Goal: Communication & Community: Share content

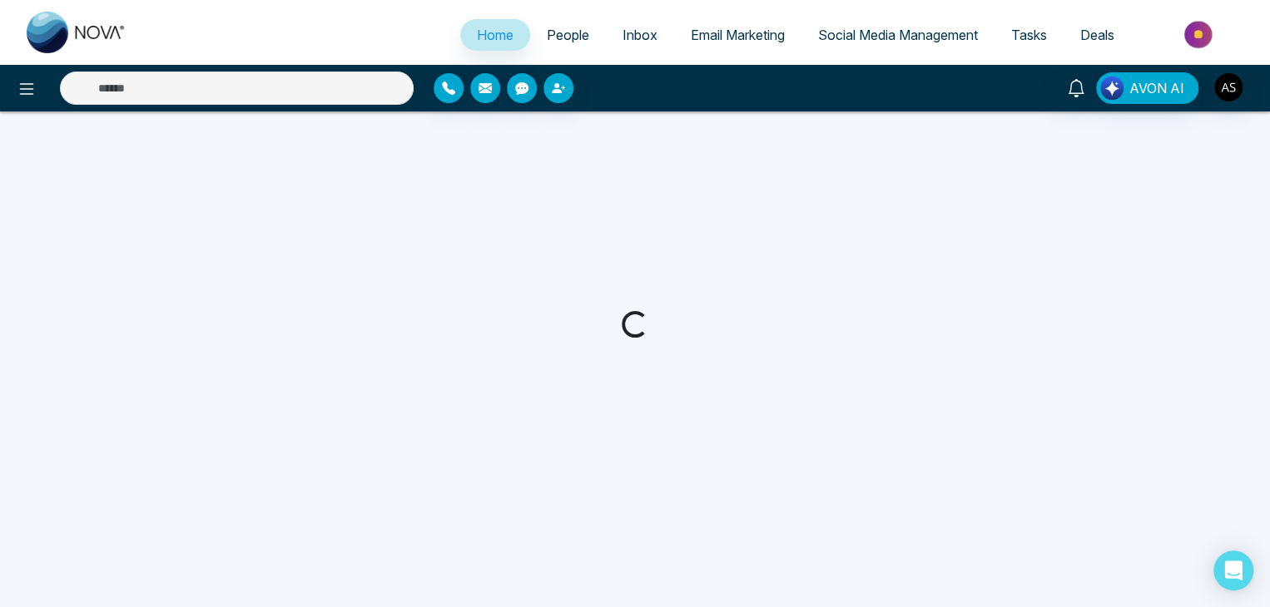
select select "*"
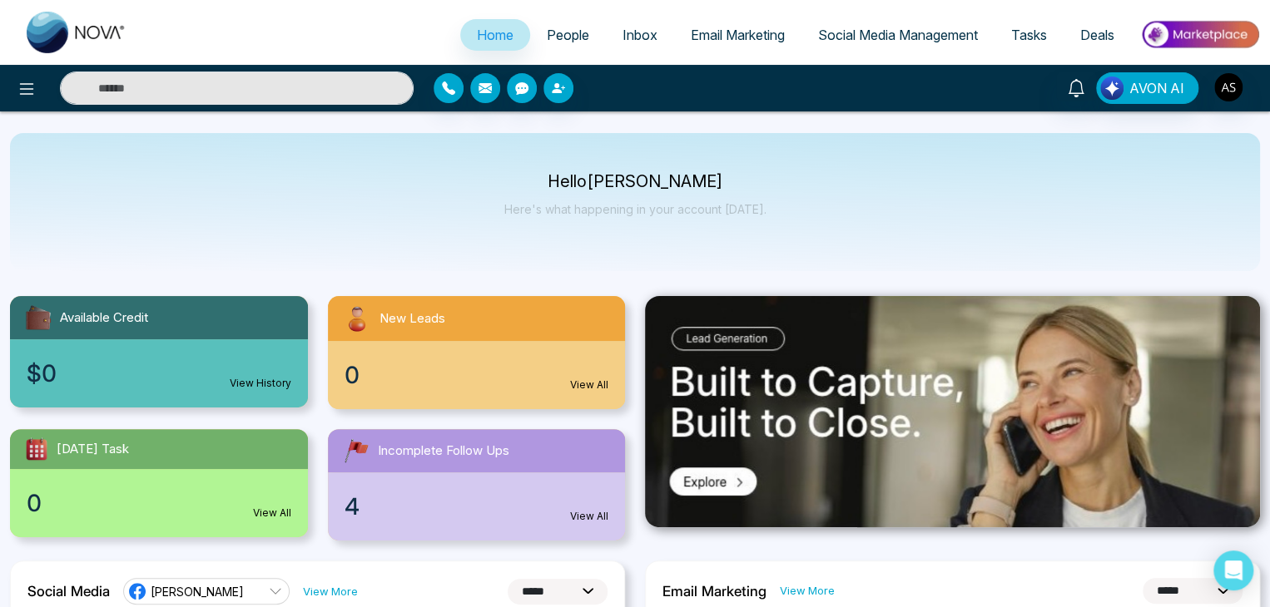
click at [1059, 31] on link "Tasks" at bounding box center [1028, 35] width 69 height 32
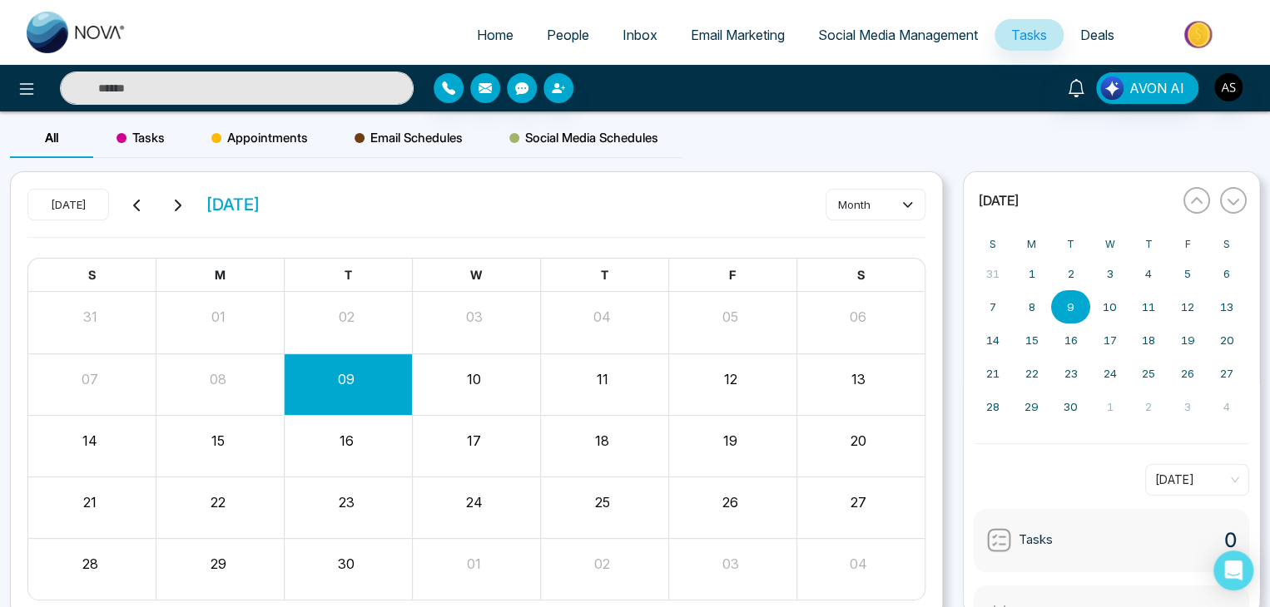
click at [1080, 38] on span "Deals" at bounding box center [1097, 35] width 34 height 17
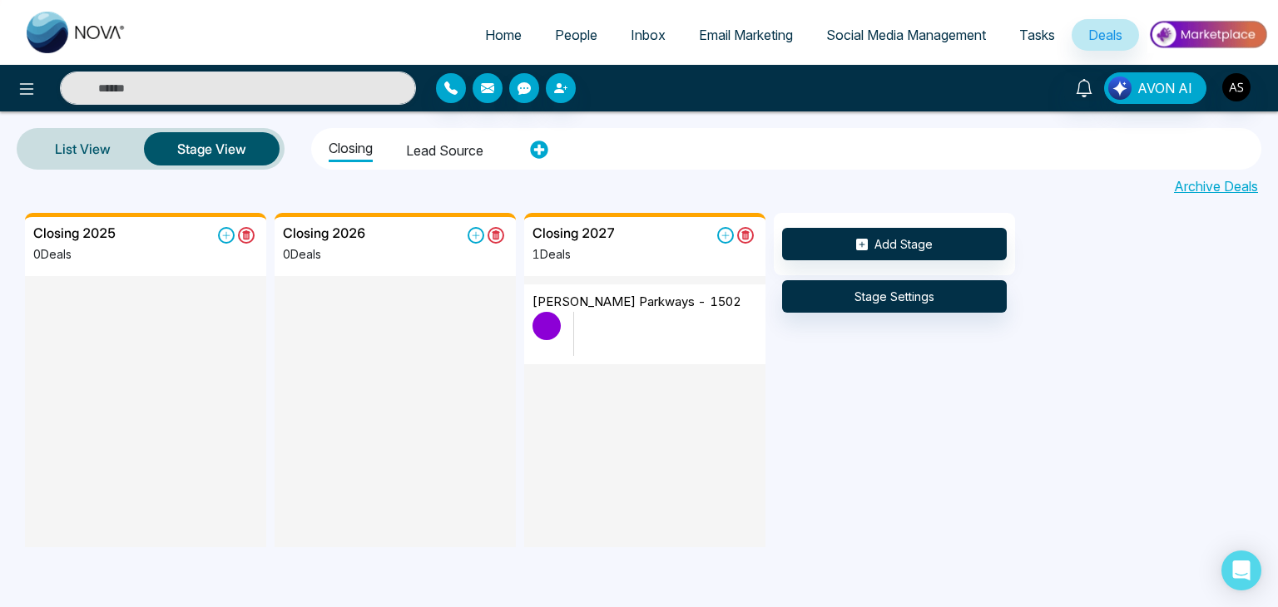
click at [509, 29] on span "Home" at bounding box center [503, 35] width 37 height 17
select select "*"
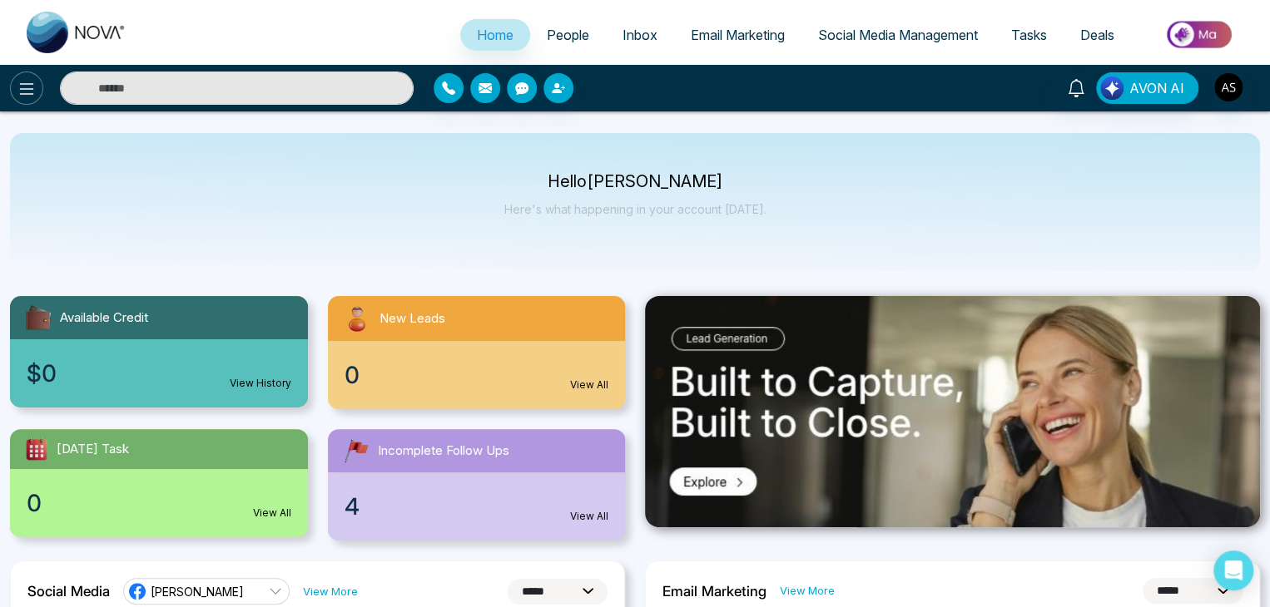
click at [31, 84] on icon at bounding box center [27, 89] width 14 height 12
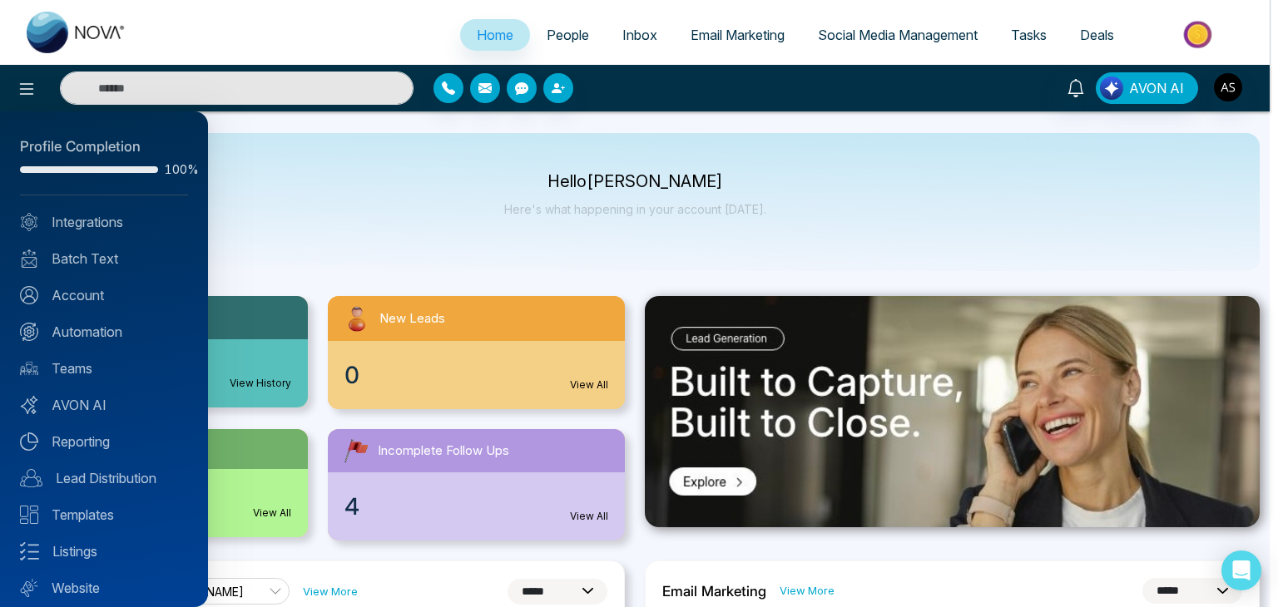
click at [373, 196] on div at bounding box center [639, 303] width 1278 height 607
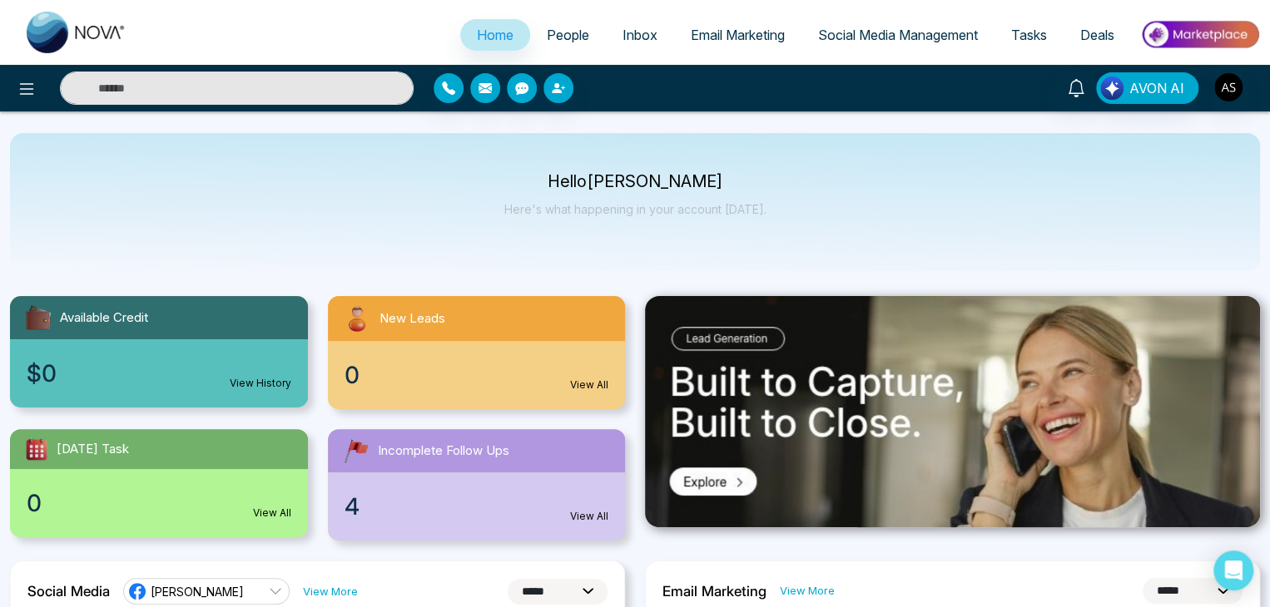
click at [877, 24] on link "Social Media Management" at bounding box center [897, 35] width 193 height 32
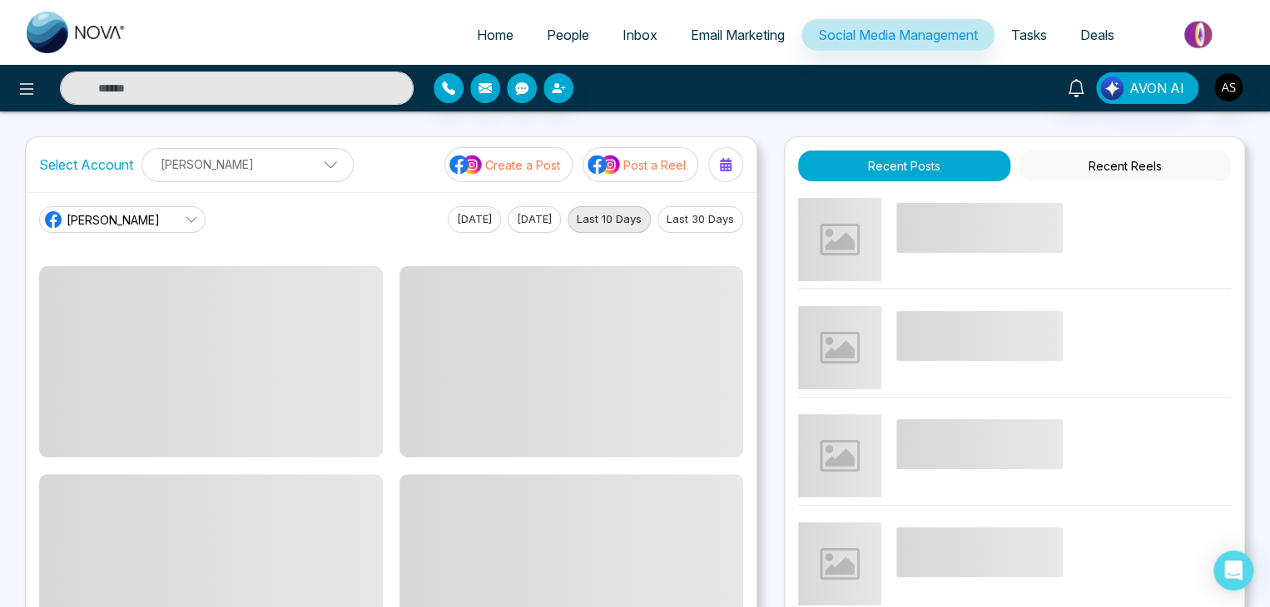
click at [771, 38] on span "Email Marketing" at bounding box center [738, 35] width 94 height 17
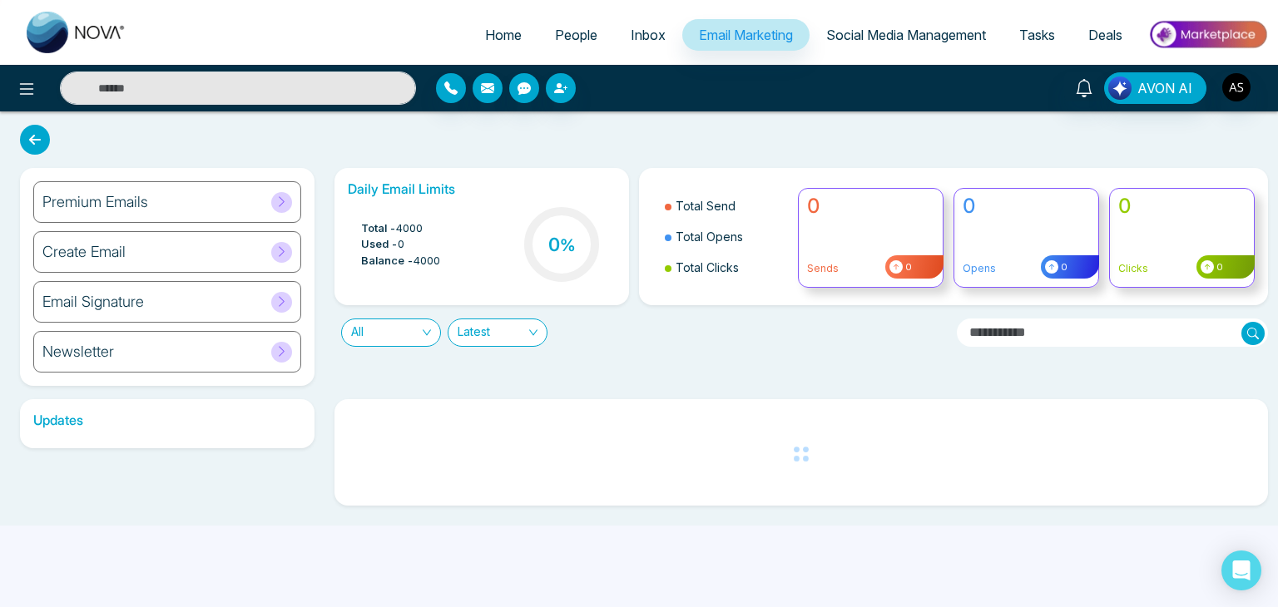
click at [501, 29] on span "Home" at bounding box center [503, 35] width 37 height 17
select select "*"
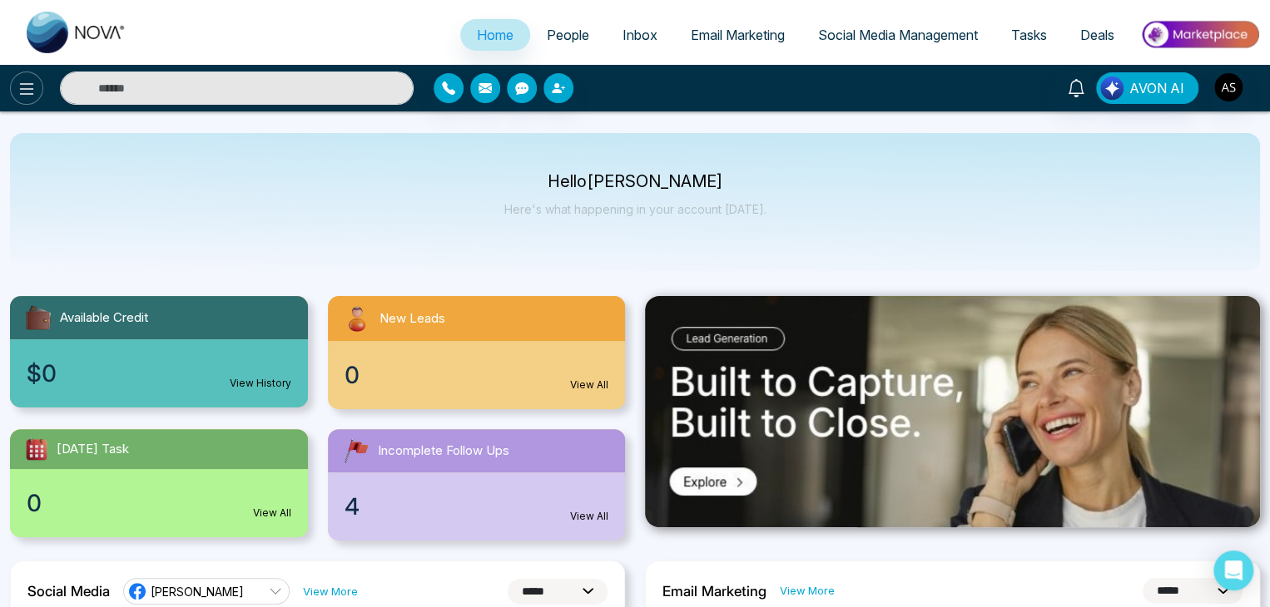
click at [30, 92] on icon at bounding box center [27, 89] width 20 height 20
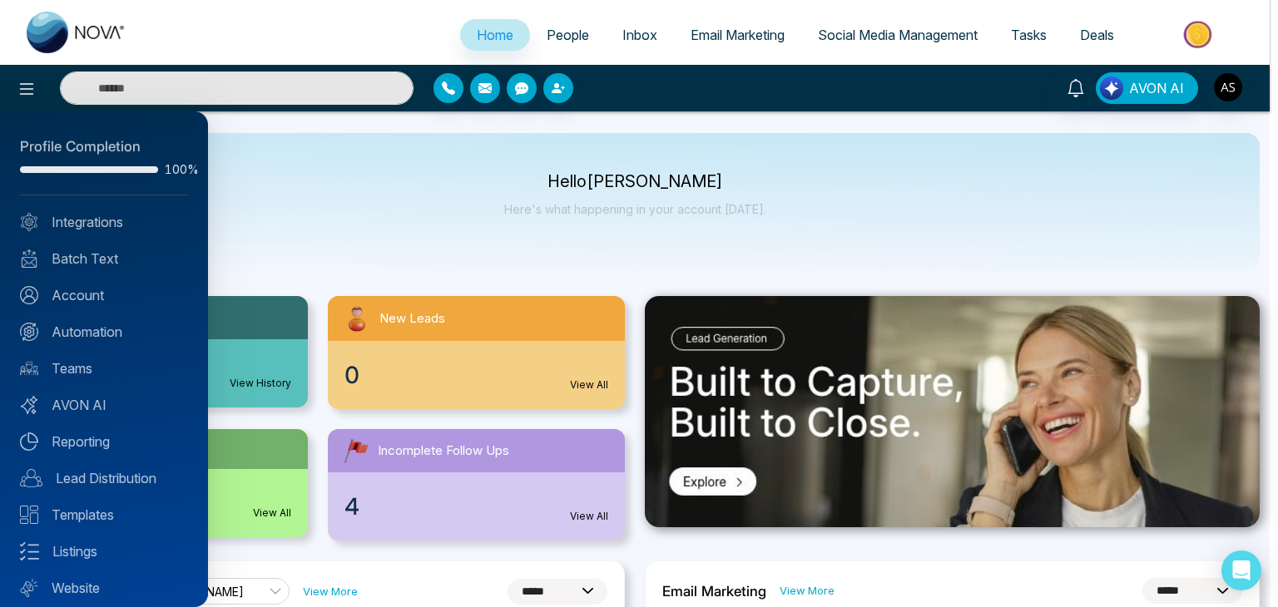
click at [255, 228] on div at bounding box center [639, 303] width 1278 height 607
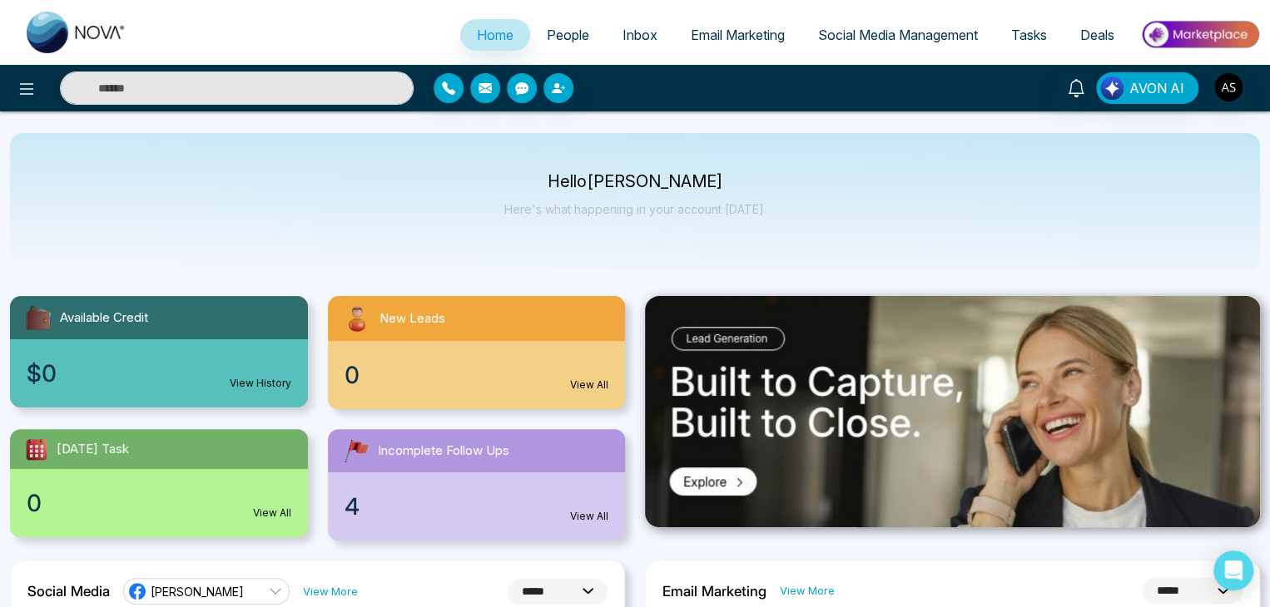
click at [588, 51] on li "People" at bounding box center [568, 36] width 76 height 34
click at [703, 57] on ul "Home People Inbox Email Marketing Social Media Management Tasks Deals" at bounding box center [701, 36] width 1117 height 46
click at [895, 39] on span "Social Media Management" at bounding box center [898, 35] width 160 height 17
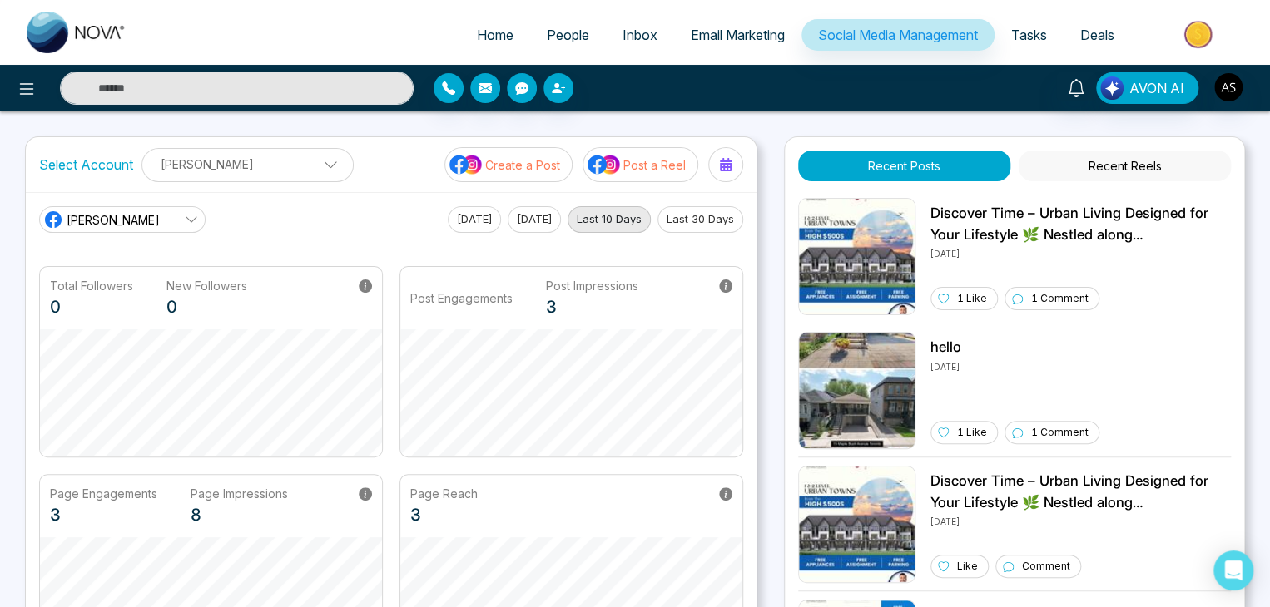
click at [704, 224] on button "Last 30 Days" at bounding box center [700, 219] width 86 height 27
click at [488, 27] on span "Home" at bounding box center [495, 35] width 37 height 17
select select "*"
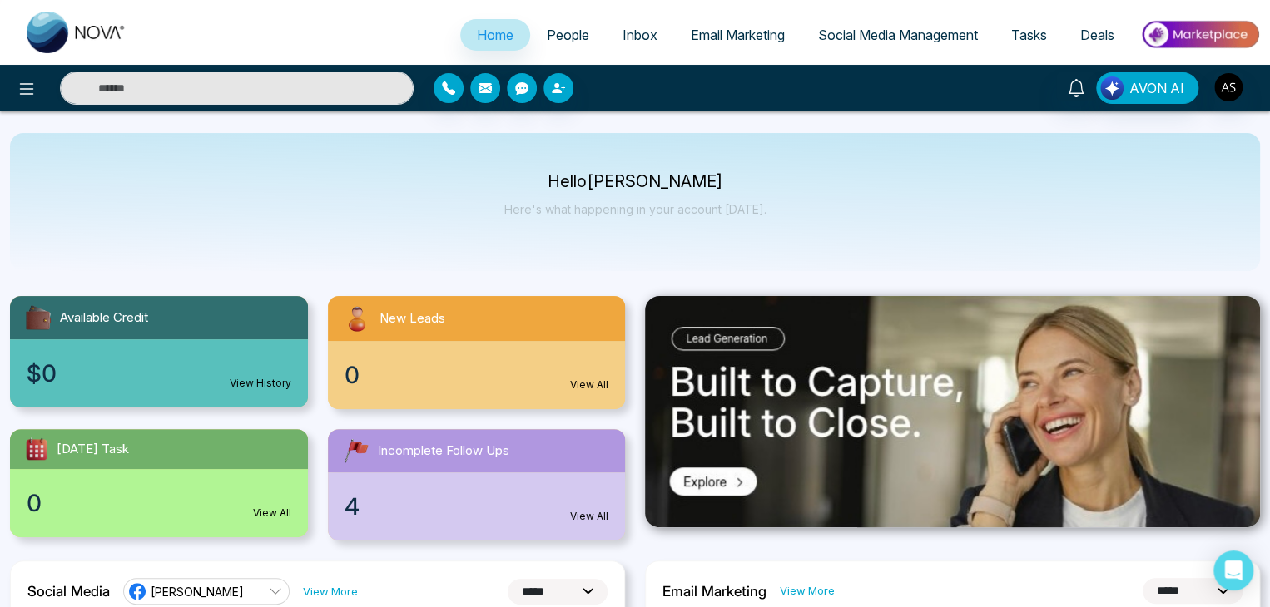
click at [1212, 28] on img at bounding box center [1199, 34] width 121 height 37
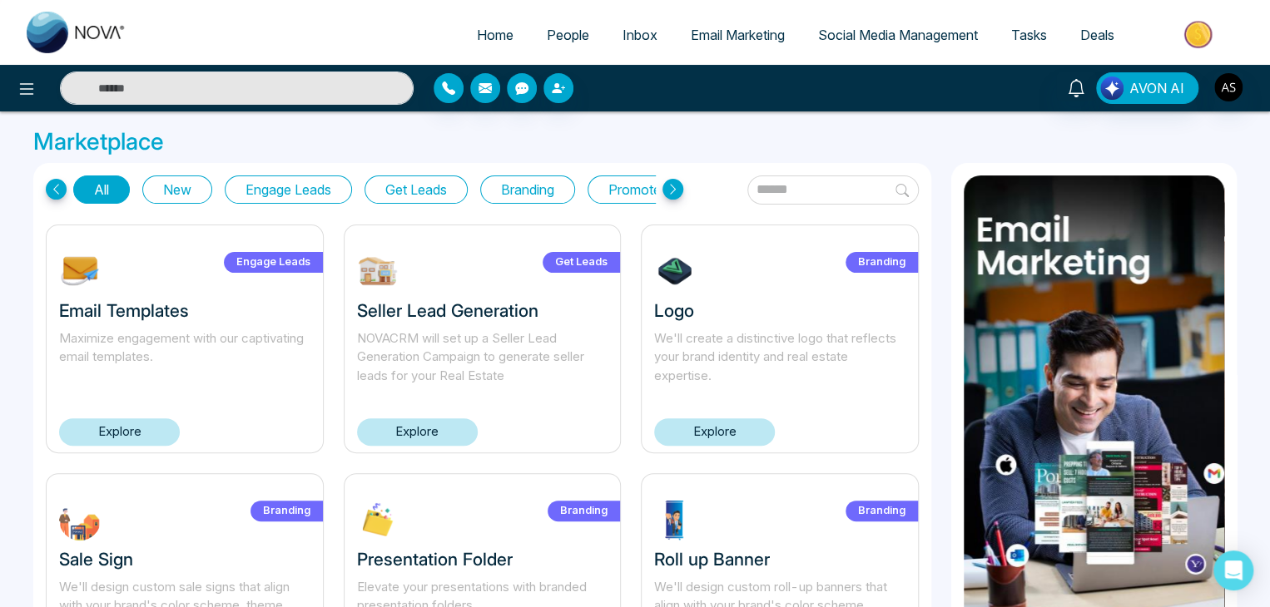
click at [490, 31] on span "Home" at bounding box center [495, 35] width 37 height 17
select select "*"
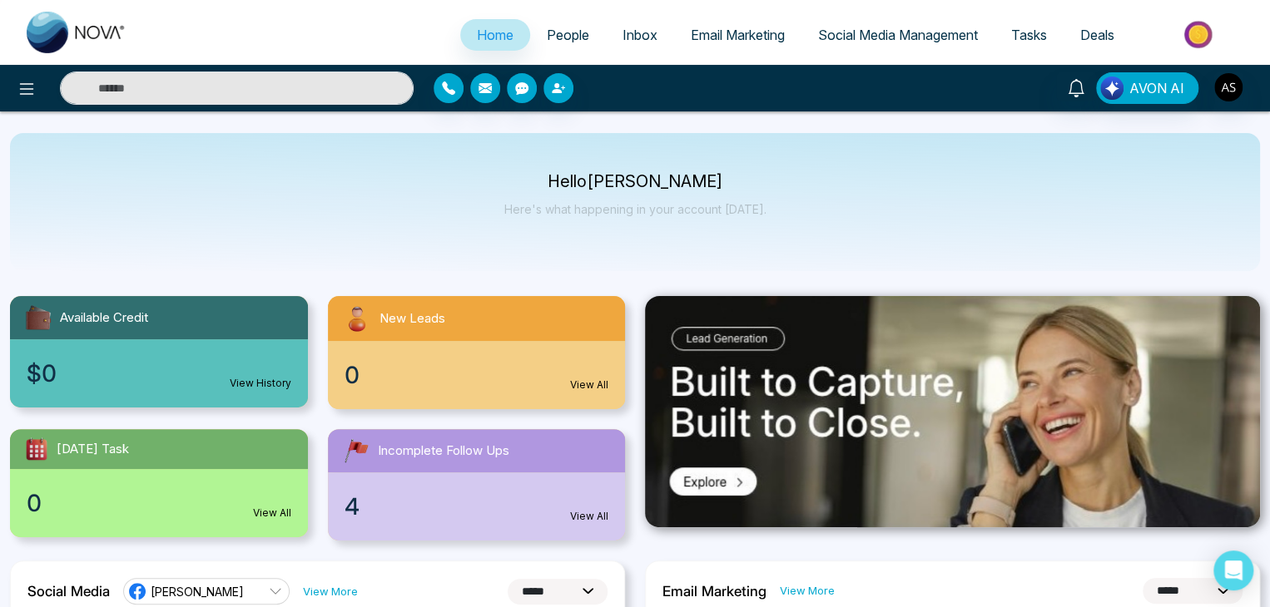
click at [692, 51] on li "Email Marketing" at bounding box center [737, 36] width 127 height 34
click at [740, 34] on span "Email Marketing" at bounding box center [738, 35] width 94 height 17
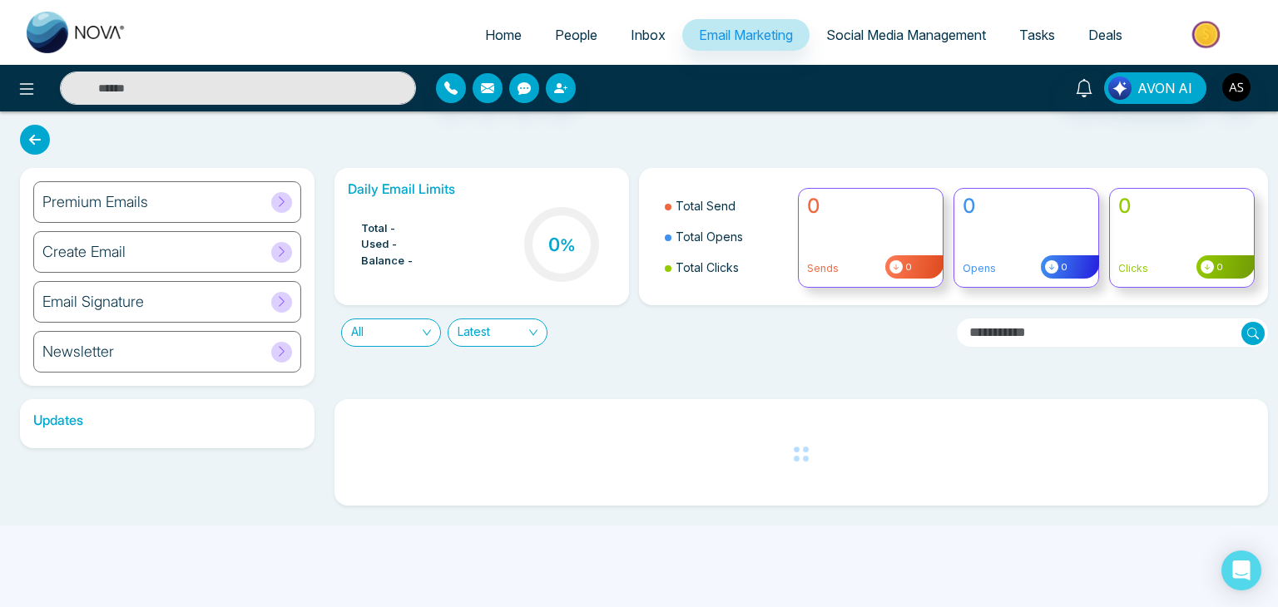
click at [870, 26] on link "Social Media Management" at bounding box center [906, 35] width 193 height 32
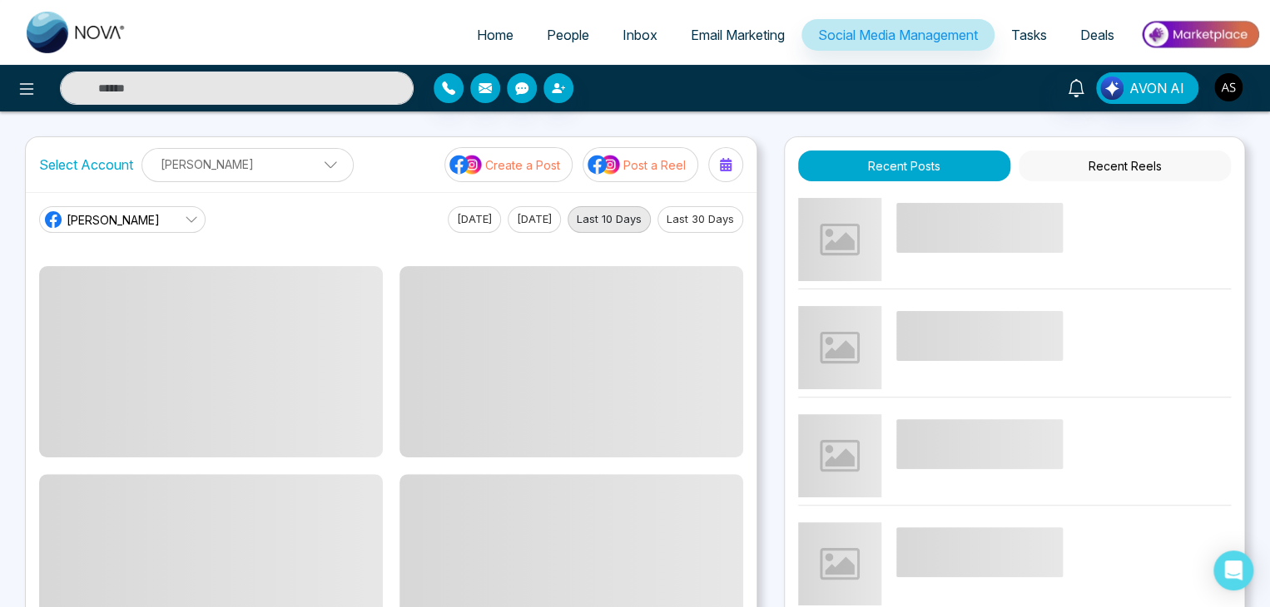
click at [483, 37] on span "Home" at bounding box center [495, 35] width 37 height 17
select select "*"
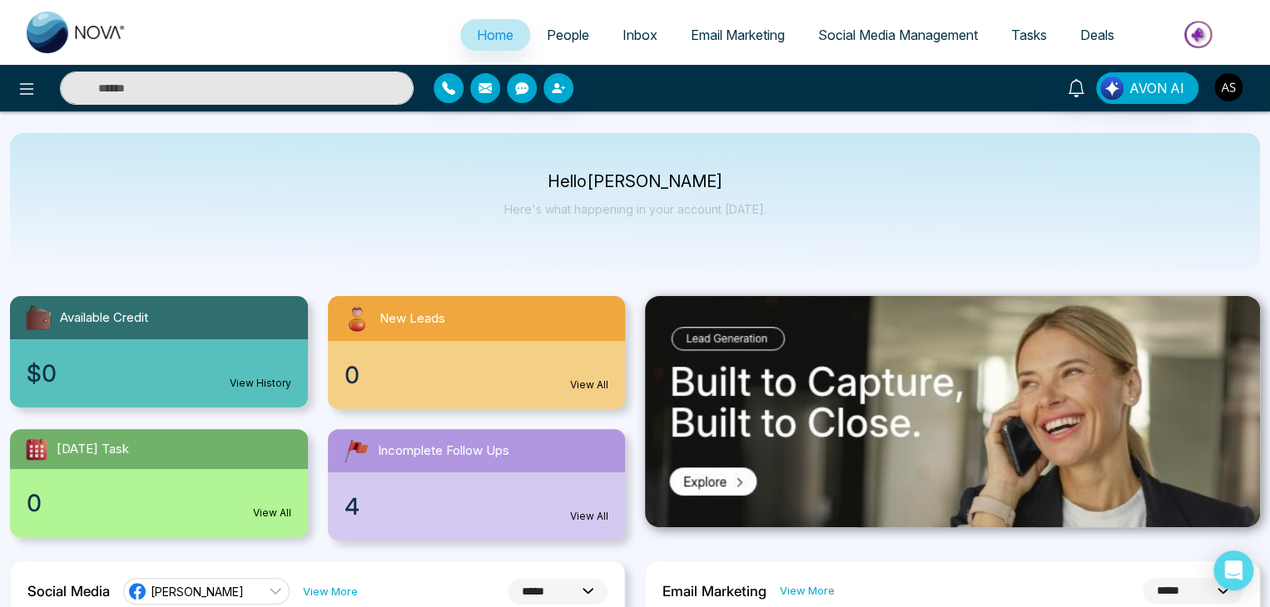
click at [1144, 264] on div "Hello Alin Shah Here's what happening in your account today." at bounding box center [635, 202] width 1250 height 138
click at [758, 211] on p "Here's what happening in your account [DATE]." at bounding box center [635, 209] width 262 height 14
click at [758, 211] on p "Here's what happening in your account today." at bounding box center [635, 209] width 262 height 14
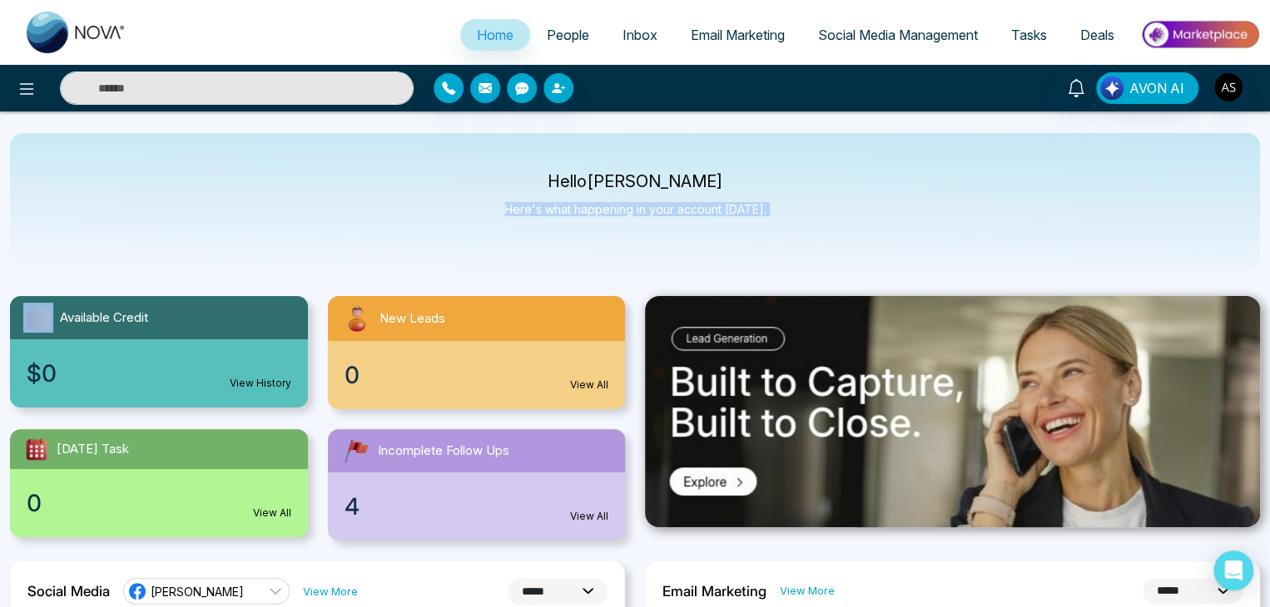
click at [761, 211] on div "Hello Alin Shah Here's what happening in your account today." at bounding box center [635, 202] width 1250 height 138
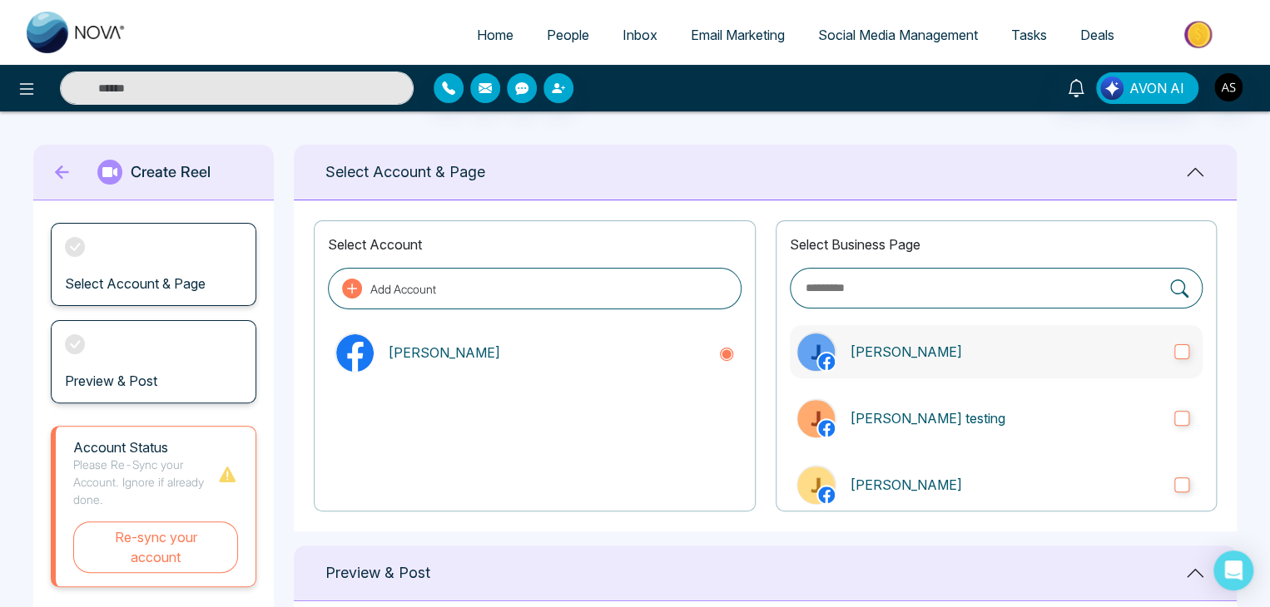
click at [1184, 351] on label "[PERSON_NAME]" at bounding box center [996, 351] width 413 height 53
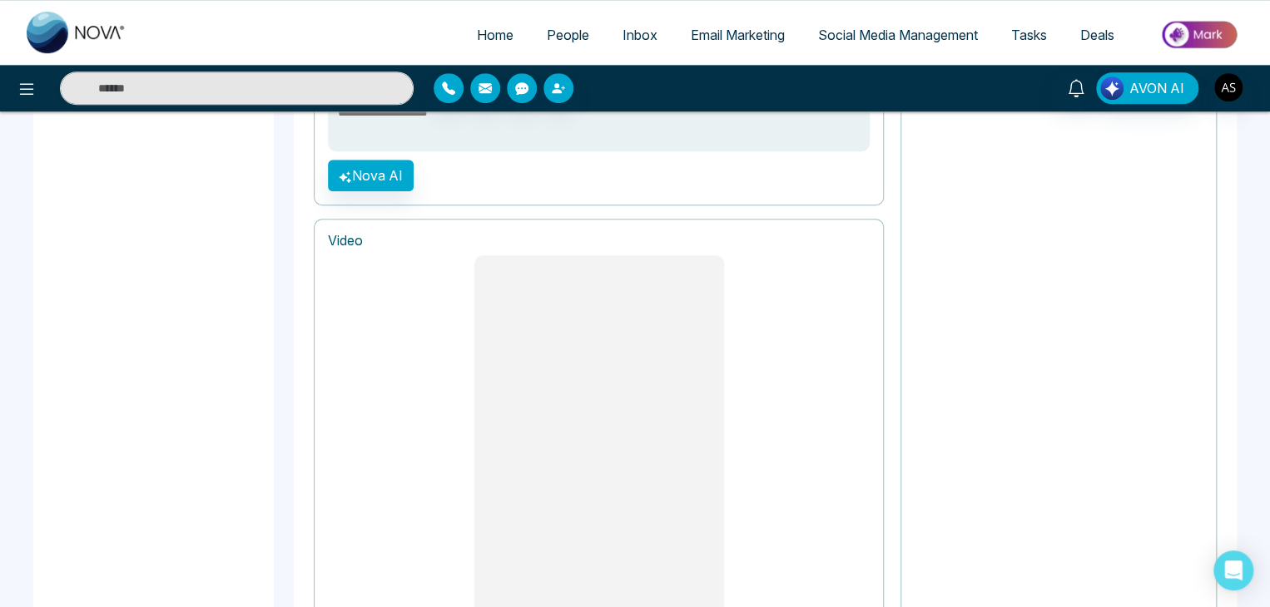
scroll to position [766, 0]
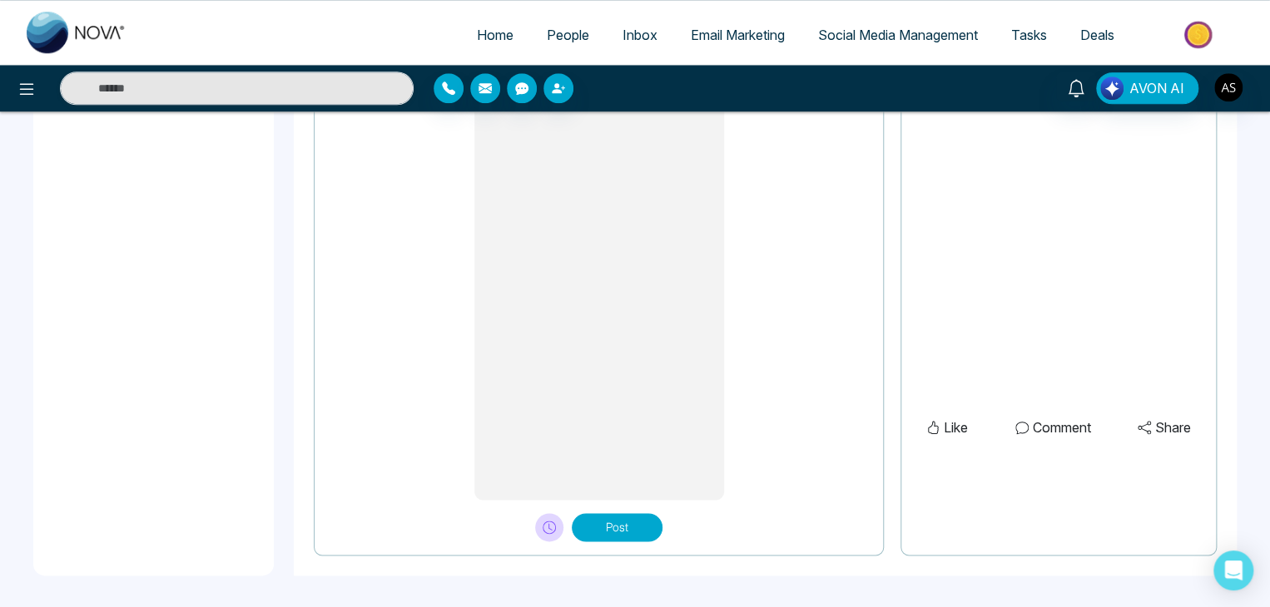
click at [622, 518] on button "Post" at bounding box center [617, 527] width 91 height 28
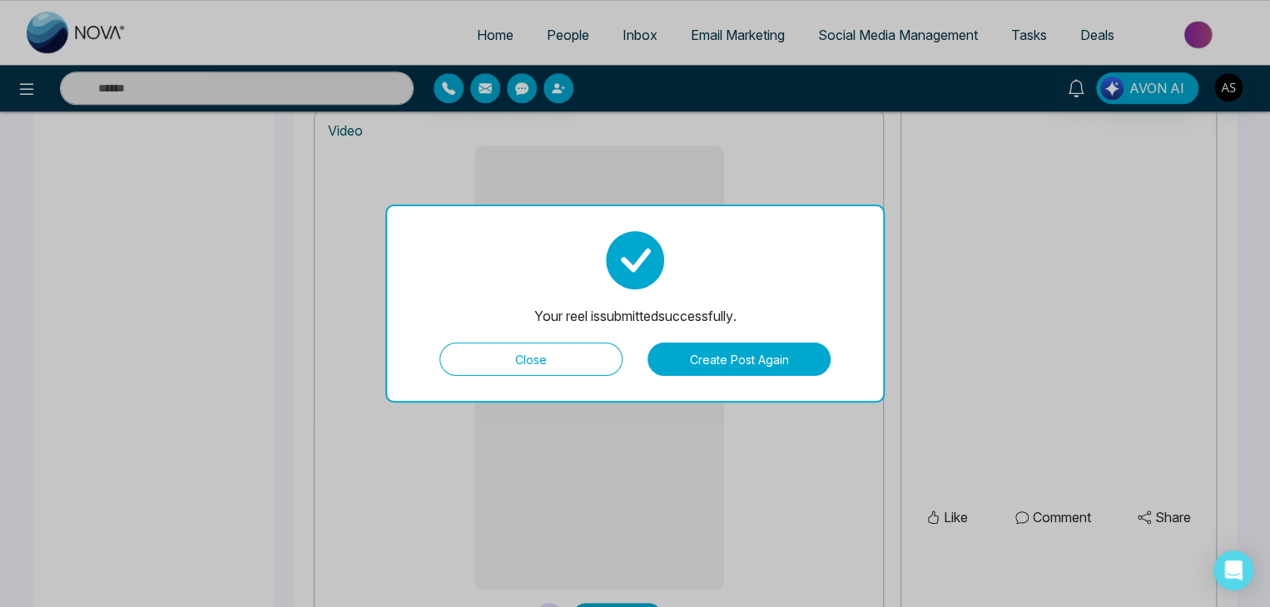
scroll to position [676, 0]
click at [574, 351] on button "Close" at bounding box center [530, 359] width 183 height 33
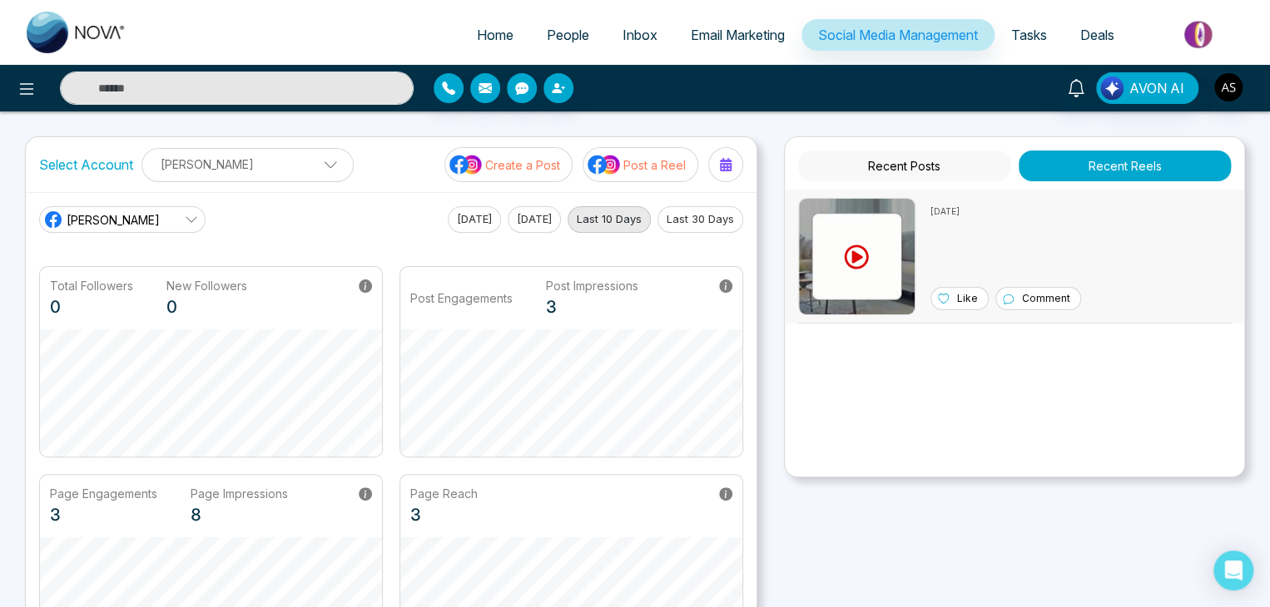
click at [925, 227] on div "8/21/2025 Like Comment" at bounding box center [1014, 256] width 433 height 117
click at [622, 170] on button "Post a Reel" at bounding box center [641, 164] width 116 height 35
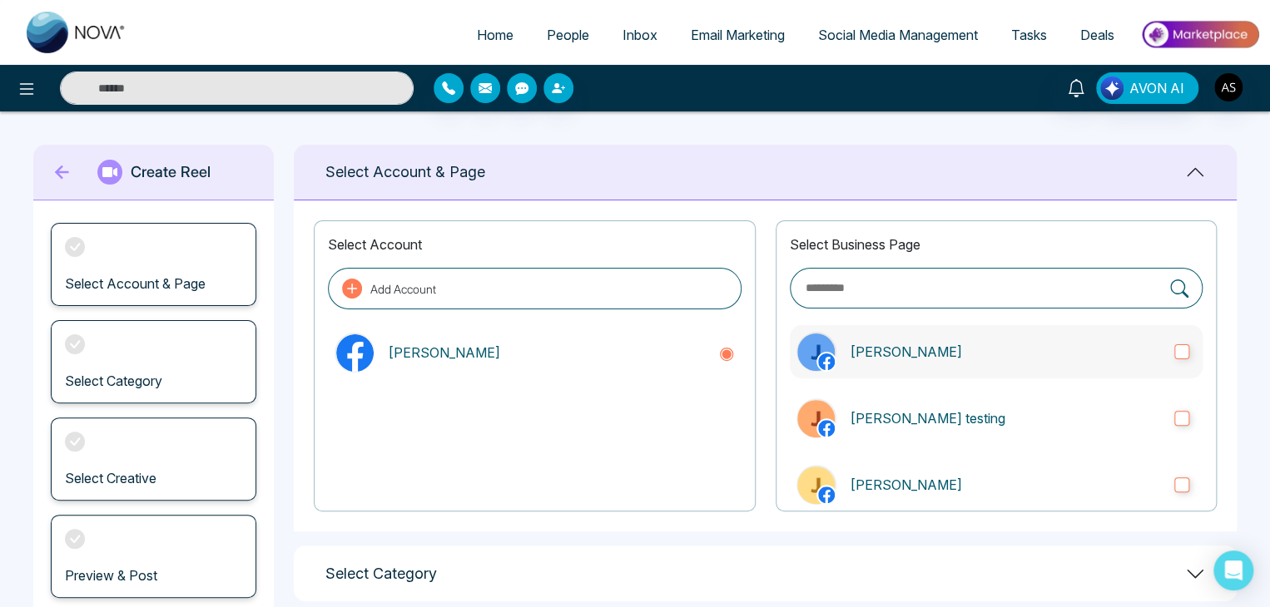
click at [959, 350] on p "[PERSON_NAME]" at bounding box center [1005, 352] width 311 height 20
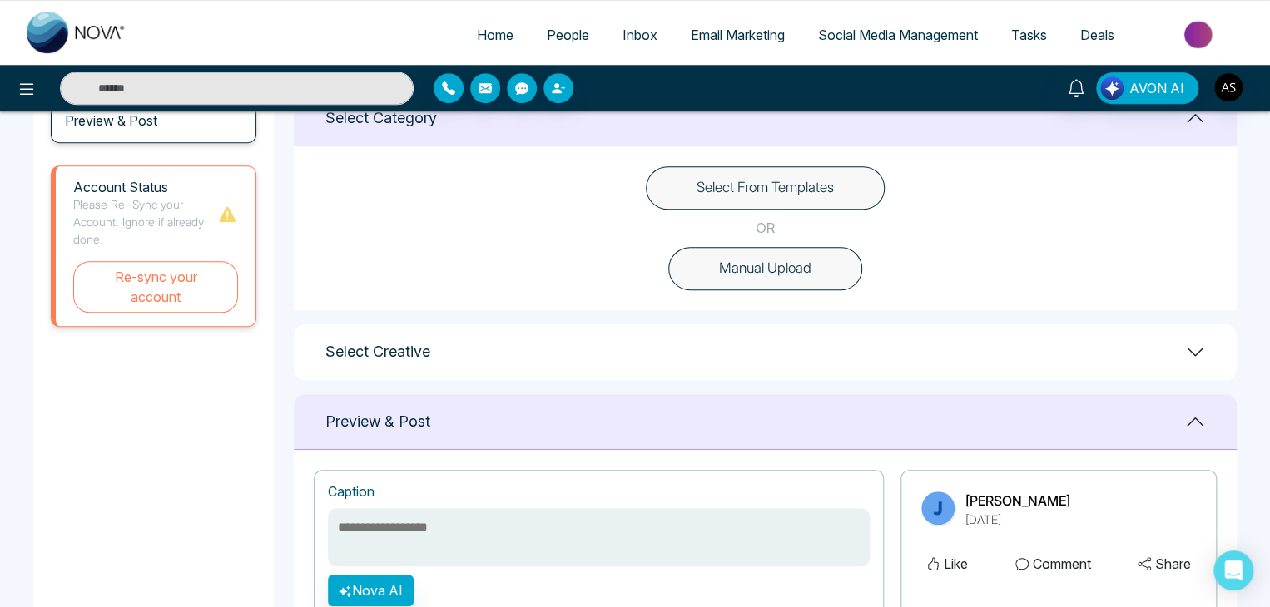
scroll to position [456, 0]
click at [822, 180] on button "Select From Templates" at bounding box center [765, 187] width 239 height 43
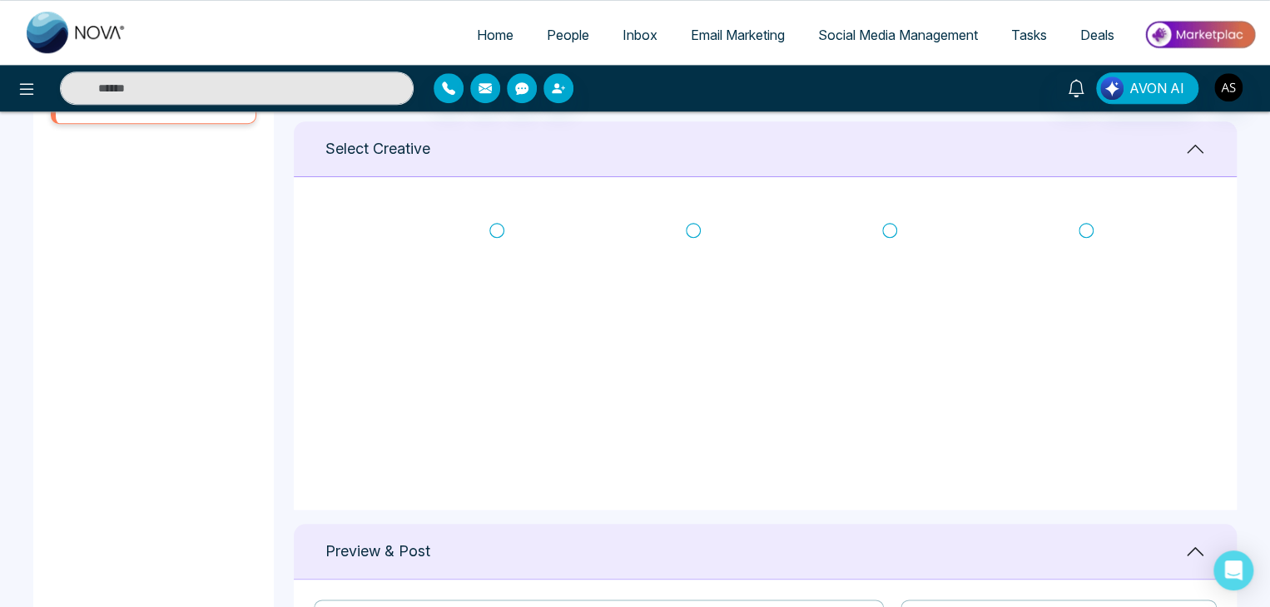
scroll to position [662, 0]
click at [497, 221] on icon at bounding box center [496, 227] width 15 height 17
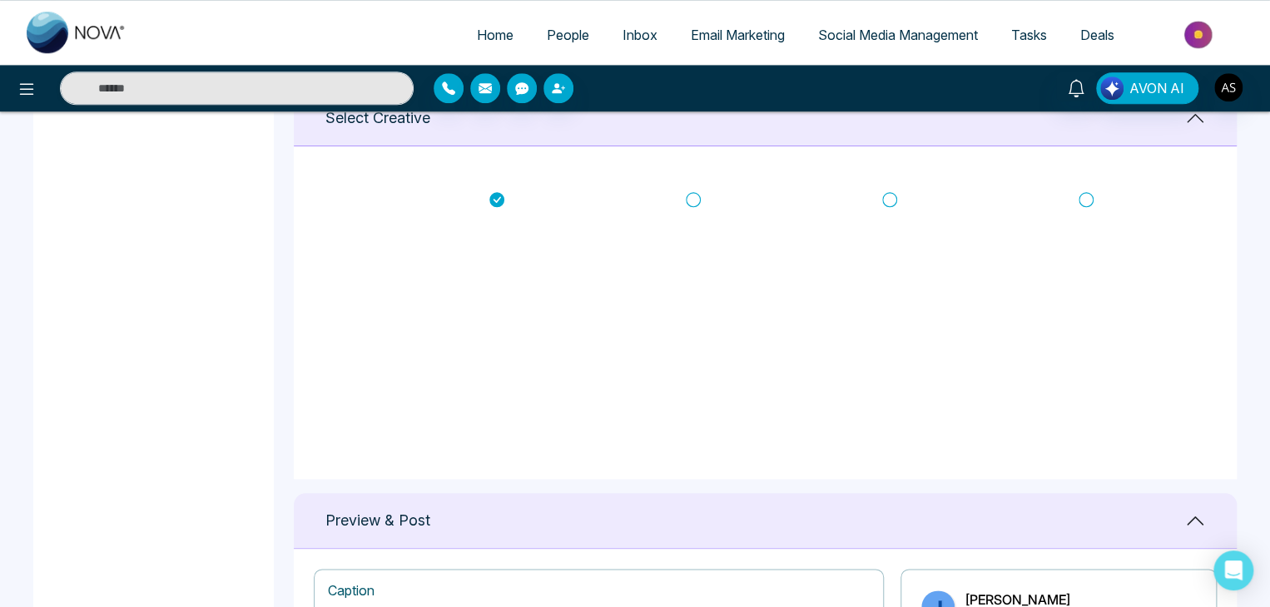
scroll to position [679, 0]
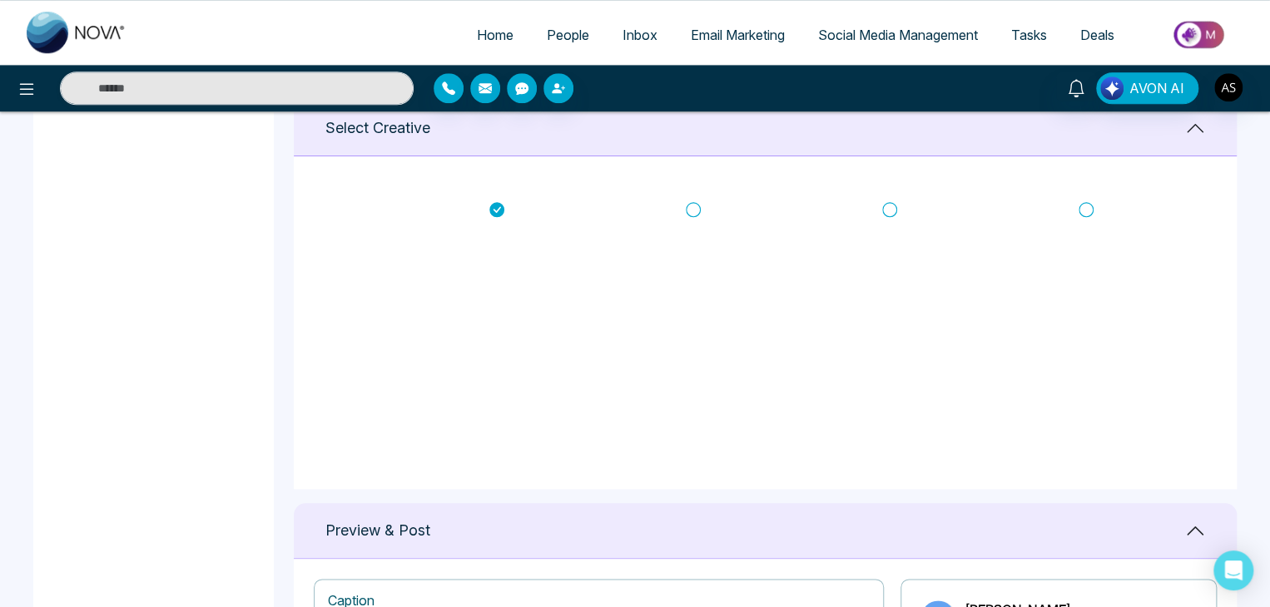
click at [690, 206] on icon at bounding box center [693, 209] width 15 height 17
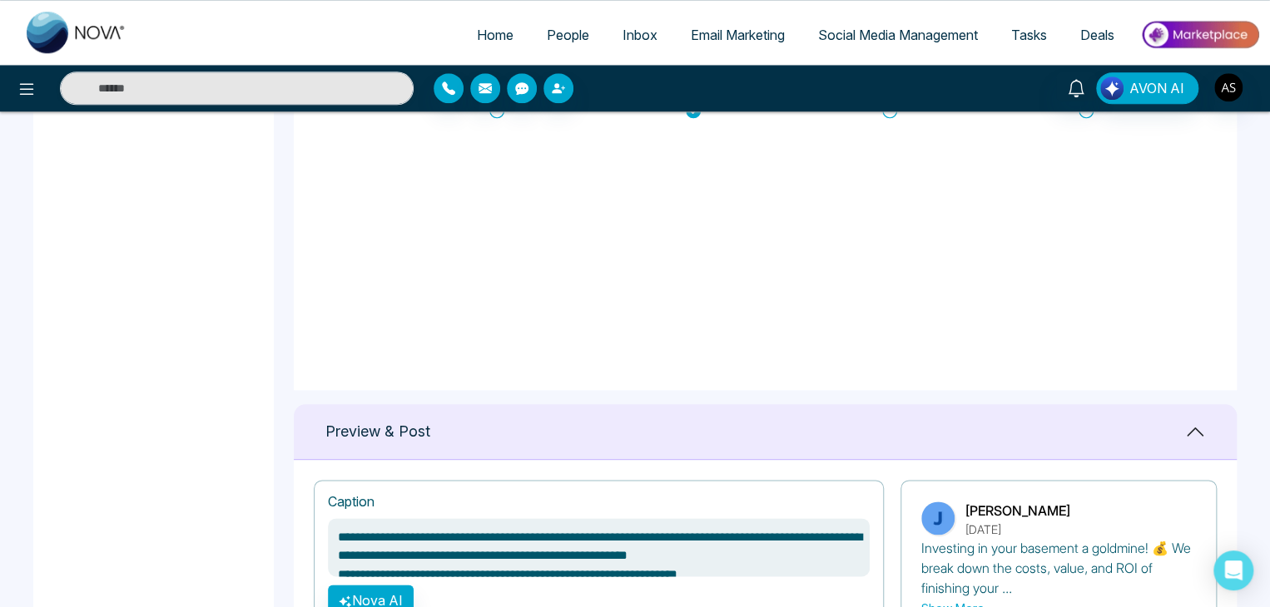
scroll to position [715, 0]
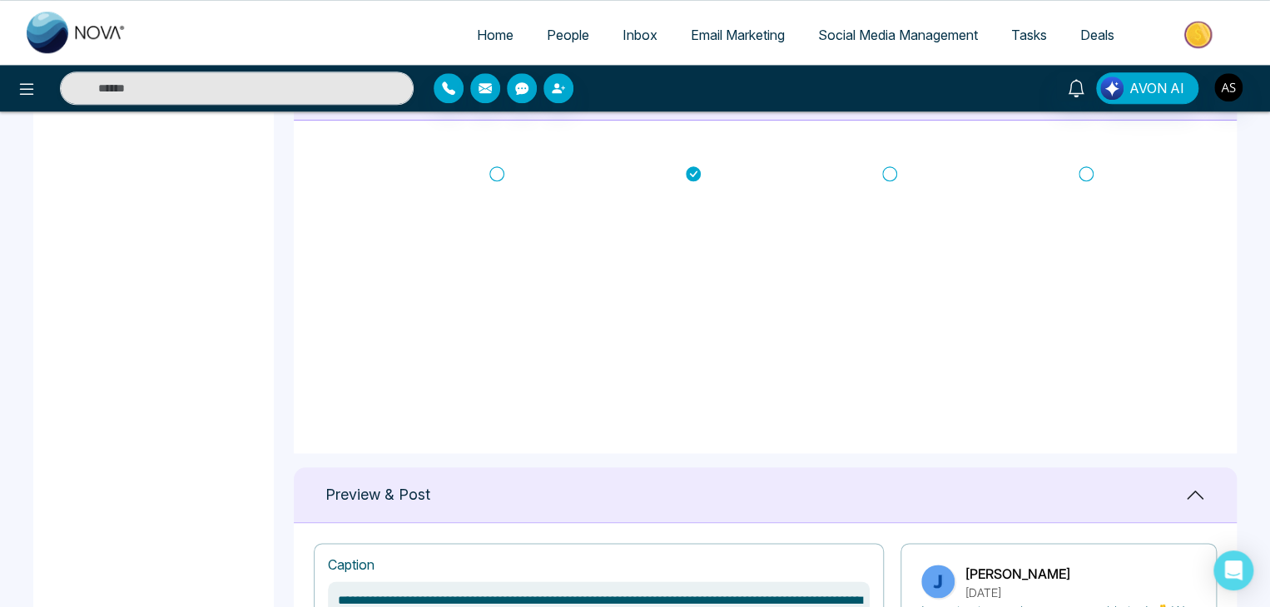
click at [890, 169] on icon at bounding box center [889, 174] width 15 height 17
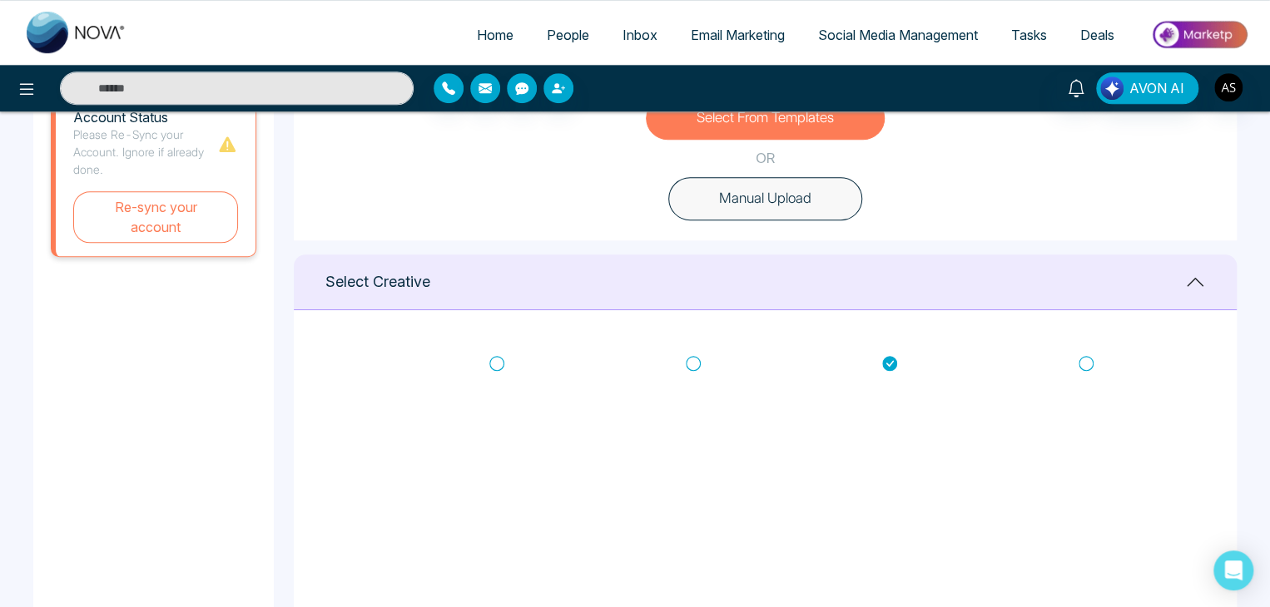
scroll to position [524, 0]
click at [497, 363] on icon at bounding box center [496, 364] width 15 height 17
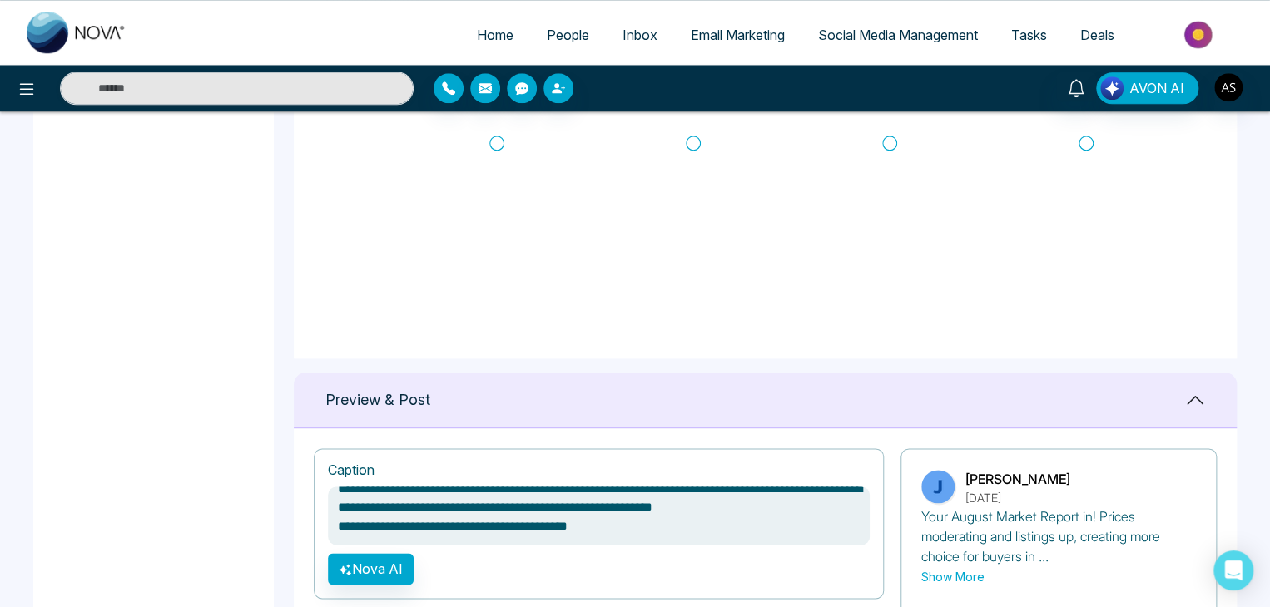
scroll to position [275, 0]
click at [497, 135] on icon at bounding box center [496, 142] width 15 height 17
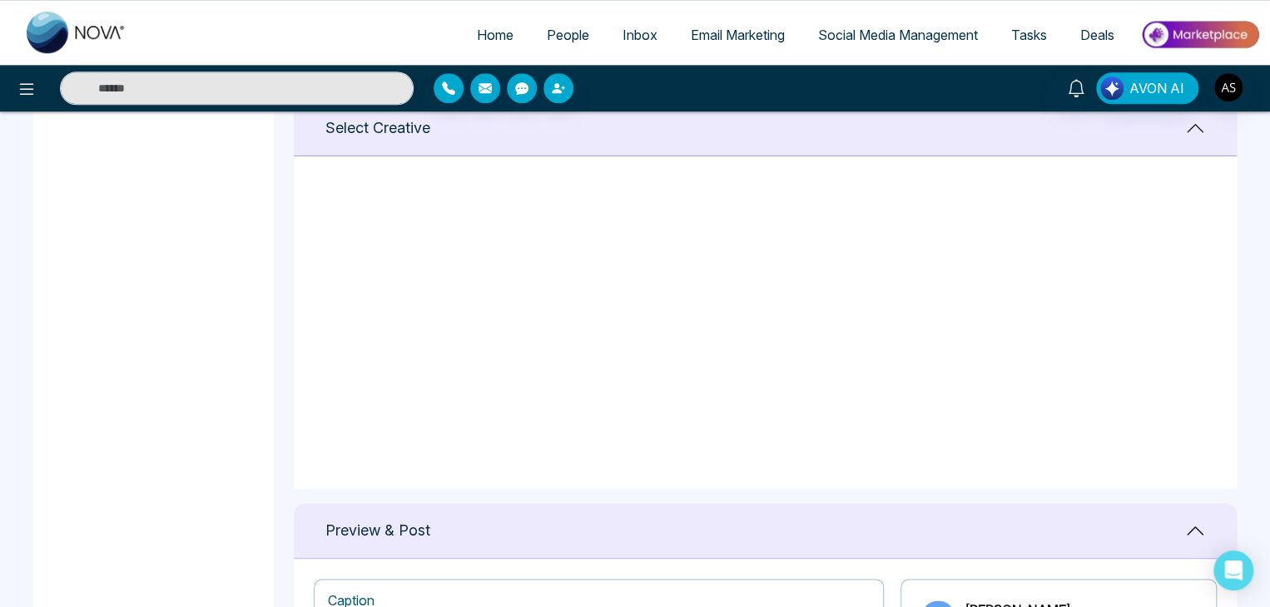
scroll to position [0, 0]
click at [497, 202] on icon at bounding box center [496, 209] width 15 height 15
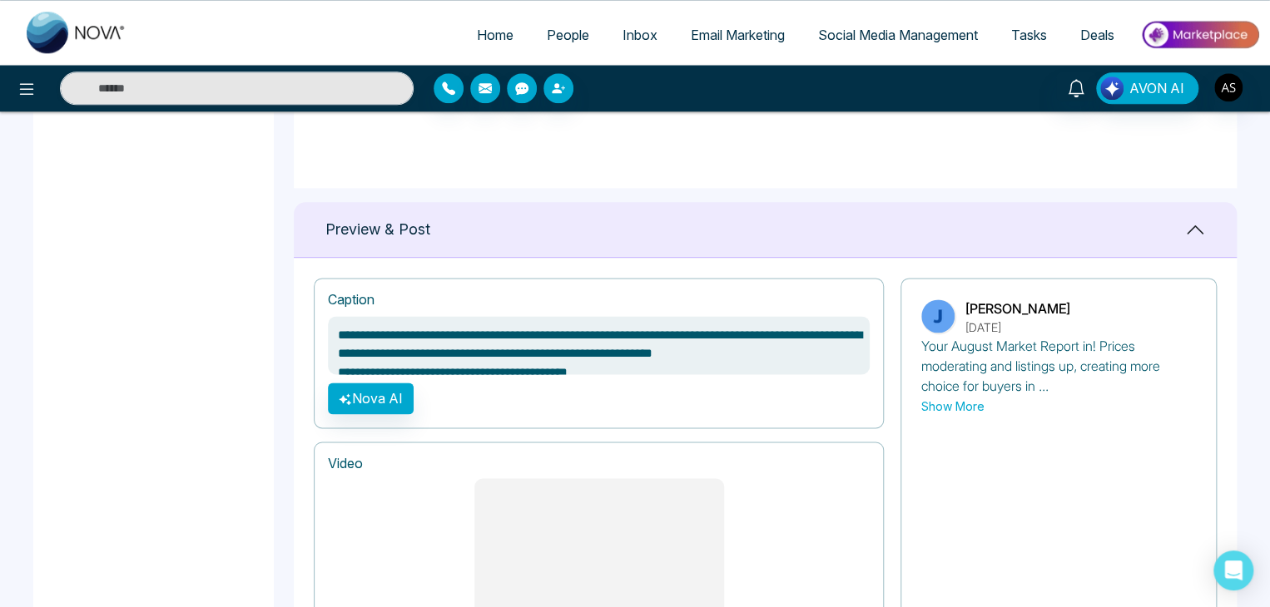
scroll to position [17, 0]
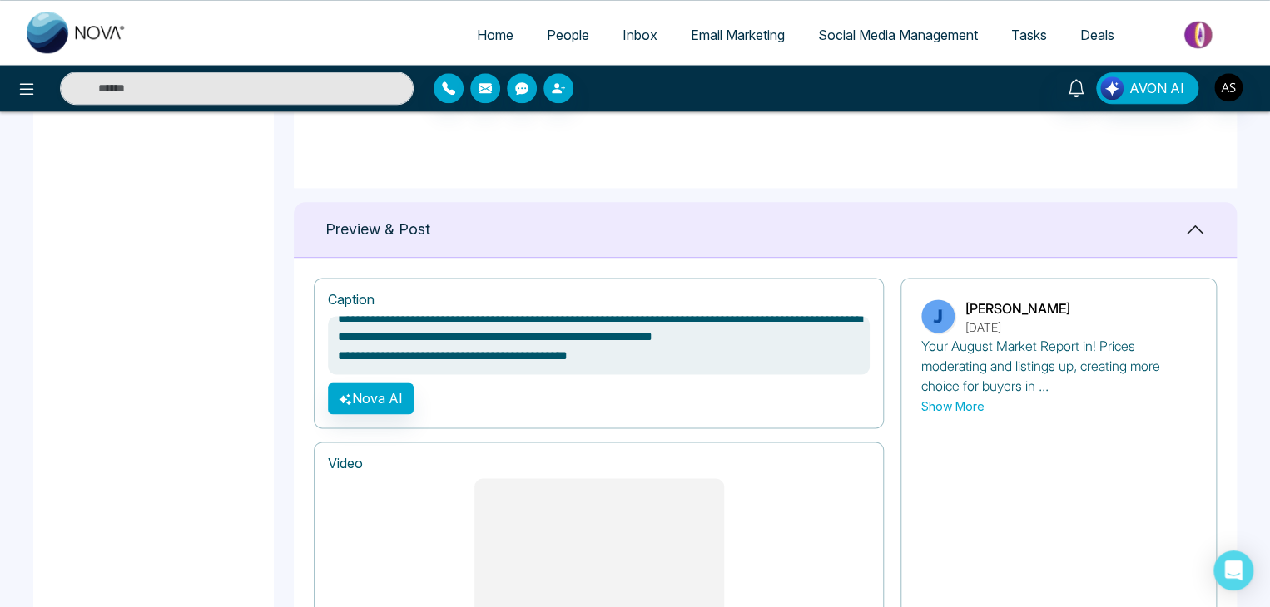
click at [858, 390] on div "**********" at bounding box center [599, 353] width 570 height 151
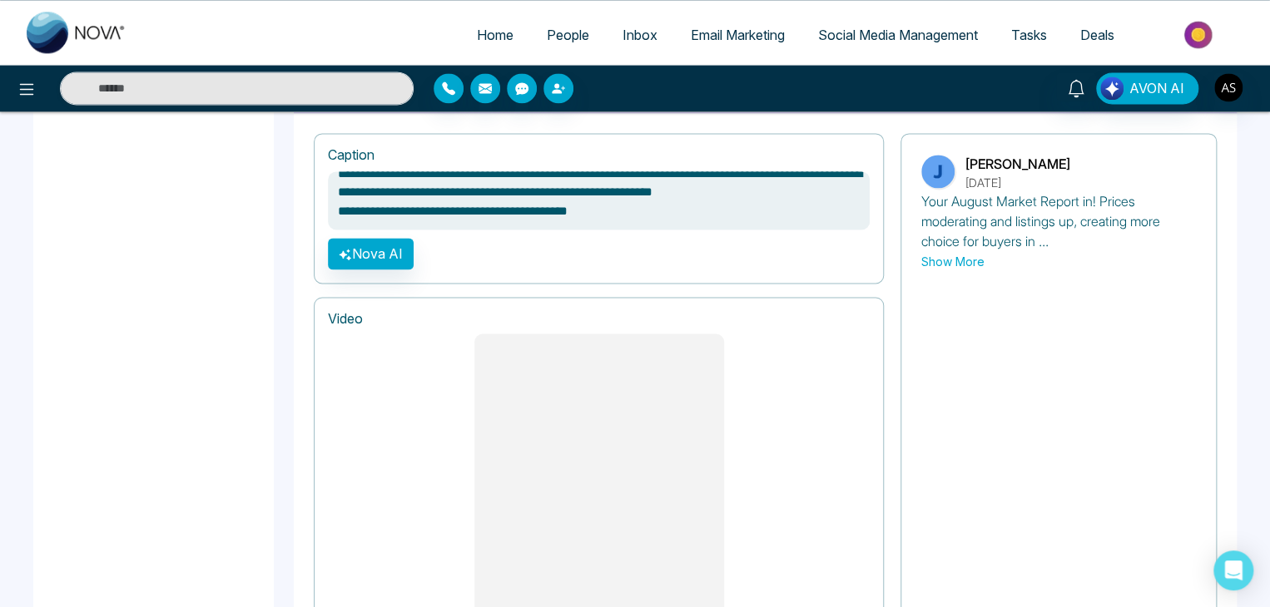
scroll to position [0, 0]
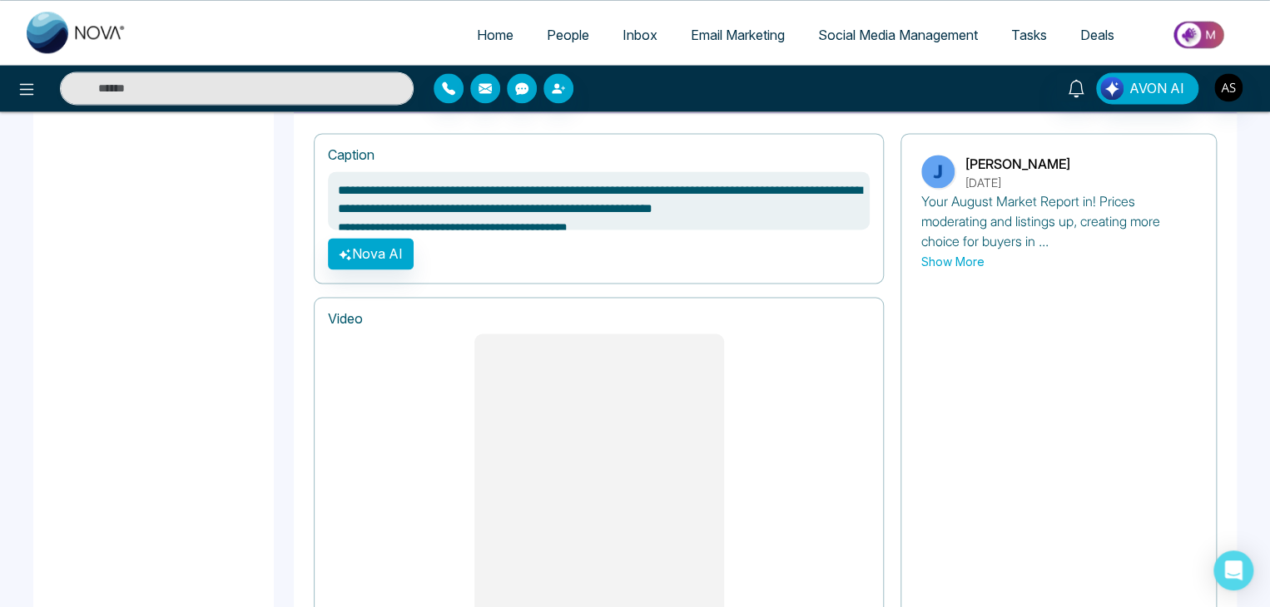
click at [850, 253] on div "**********" at bounding box center [599, 208] width 570 height 151
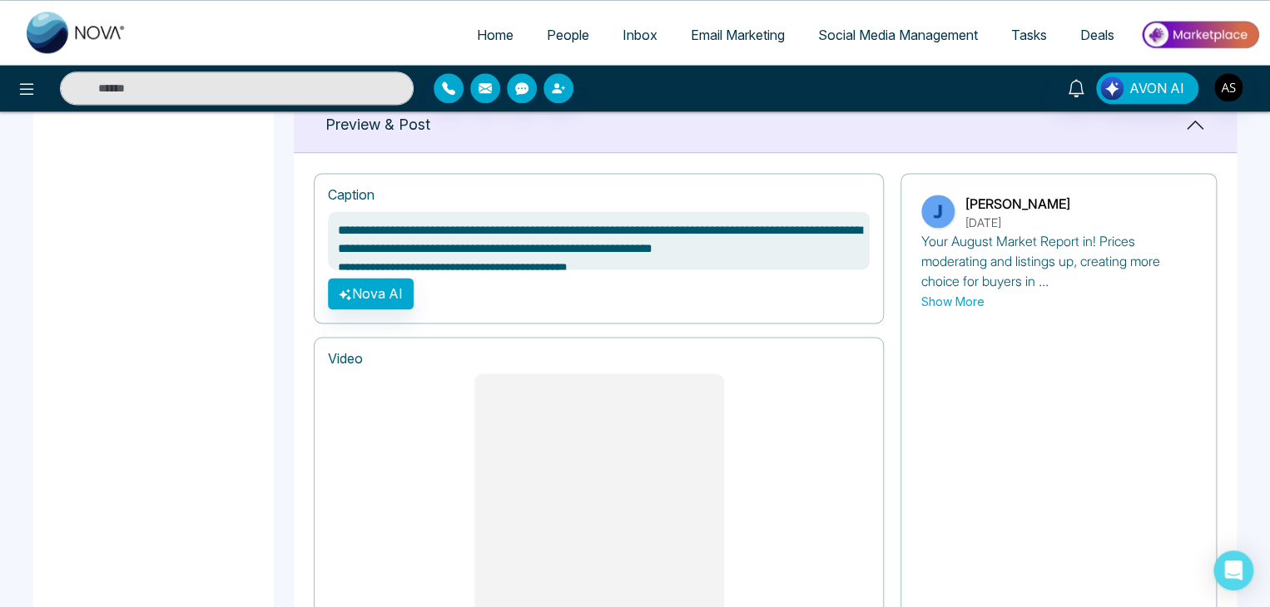
type textarea "**********"
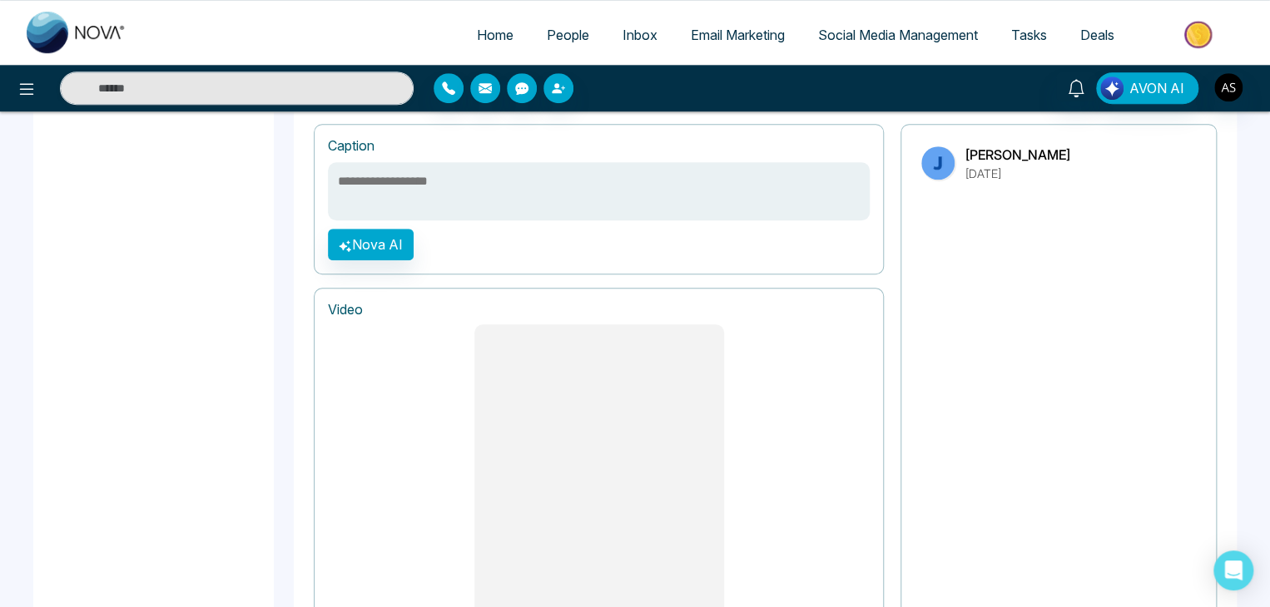
scroll to position [490, 0]
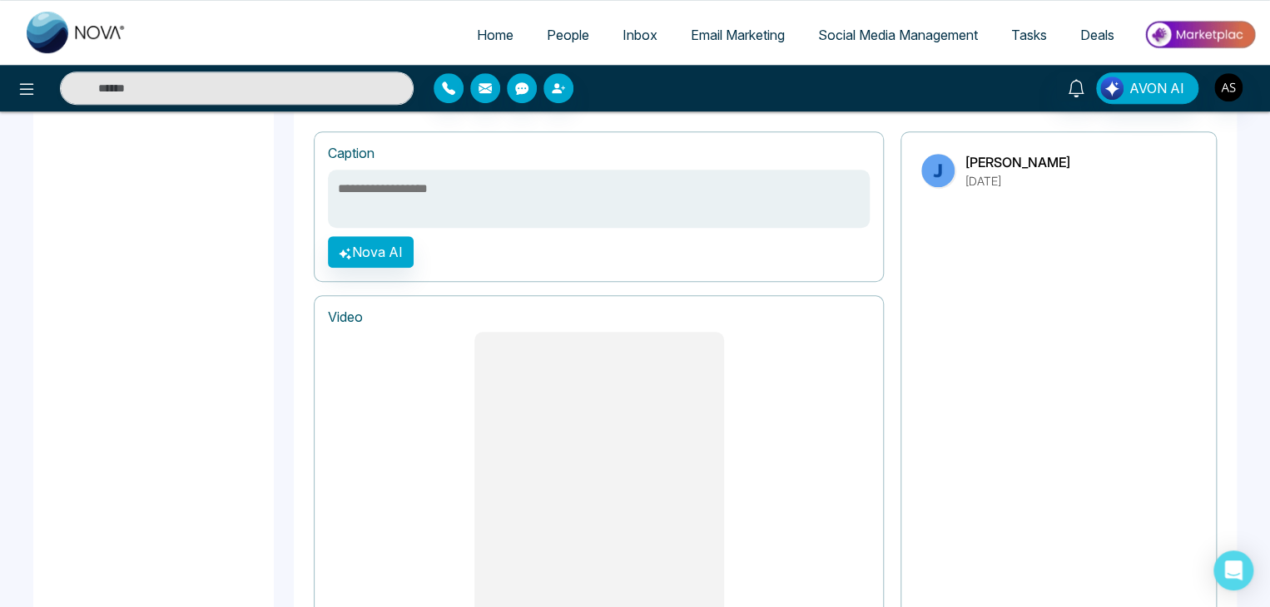
click at [533, 197] on textarea at bounding box center [599, 199] width 542 height 58
click at [523, 263] on div "**********" at bounding box center [599, 206] width 570 height 151
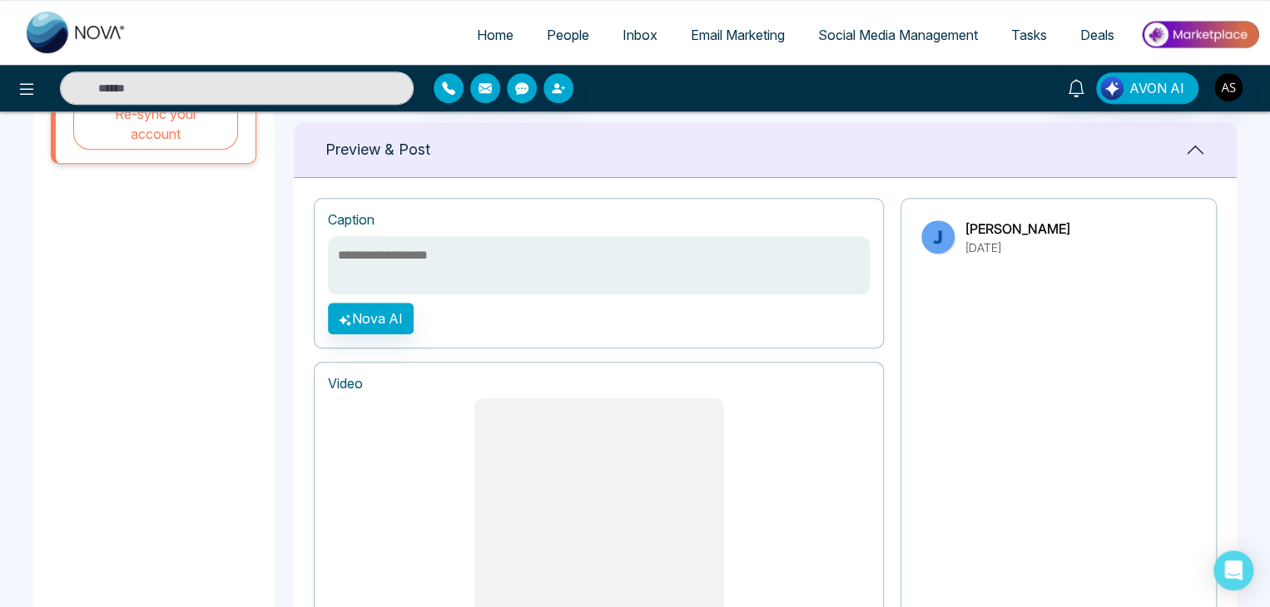
scroll to position [419, 0]
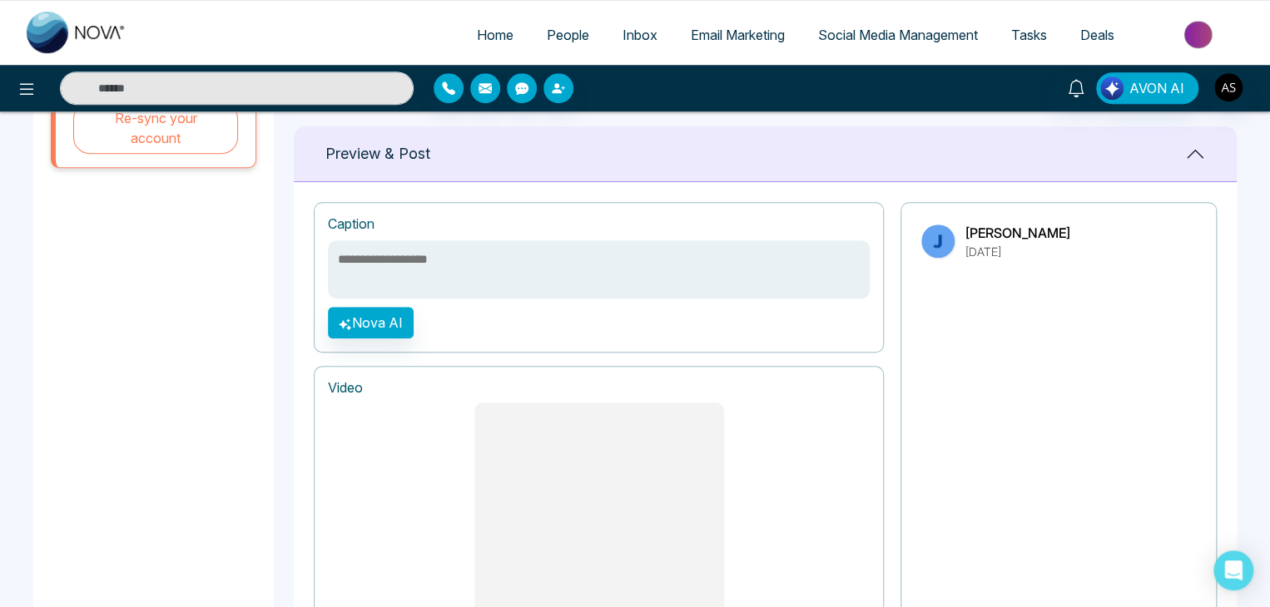
click at [410, 257] on textarea at bounding box center [599, 270] width 542 height 58
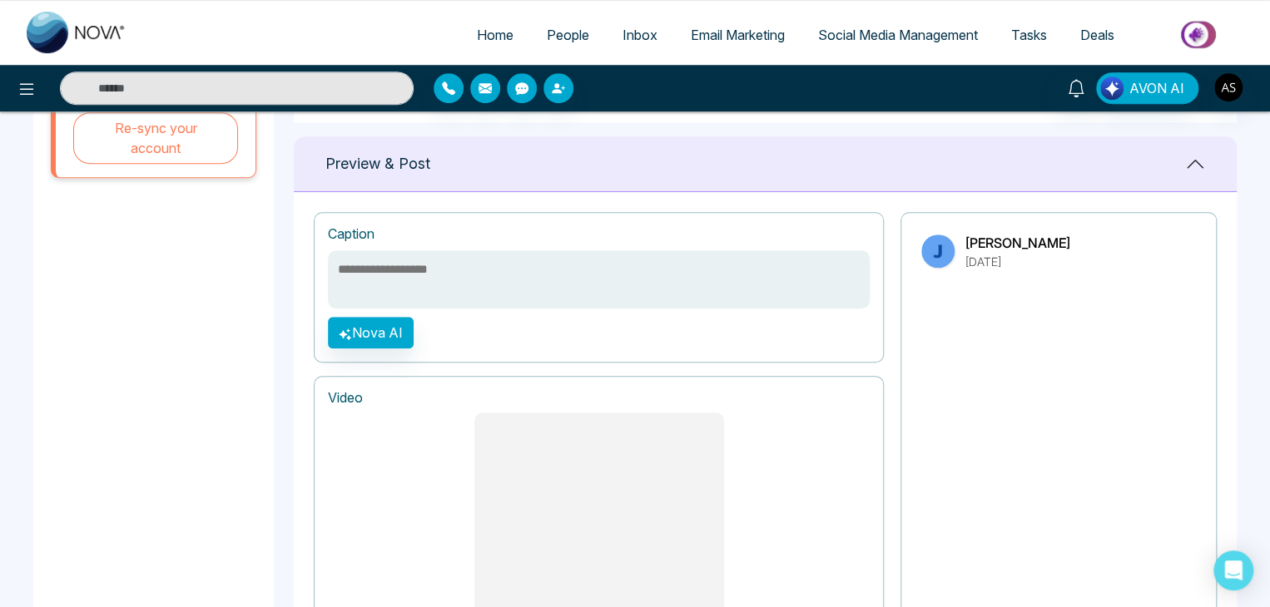
click at [710, 265] on textarea at bounding box center [599, 279] width 542 height 58
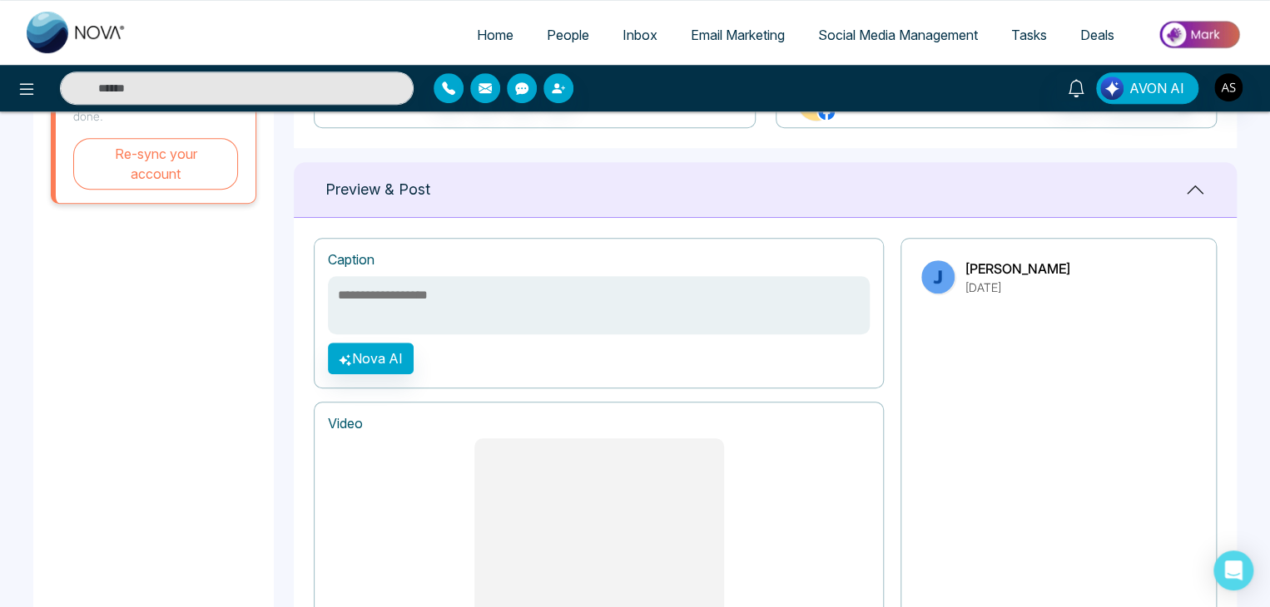
scroll to position [373, 0]
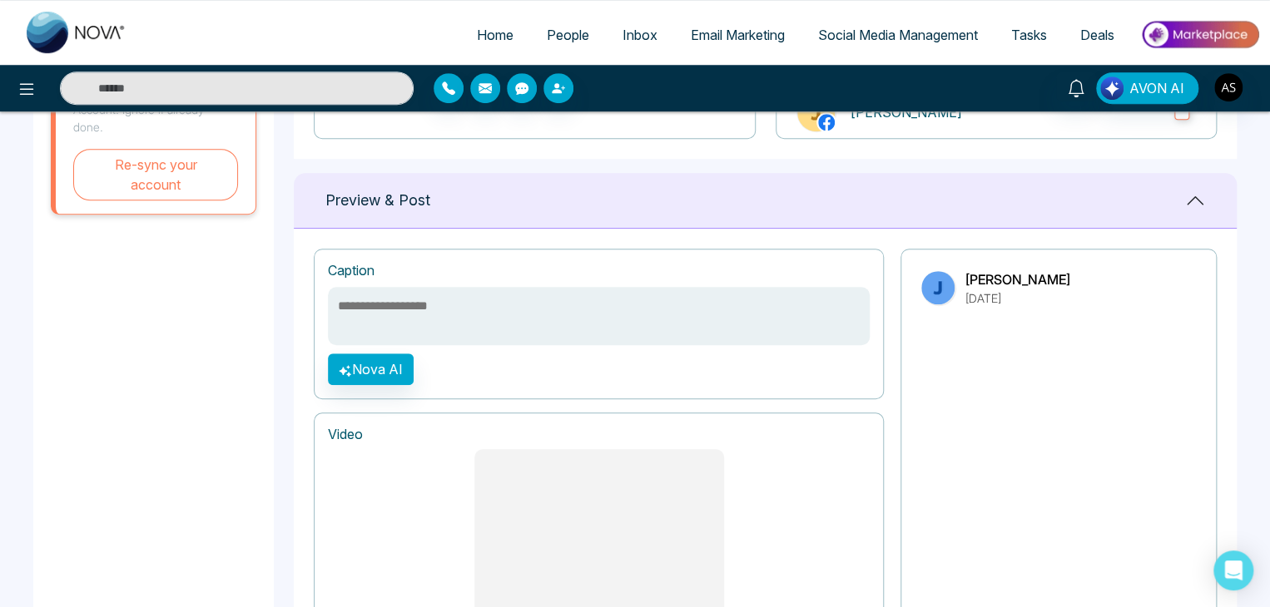
click at [530, 322] on textarea at bounding box center [599, 316] width 542 height 58
click at [658, 379] on div "**********" at bounding box center [599, 324] width 570 height 151
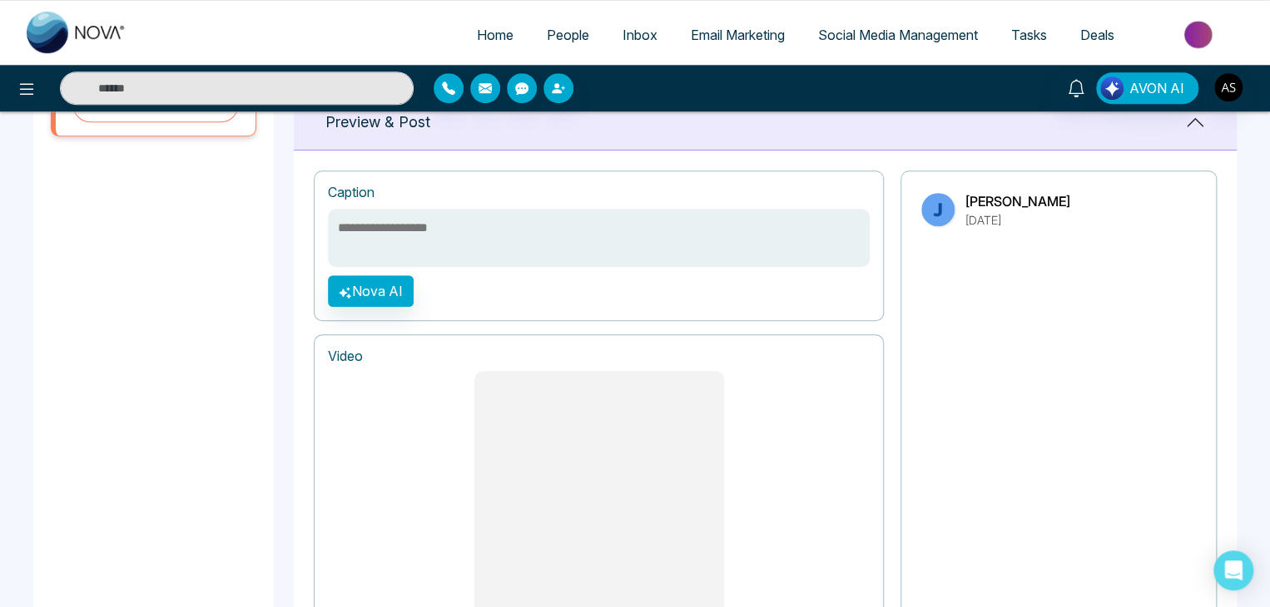
scroll to position [410, 0]
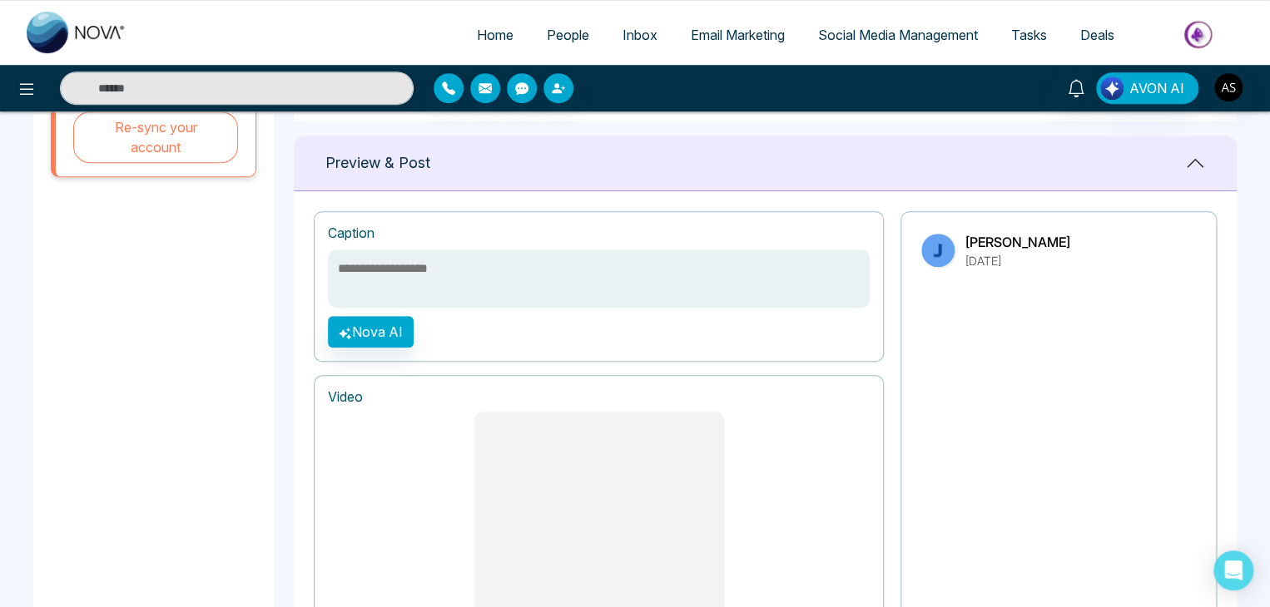
click at [797, 283] on textarea at bounding box center [599, 279] width 542 height 58
click at [804, 350] on div "**********" at bounding box center [599, 286] width 570 height 151
click at [477, 270] on textarea at bounding box center [599, 279] width 542 height 58
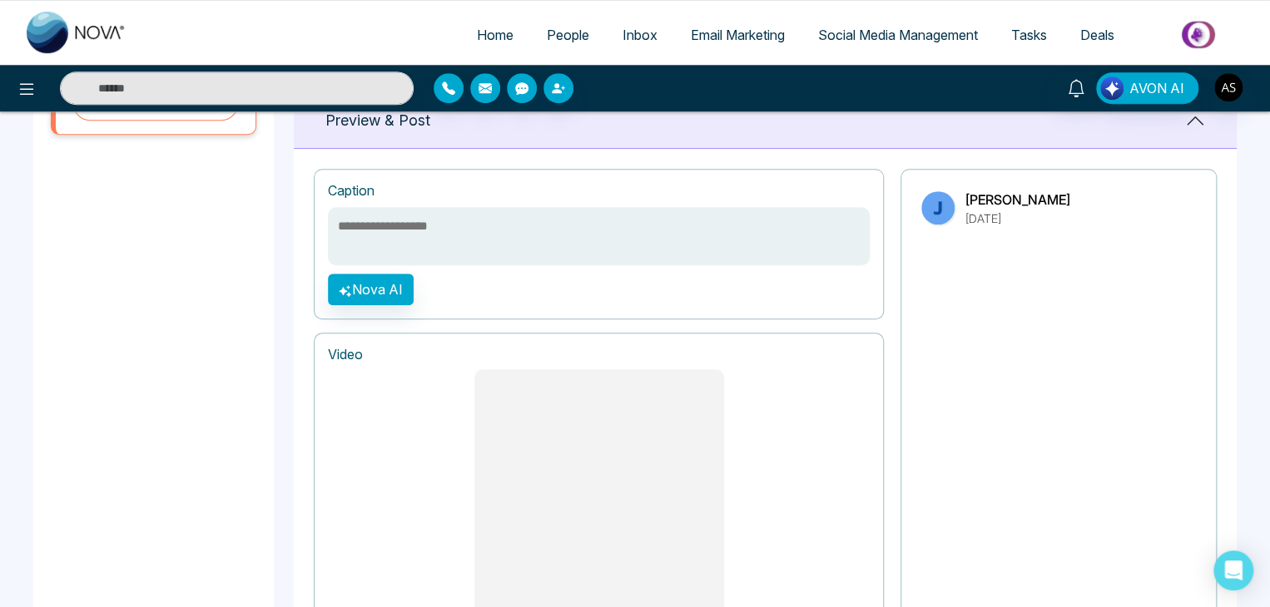
scroll to position [449, 0]
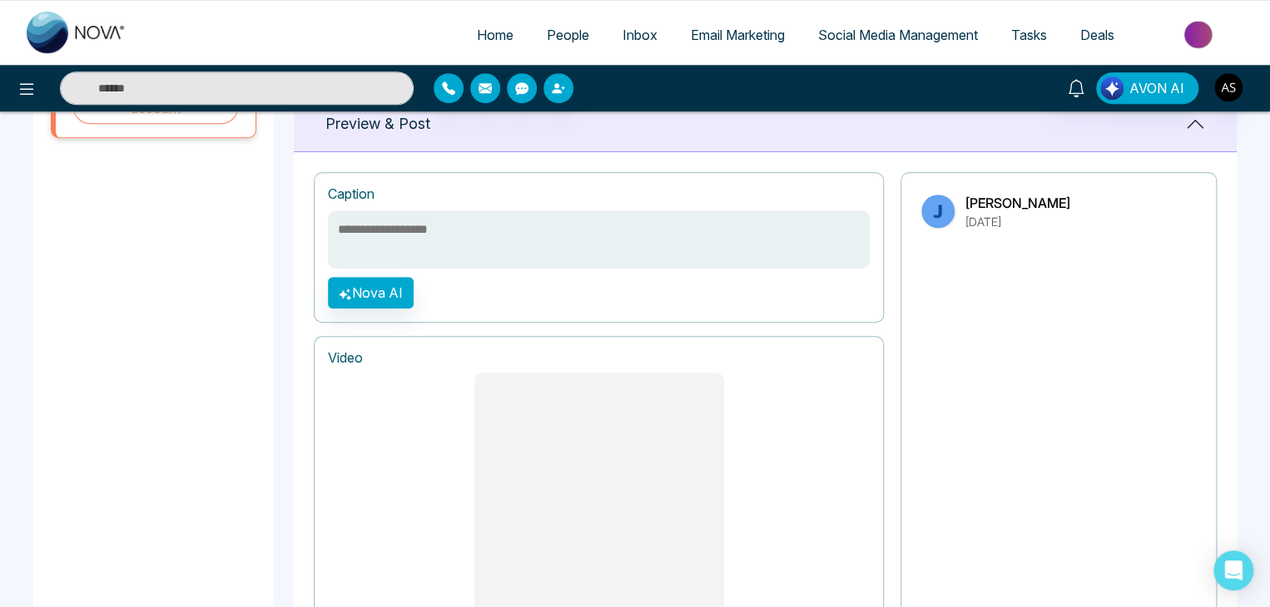
click at [764, 301] on div "**********" at bounding box center [599, 247] width 570 height 151
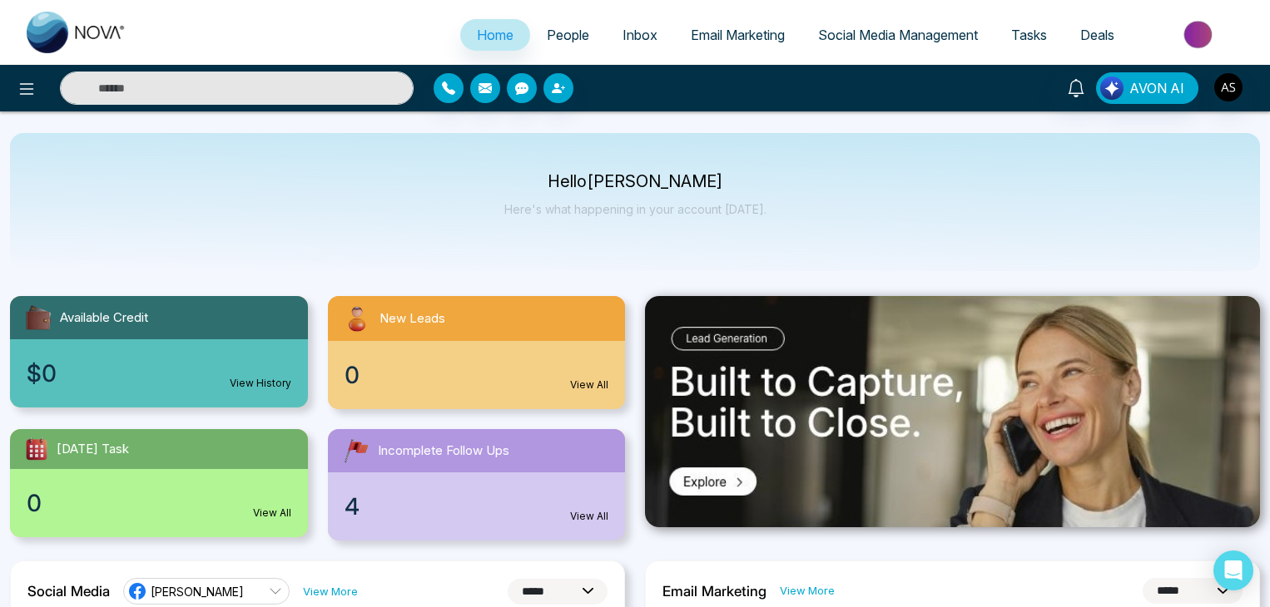
select select "*"
click at [28, 94] on icon at bounding box center [27, 89] width 20 height 20
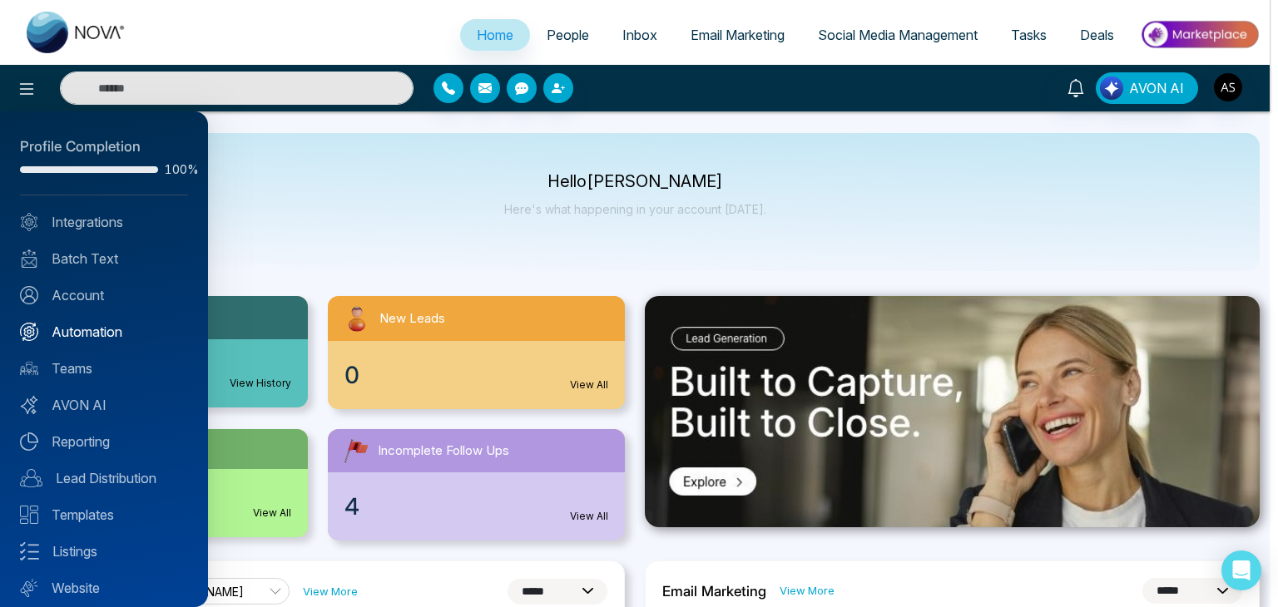
click at [144, 334] on link "Automation" at bounding box center [104, 332] width 168 height 20
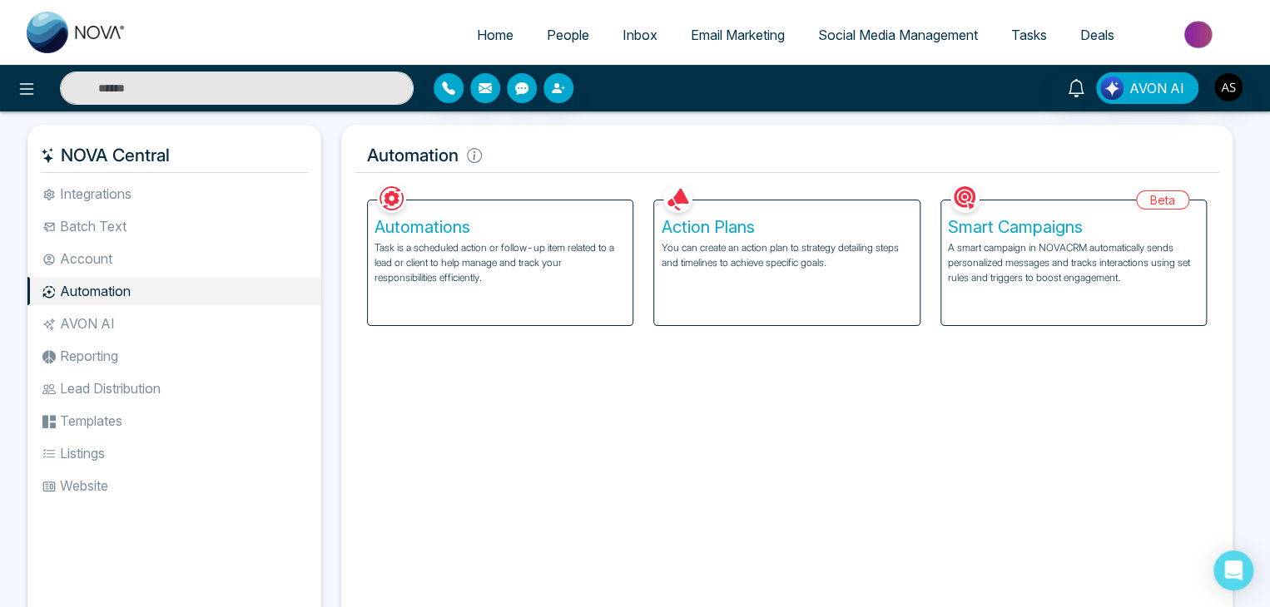
click at [772, 241] on p "You can create an action plan to strategy detailing steps and timelines to achi…" at bounding box center [786, 256] width 251 height 30
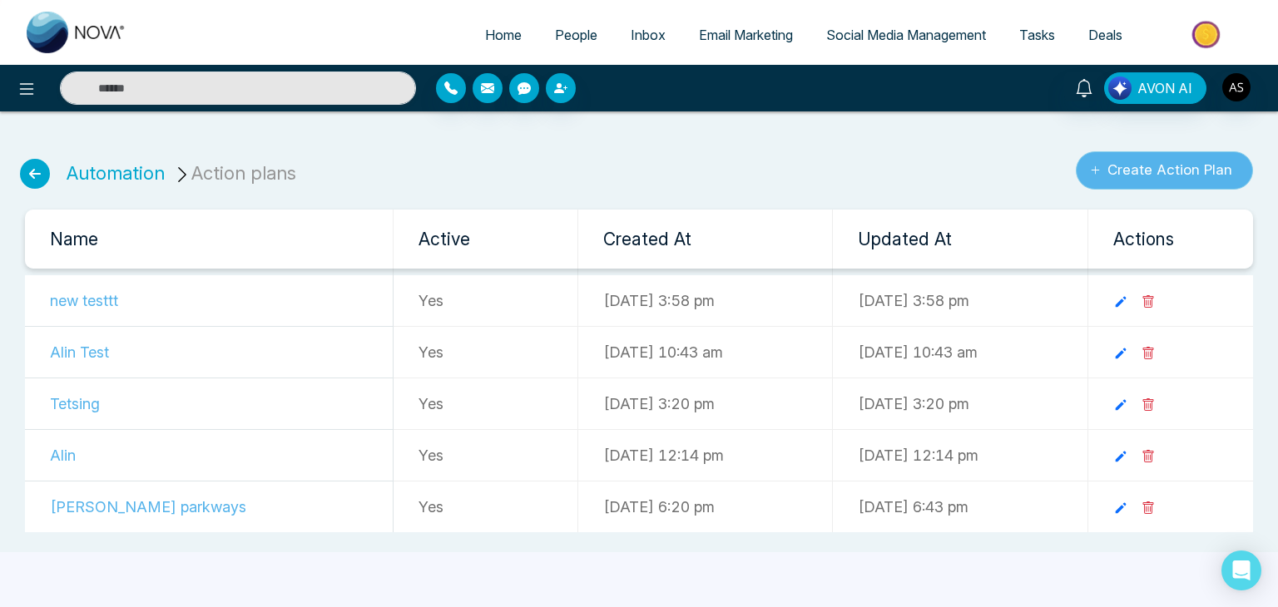
click at [1138, 173] on button "Create Action Plan" at bounding box center [1164, 170] width 177 height 38
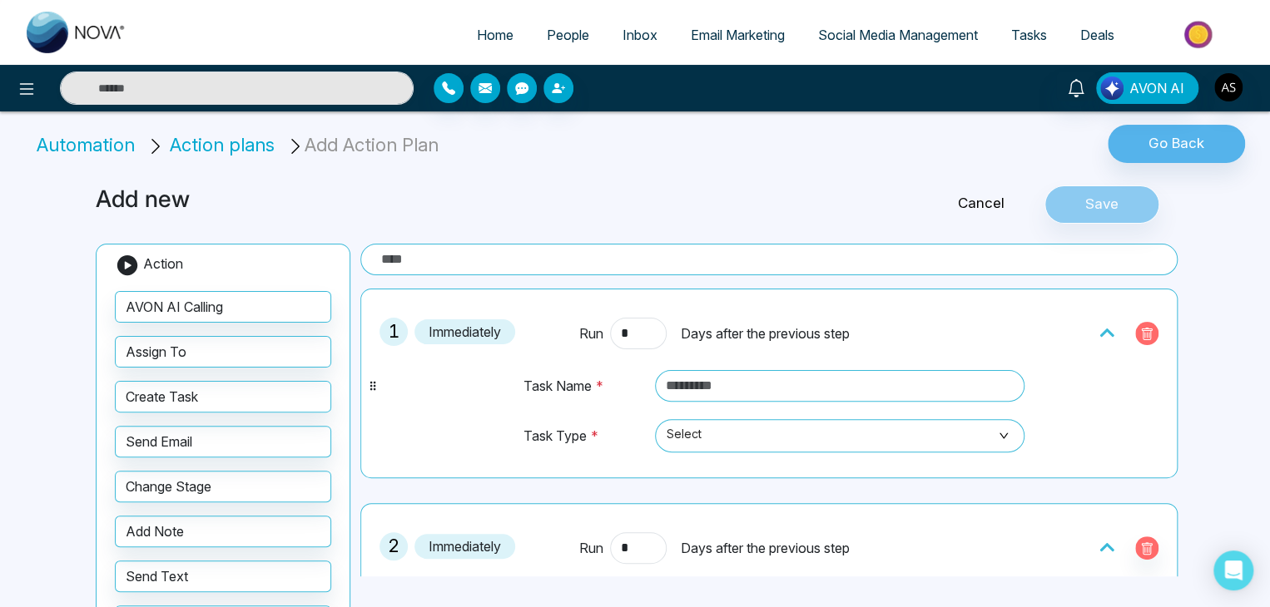
click at [1142, 328] on icon "button" at bounding box center [1147, 334] width 11 height 12
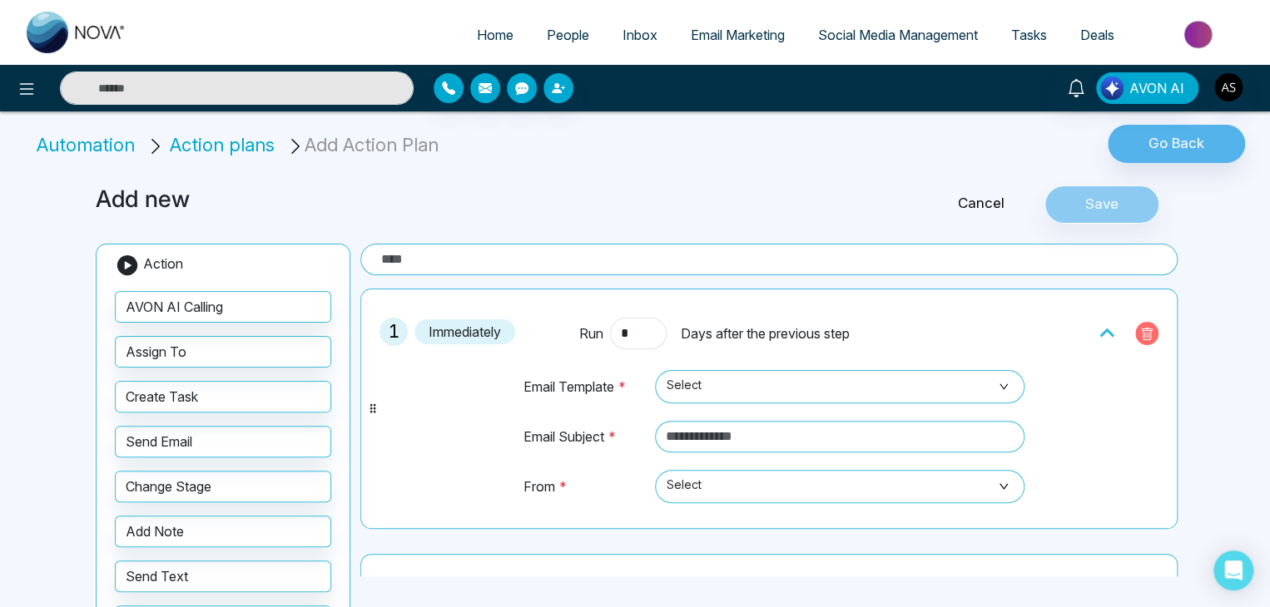
click at [1142, 328] on icon "button" at bounding box center [1147, 334] width 11 height 12
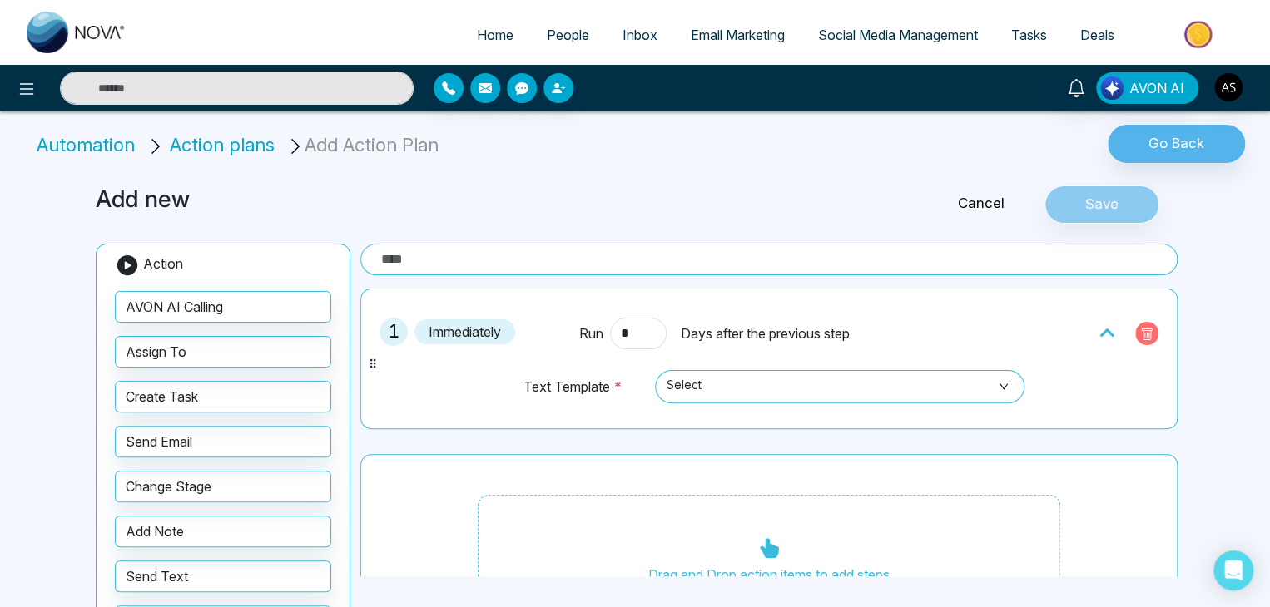
click at [1142, 328] on icon "button" at bounding box center [1147, 334] width 11 height 12
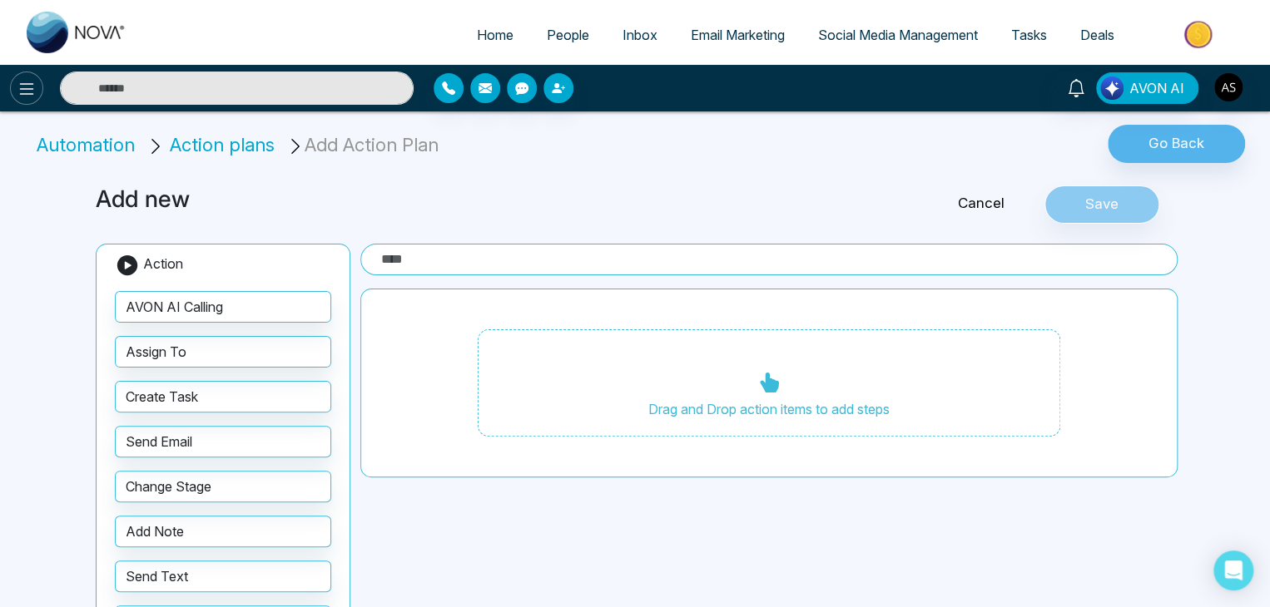
click at [11, 88] on button at bounding box center [26, 88] width 33 height 33
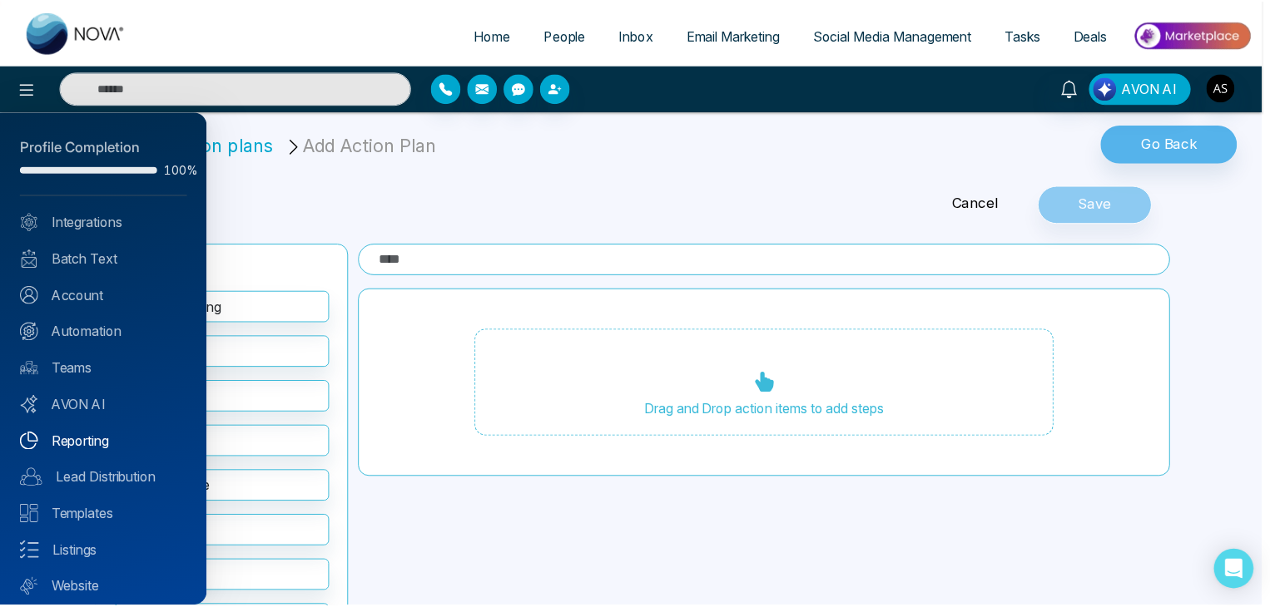
scroll to position [47, 0]
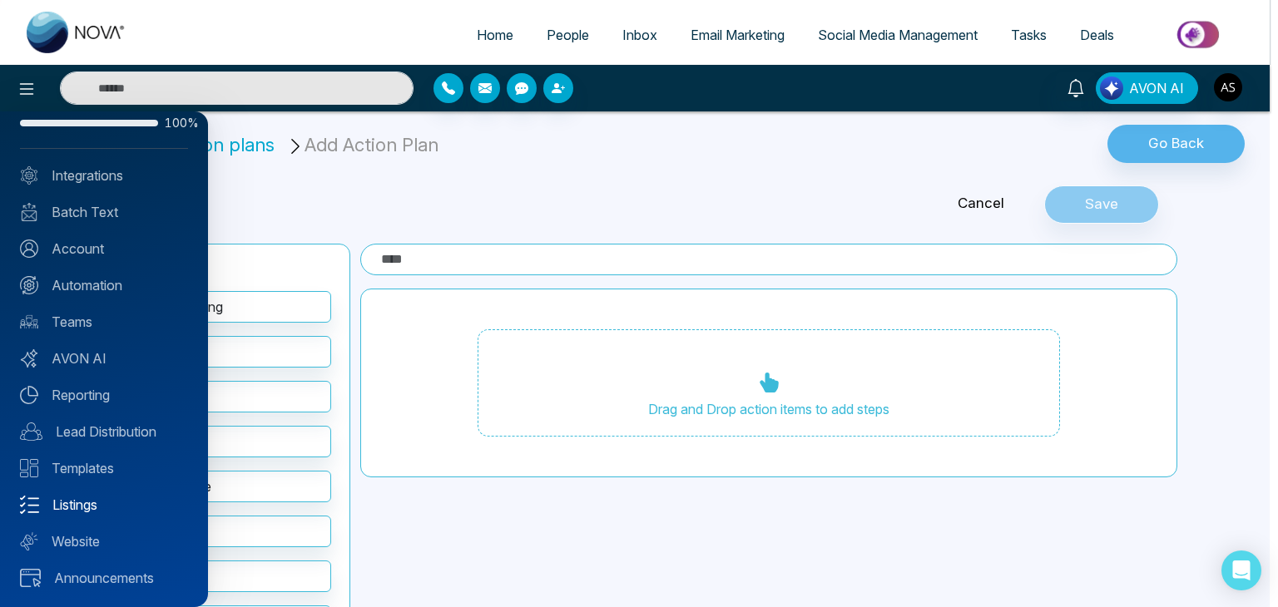
click at [121, 507] on link "Listings" at bounding box center [104, 505] width 168 height 20
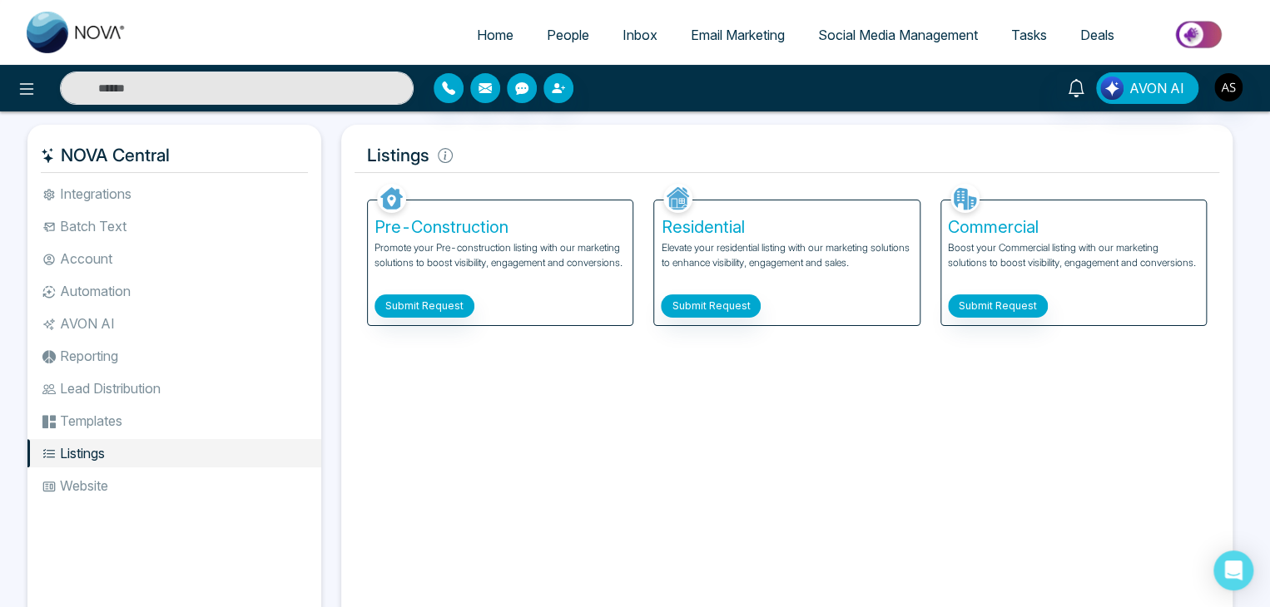
click at [125, 253] on li "Account" at bounding box center [174, 259] width 294 height 28
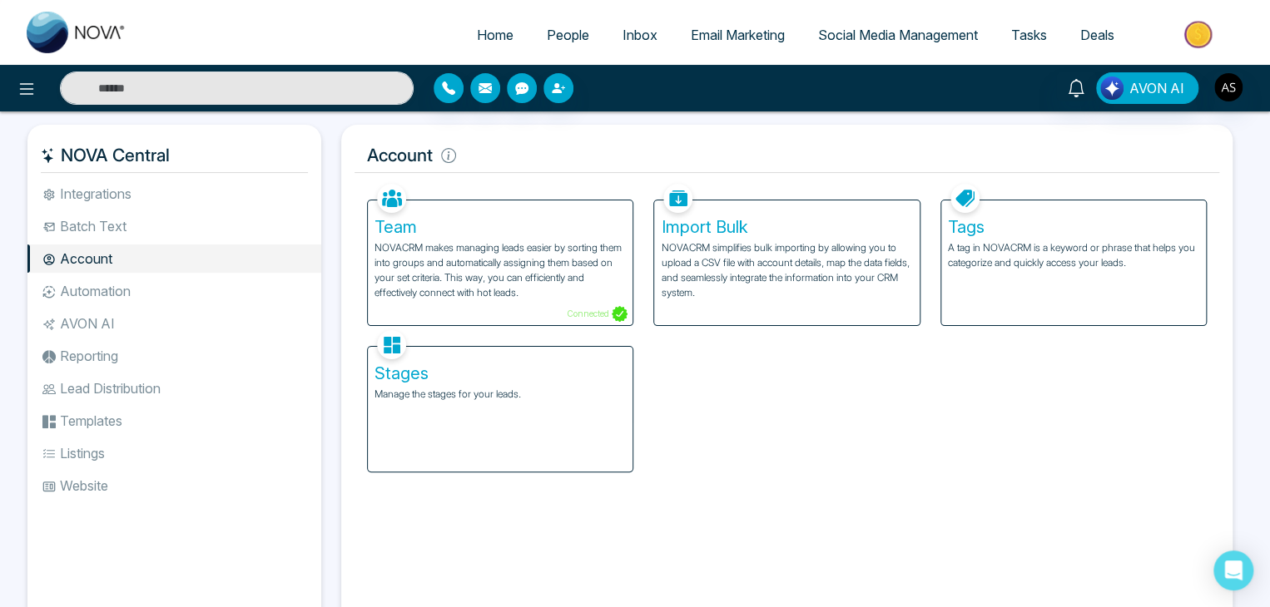
click at [163, 232] on li "Batch Text" at bounding box center [174, 226] width 294 height 28
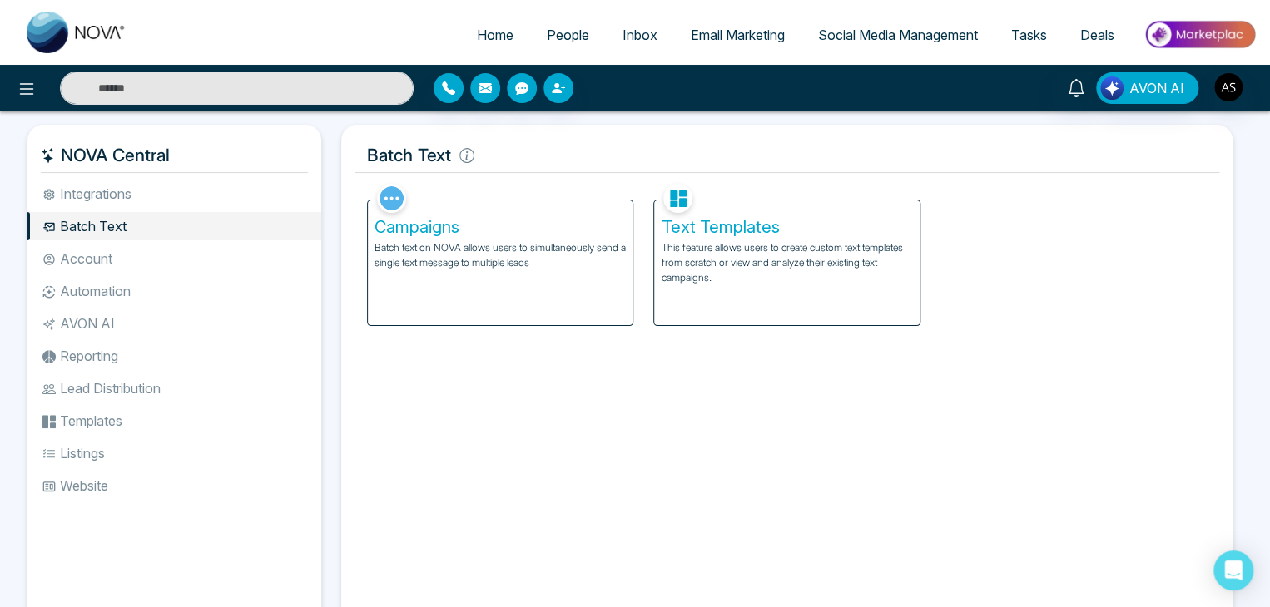
click at [193, 197] on li "Integrations" at bounding box center [174, 194] width 294 height 28
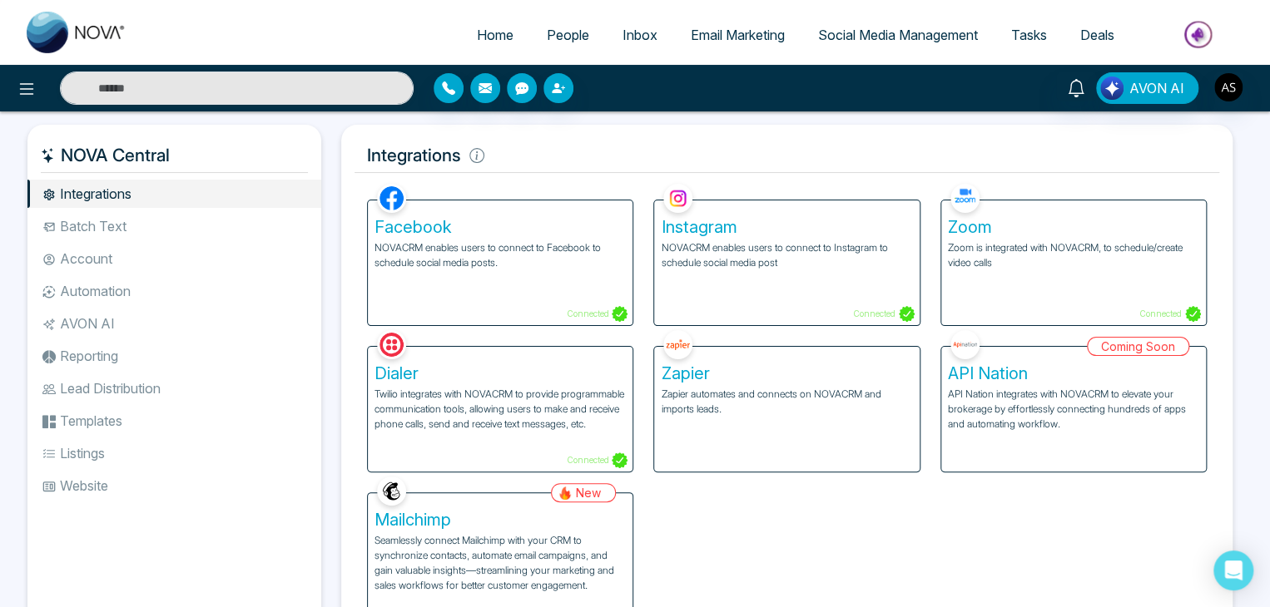
click at [203, 291] on li "Automation" at bounding box center [174, 291] width 294 height 28
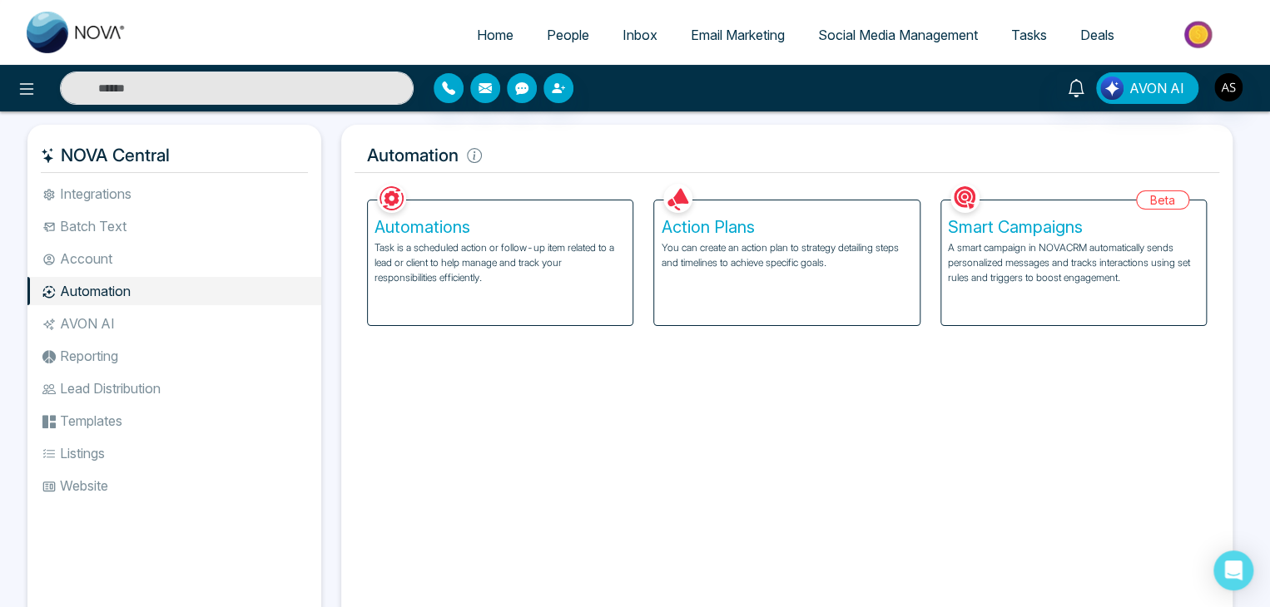
click at [756, 256] on p "You can create an action plan to strategy detailing steps and timelines to achi…" at bounding box center [786, 256] width 251 height 30
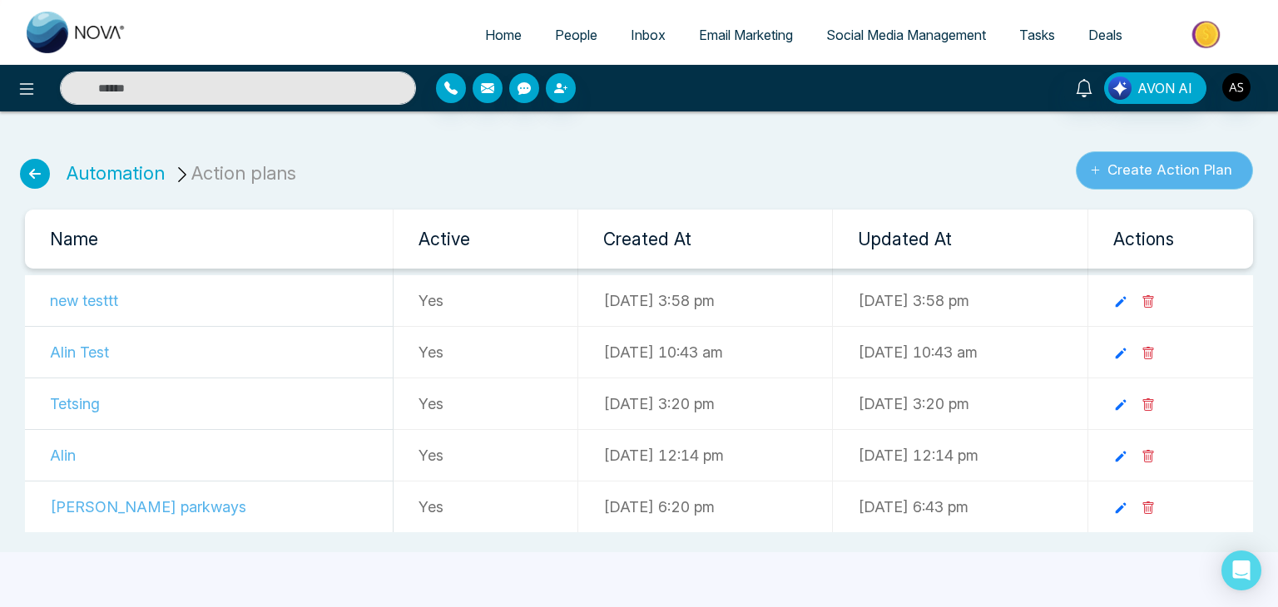
click at [1197, 151] on button "Create Action Plan" at bounding box center [1164, 170] width 177 height 38
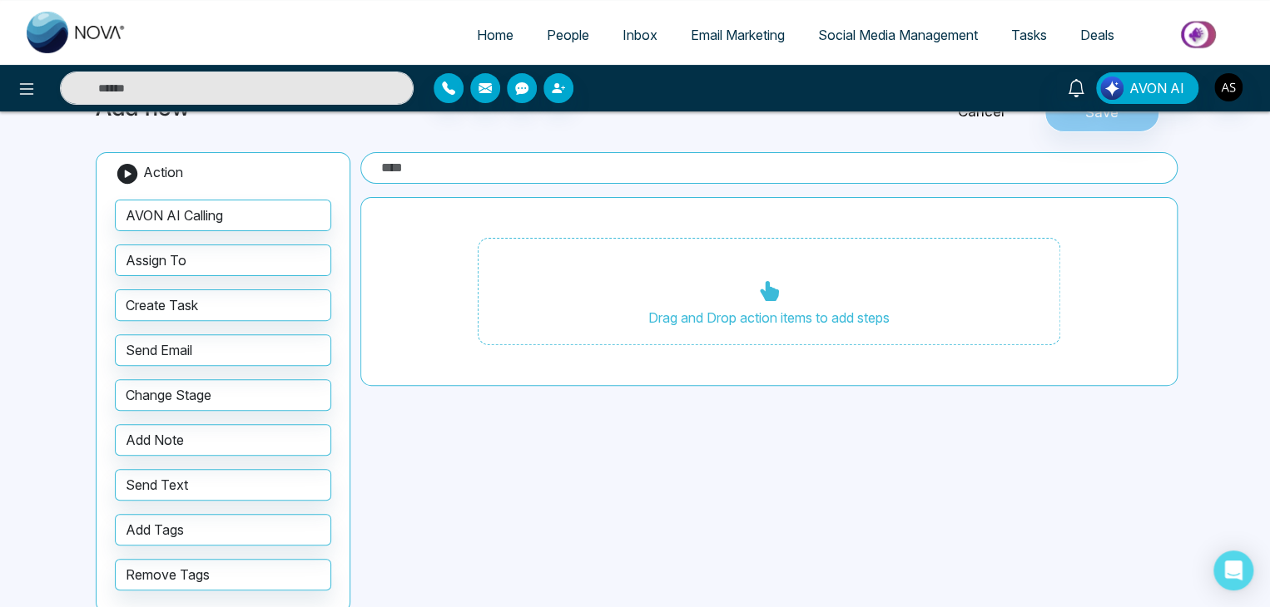
scroll to position [118, 0]
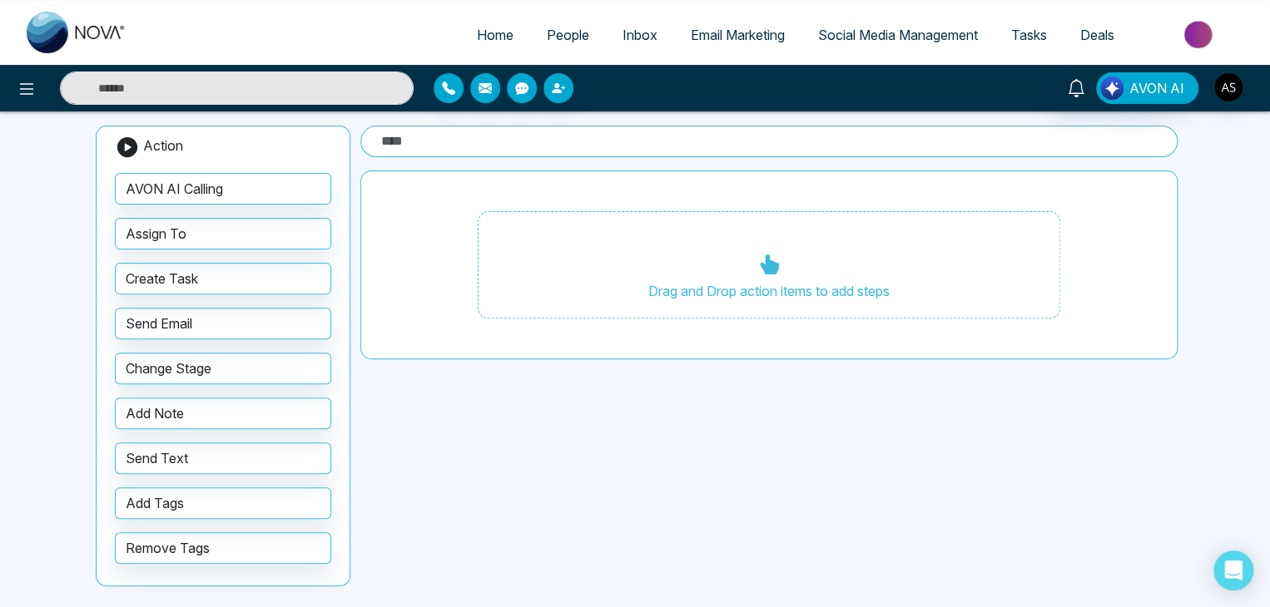
click at [479, 19] on link "Home" at bounding box center [495, 35] width 70 height 32
select select "*"
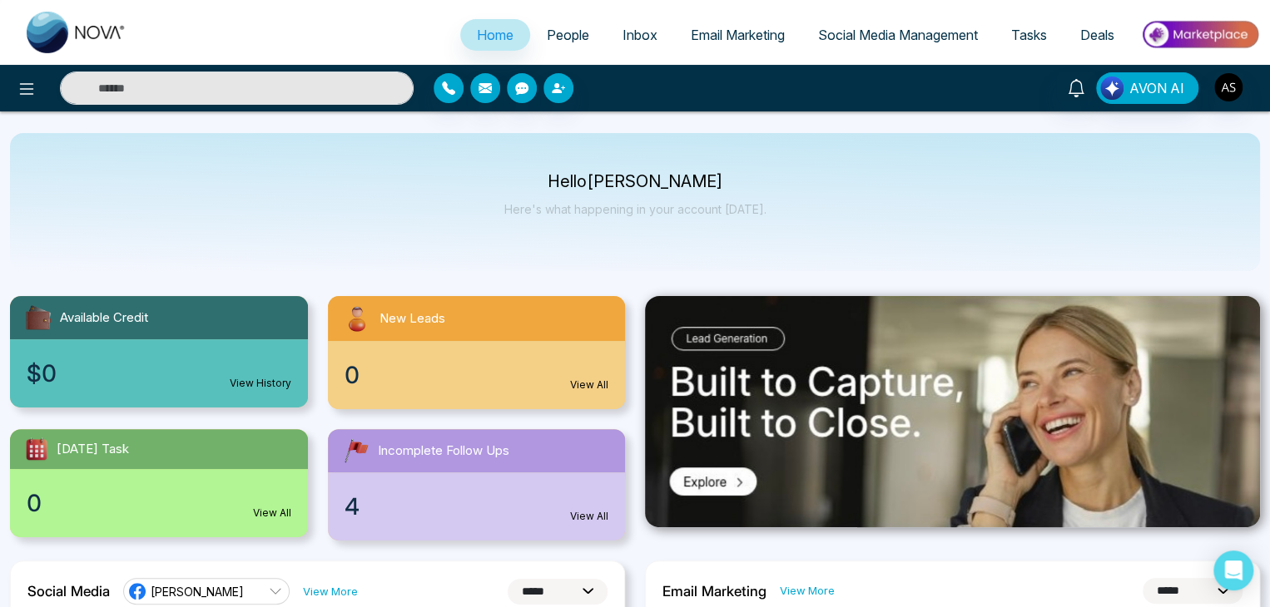
click at [864, 34] on span "Social Media Management" at bounding box center [898, 35] width 160 height 17
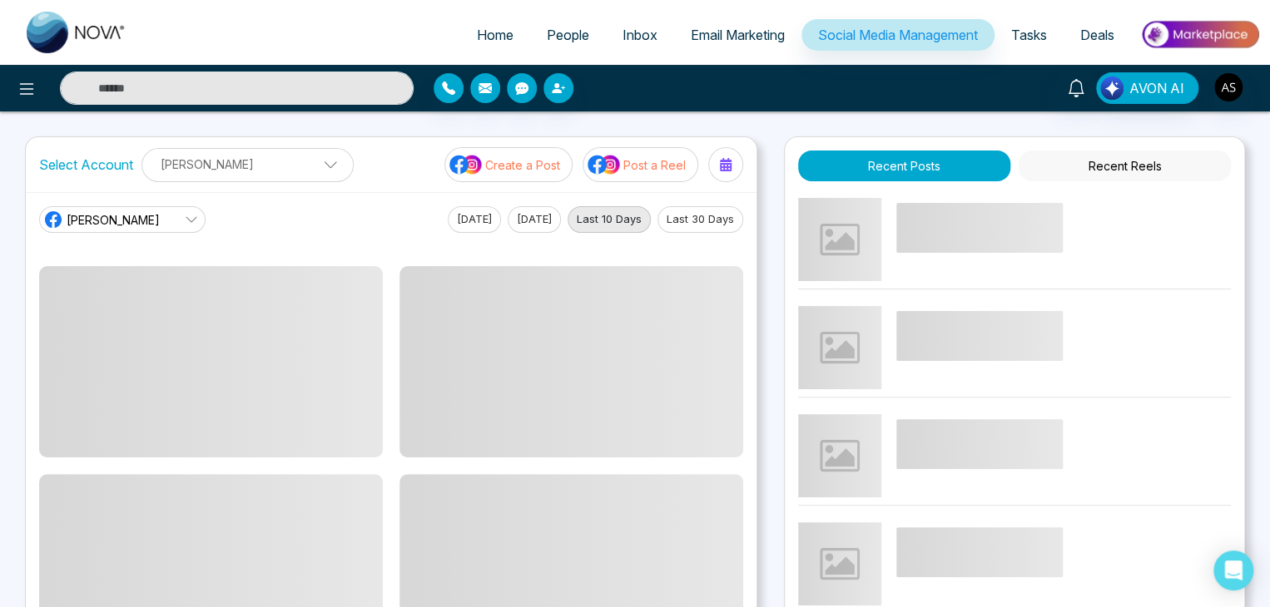
click at [1034, 33] on span "Tasks" at bounding box center [1029, 35] width 36 height 17
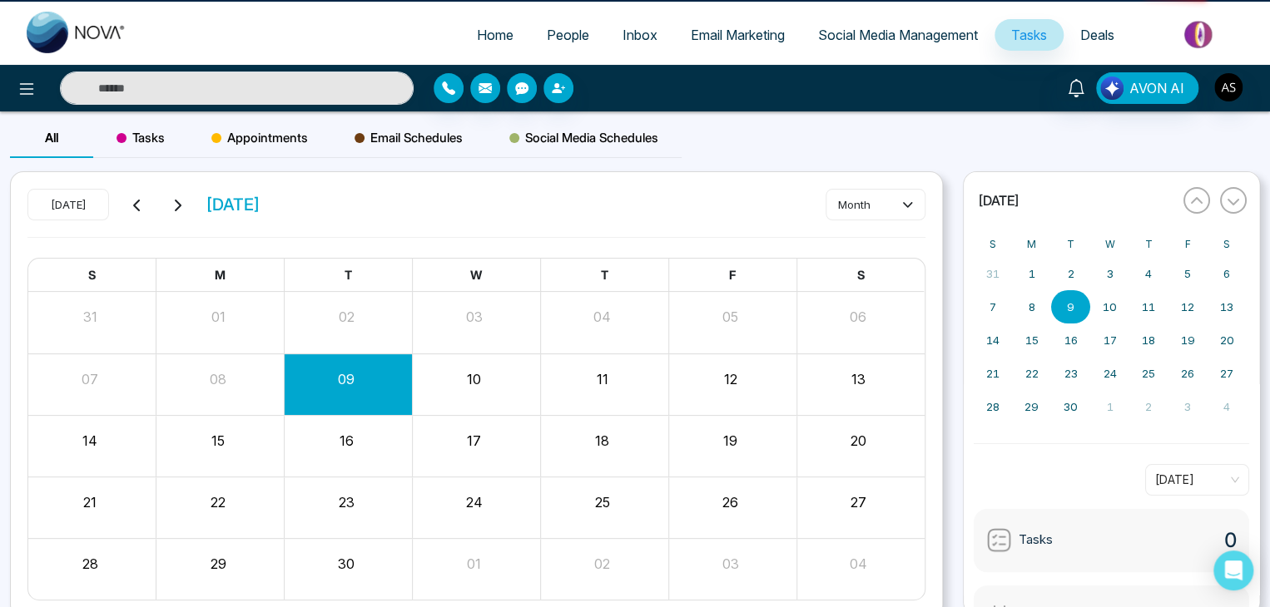
click at [1097, 31] on span "Deals" at bounding box center [1097, 35] width 34 height 17
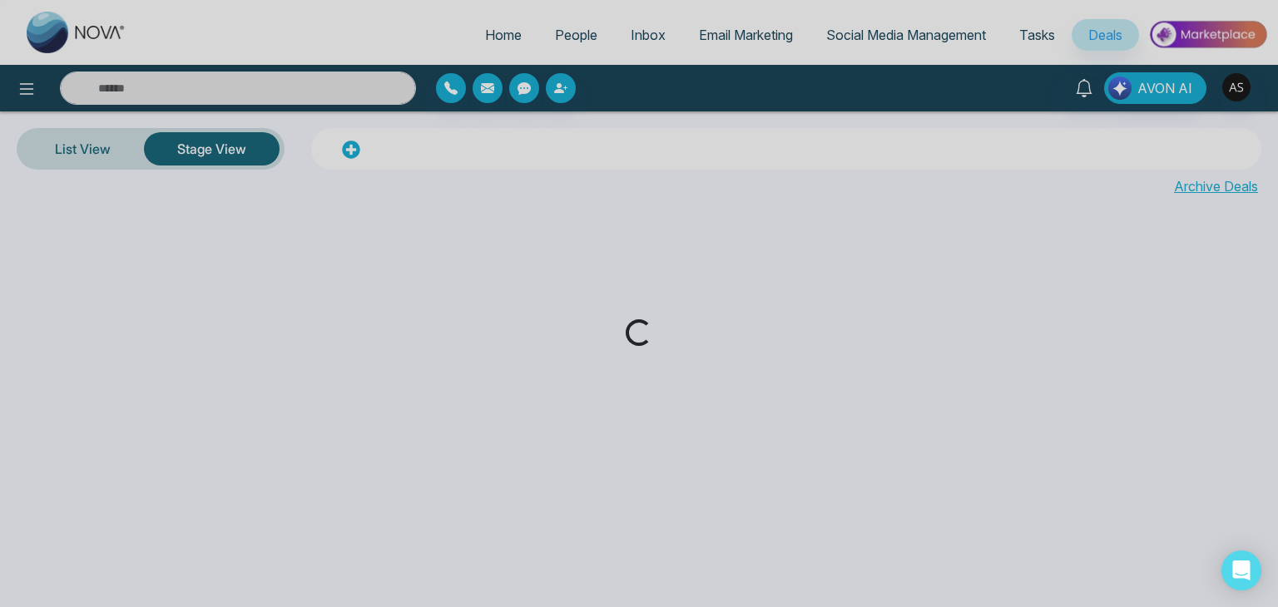
click at [488, 40] on div "Loading..." at bounding box center [639, 303] width 1278 height 607
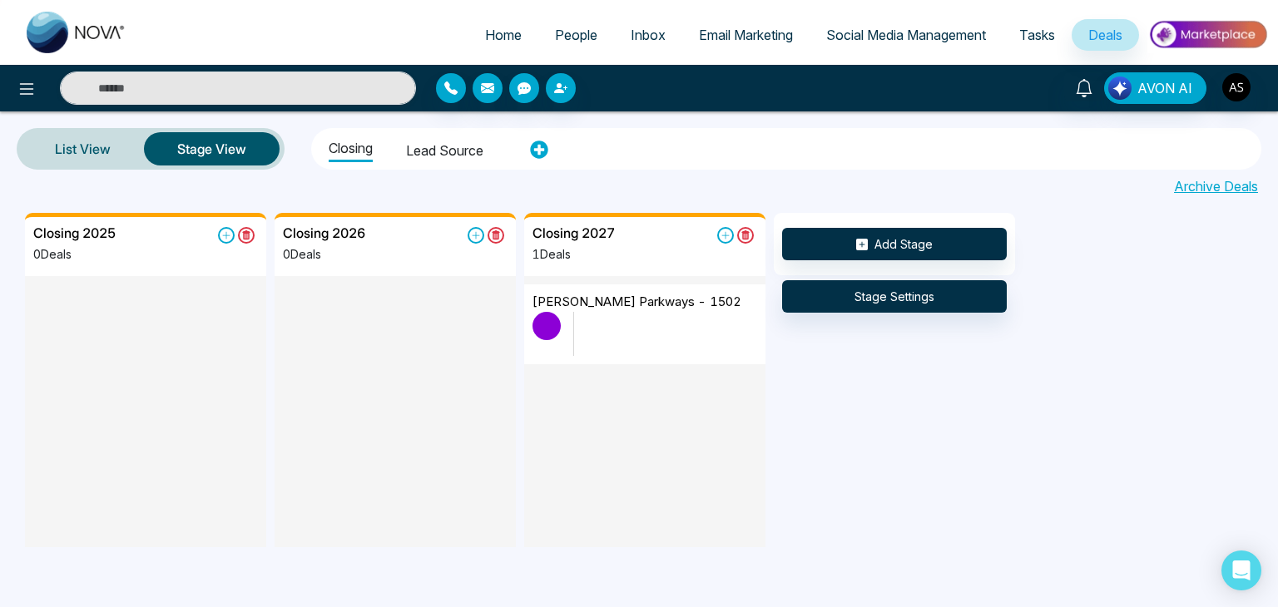
click at [488, 40] on span "Home" at bounding box center [503, 35] width 37 height 17
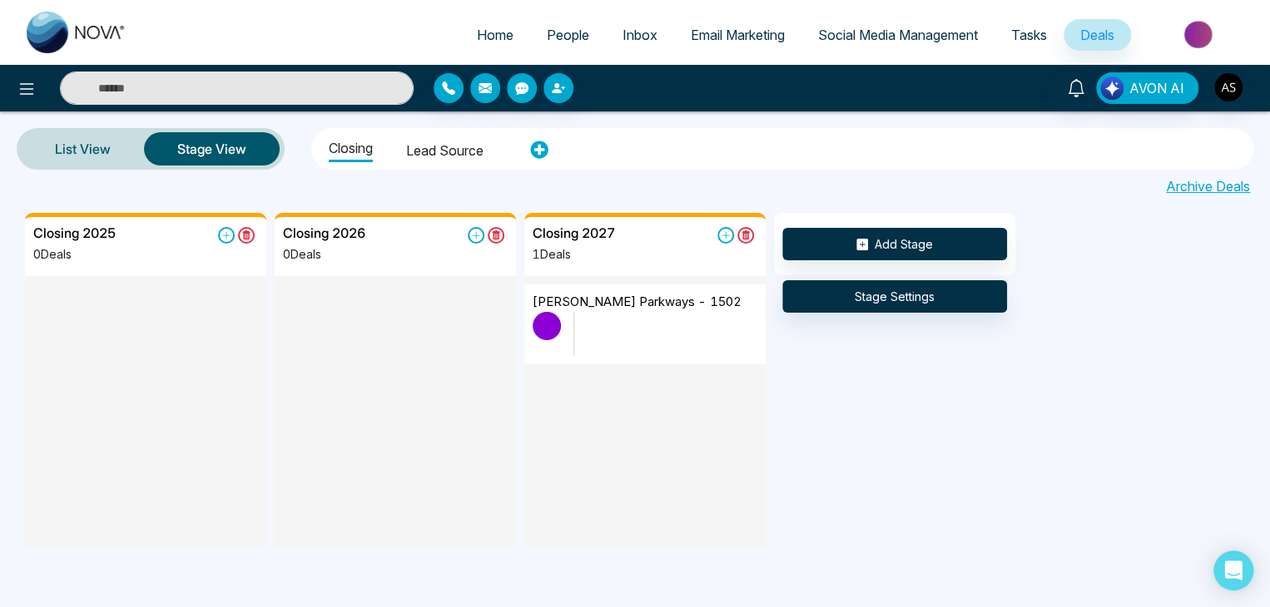
select select "*"
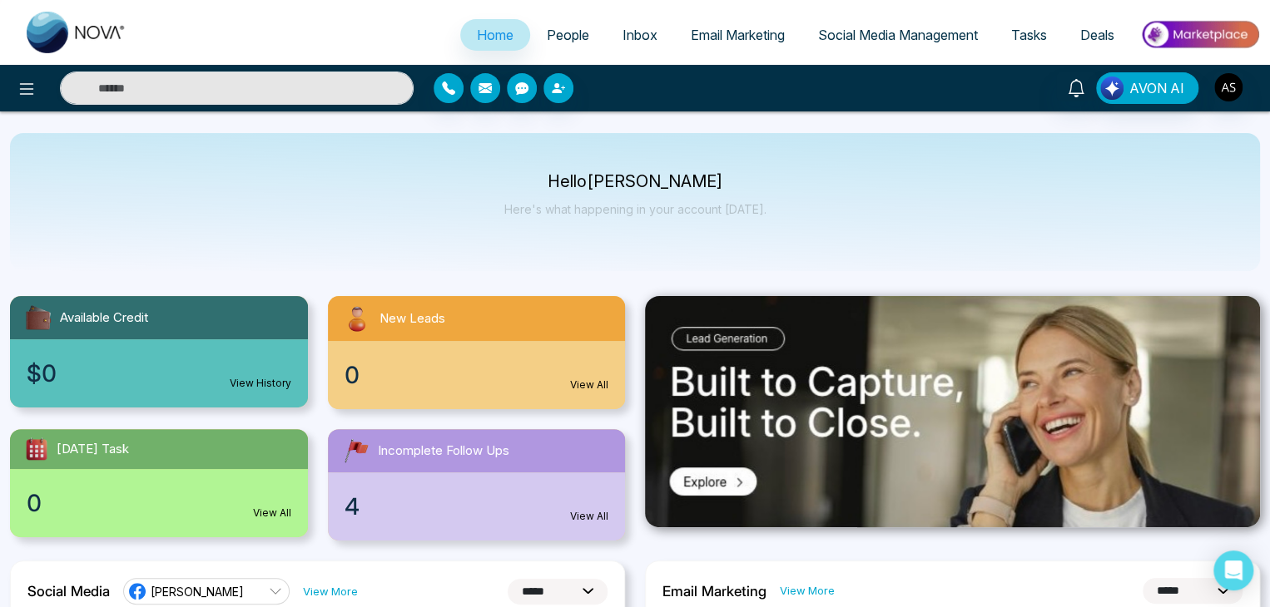
click at [43, 95] on div at bounding box center [228, 88] width 370 height 33
click at [32, 91] on icon at bounding box center [27, 89] width 20 height 20
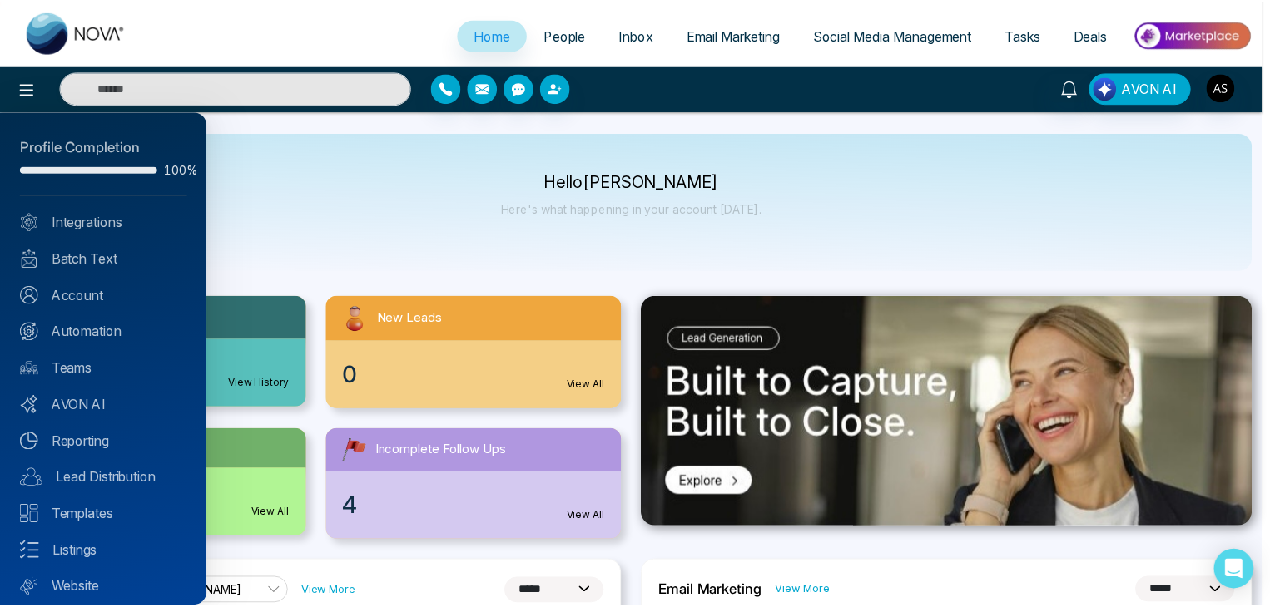
scroll to position [47, 0]
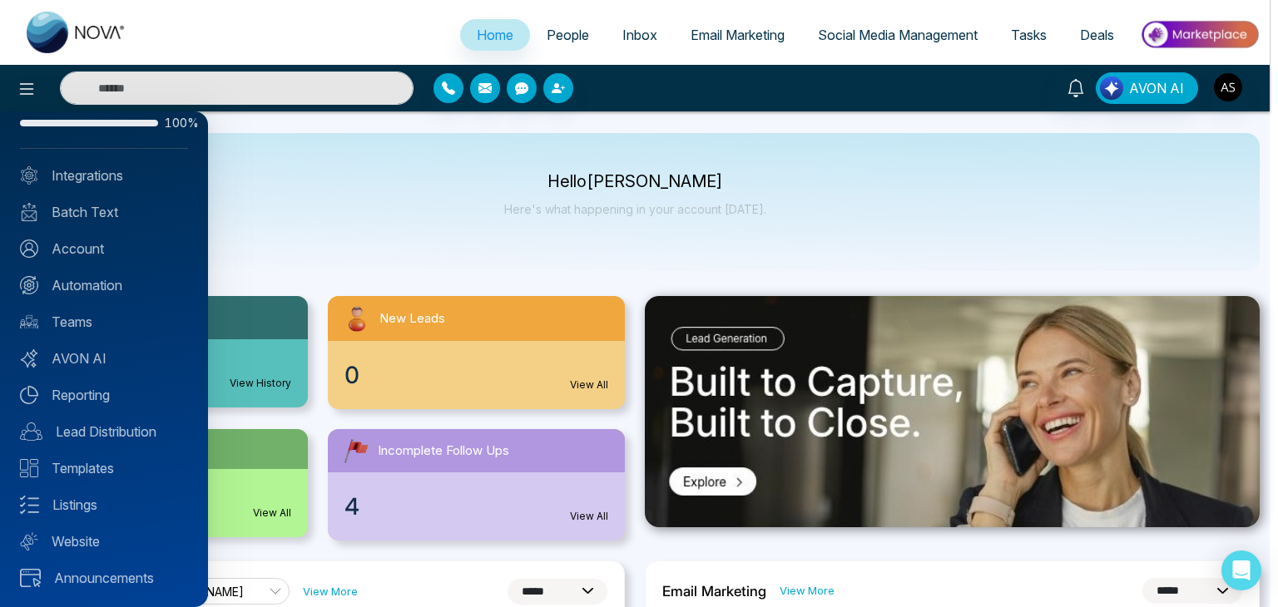
click at [513, 230] on div at bounding box center [639, 303] width 1278 height 607
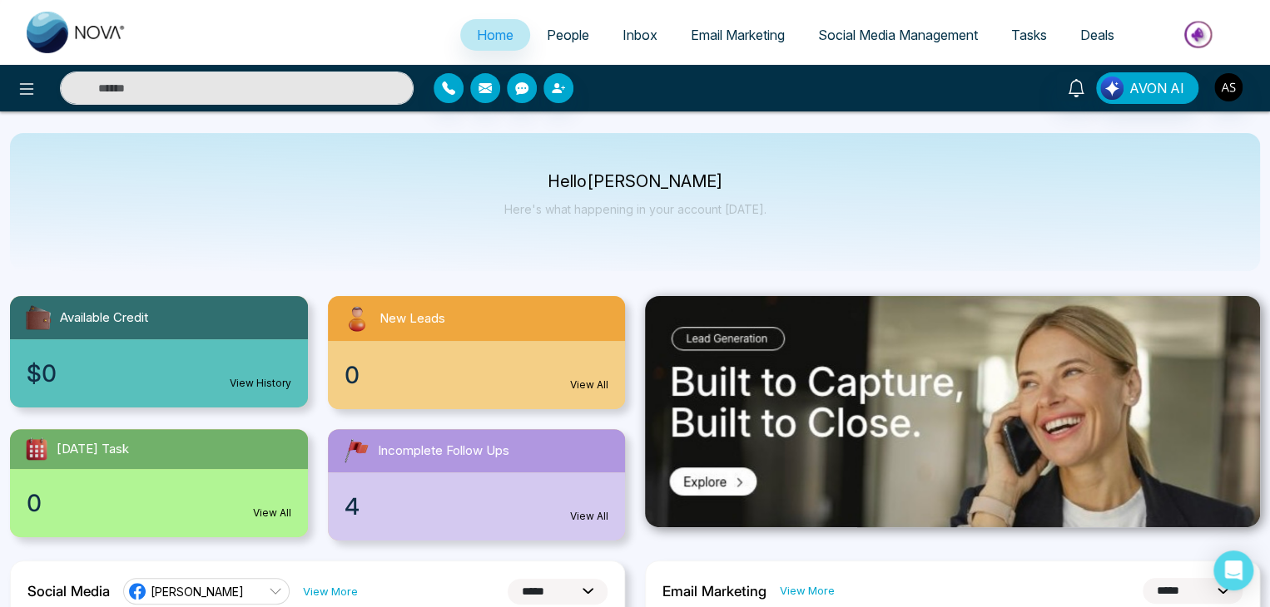
click at [10, 72] on button at bounding box center [26, 88] width 33 height 33
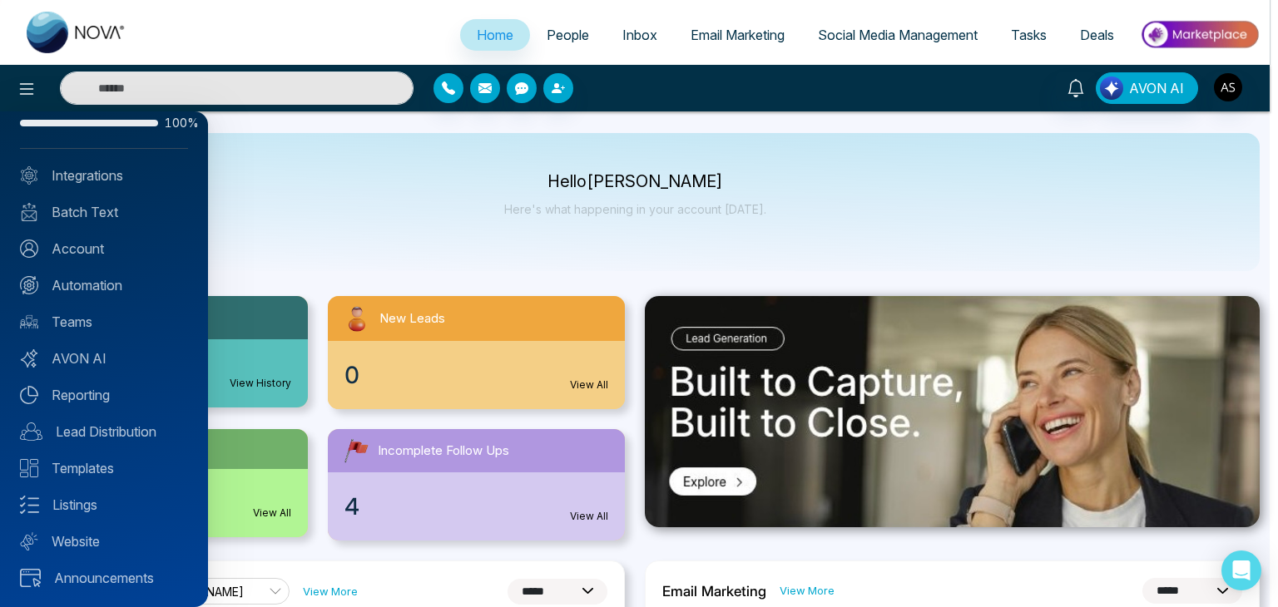
click at [721, 207] on div at bounding box center [639, 303] width 1278 height 607
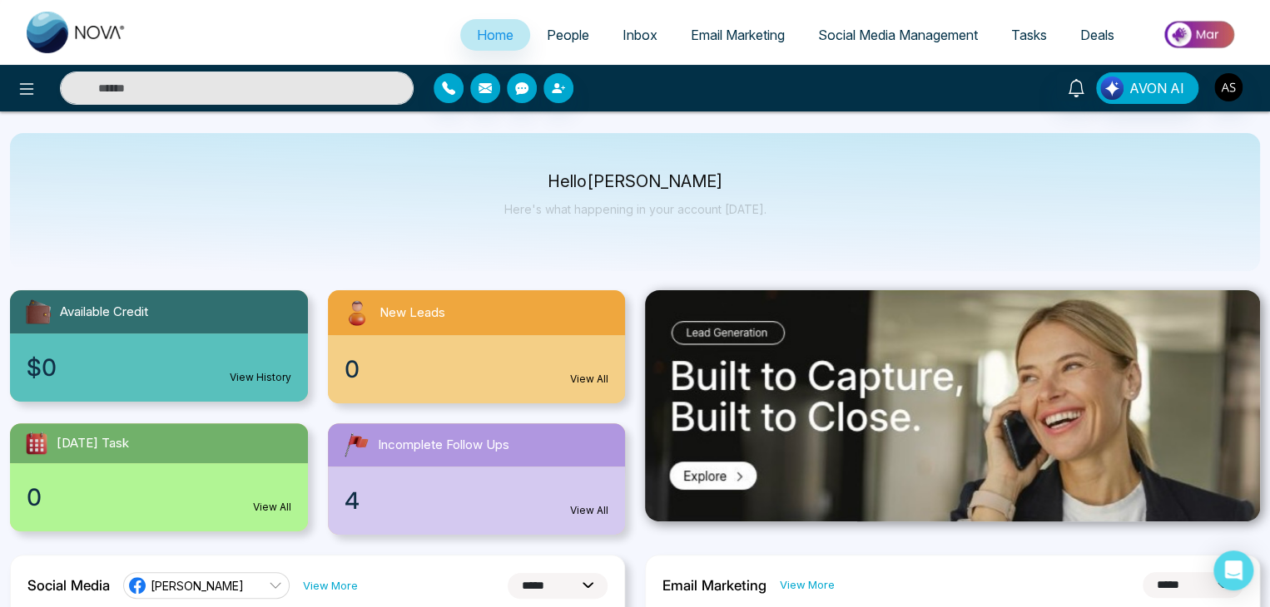
scroll to position [0, 0]
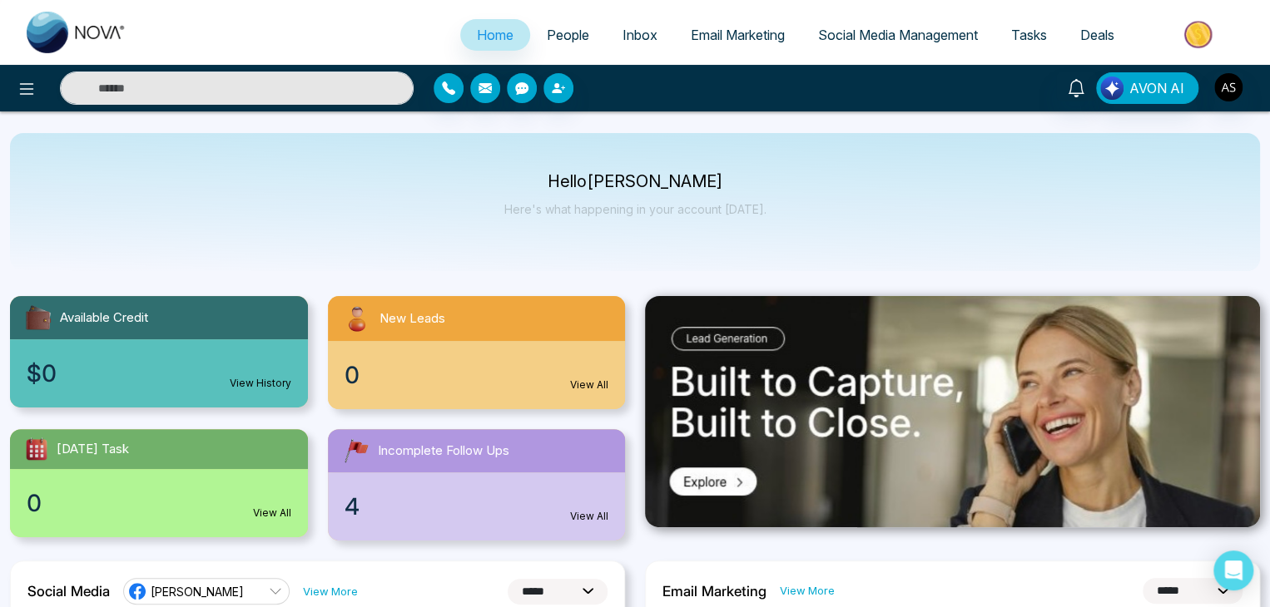
click at [540, 21] on link "People" at bounding box center [568, 35] width 76 height 32
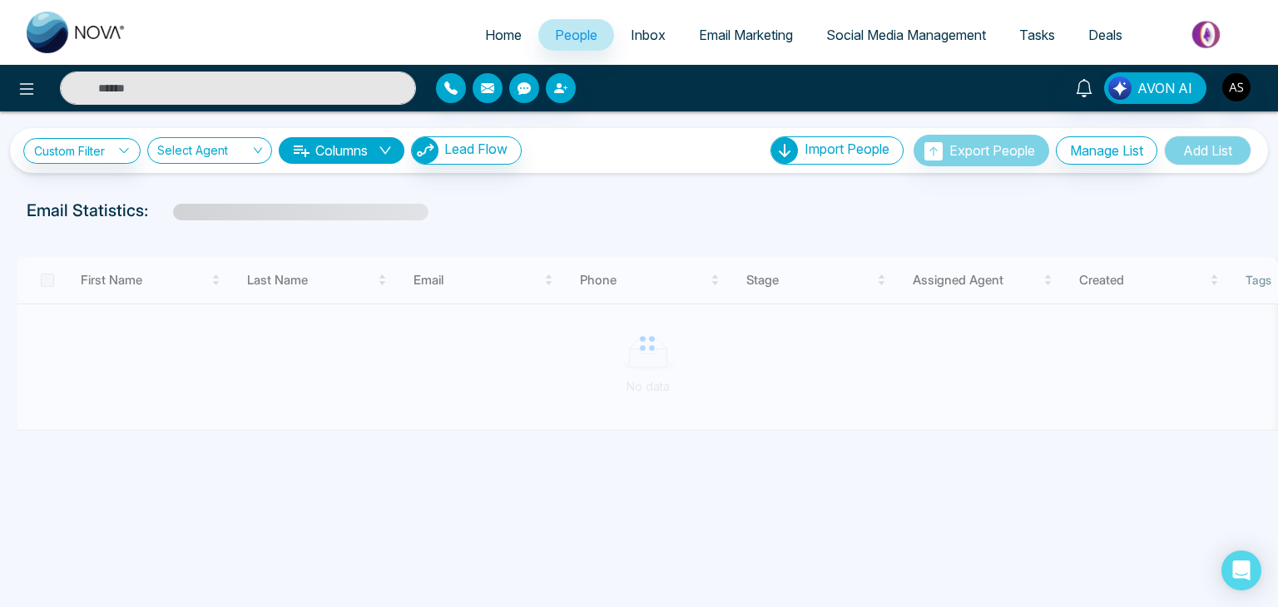
click at [697, 24] on link "Email Marketing" at bounding box center [745, 35] width 127 height 32
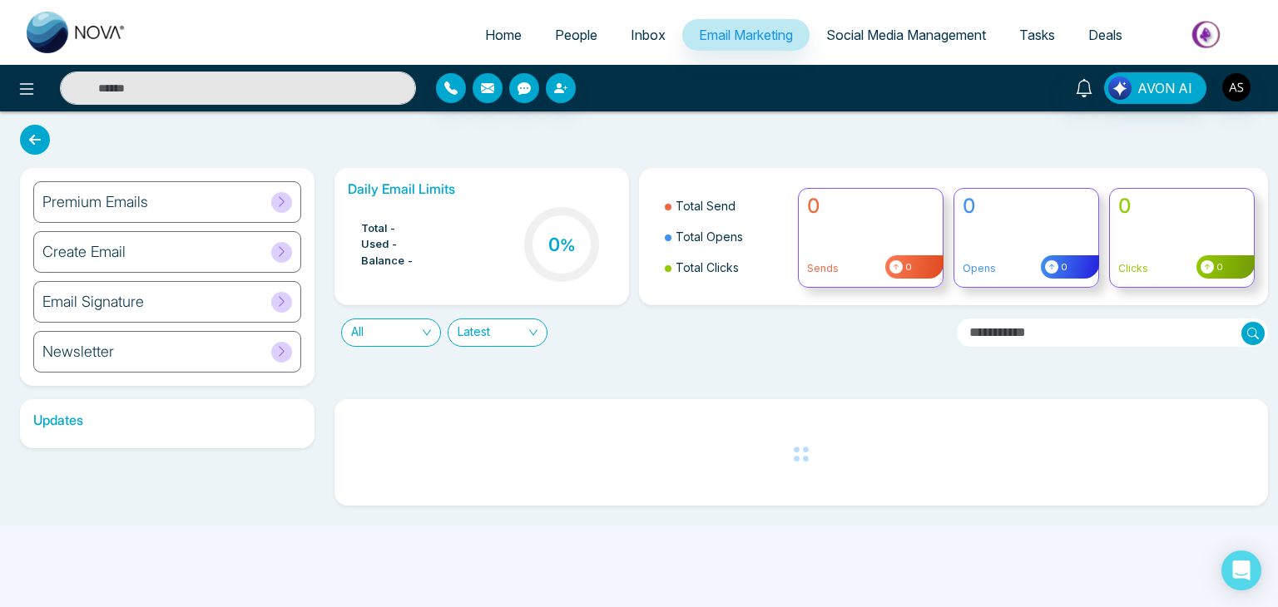
click at [904, 21] on link "Social Media Management" at bounding box center [906, 35] width 193 height 32
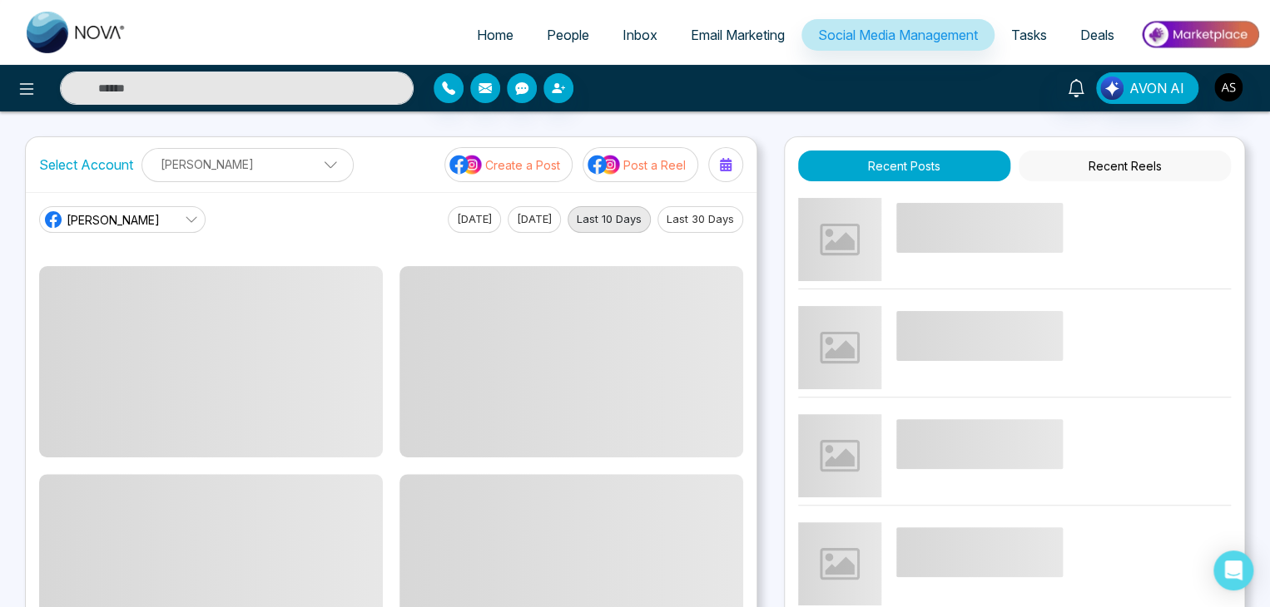
click at [491, 29] on span "Home" at bounding box center [495, 35] width 37 height 17
select select "*"
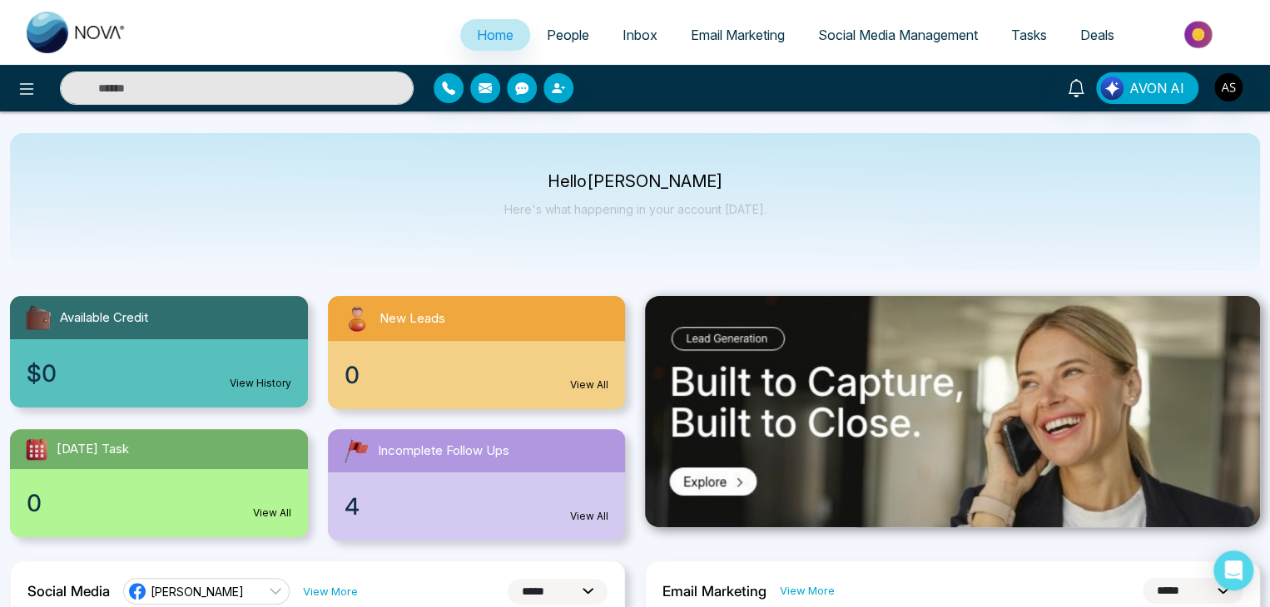
click at [847, 30] on span "Social Media Management" at bounding box center [898, 35] width 160 height 17
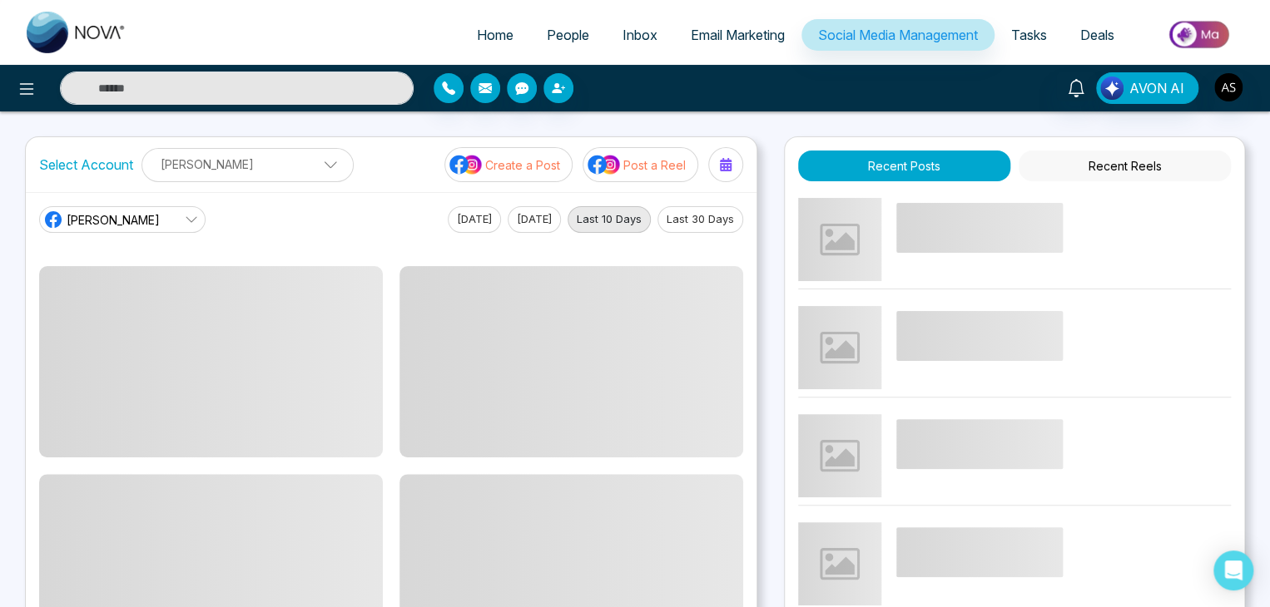
click at [623, 174] on button "Post a Reel" at bounding box center [641, 164] width 116 height 35
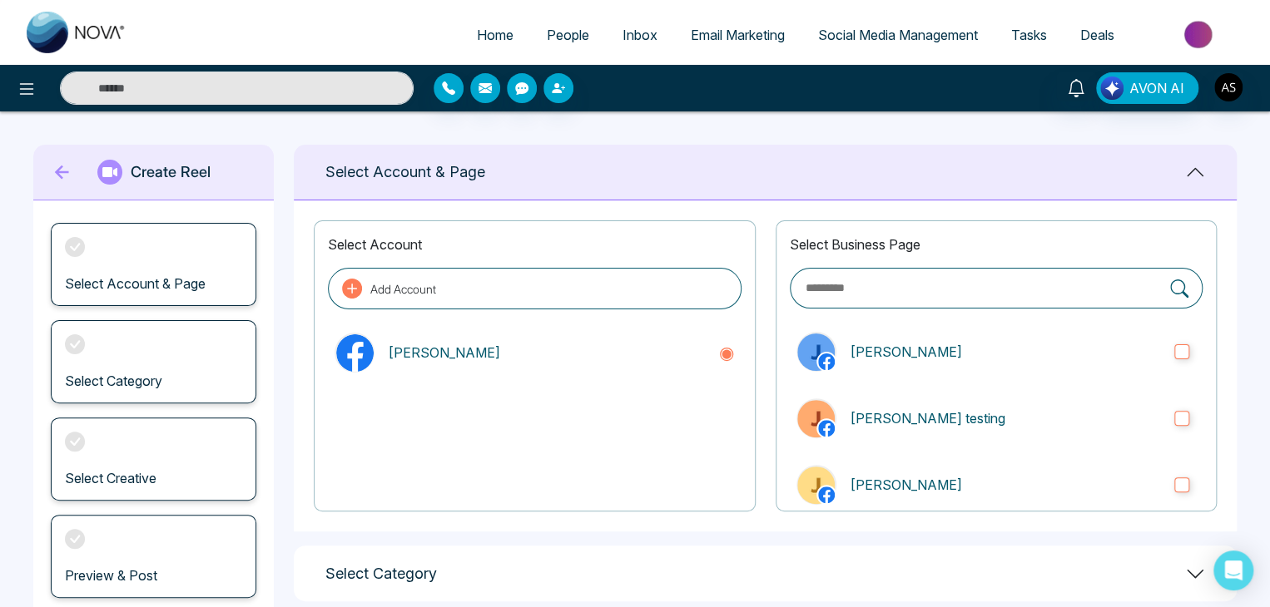
scroll to position [176, 0]
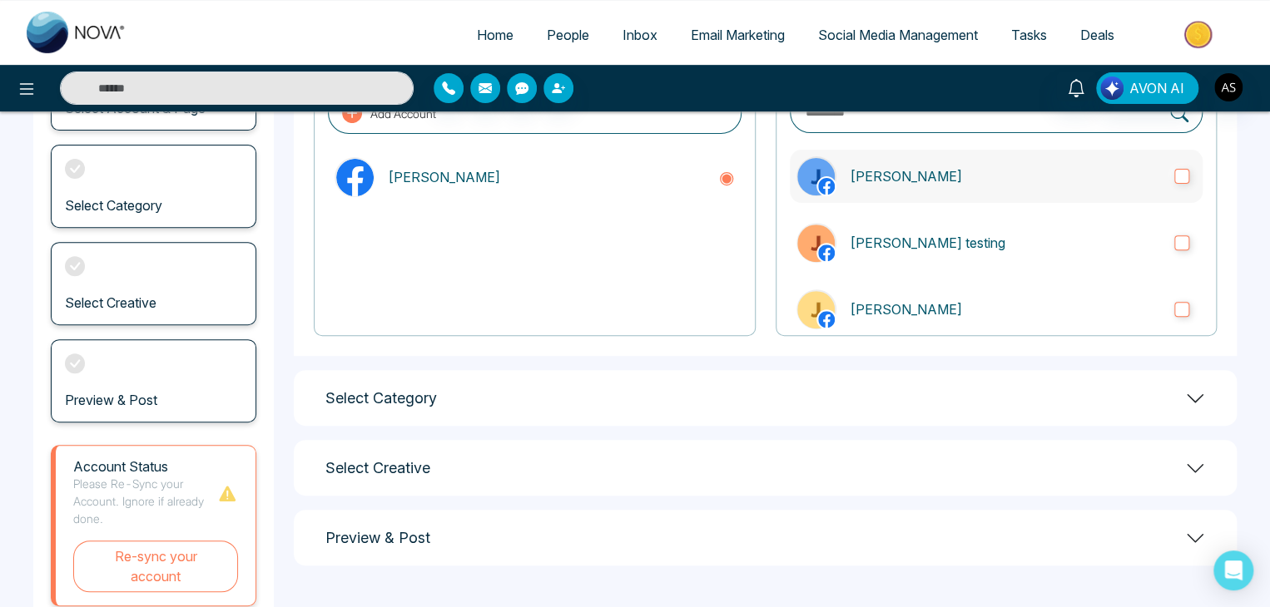
click at [950, 183] on p "John real" at bounding box center [1005, 176] width 311 height 20
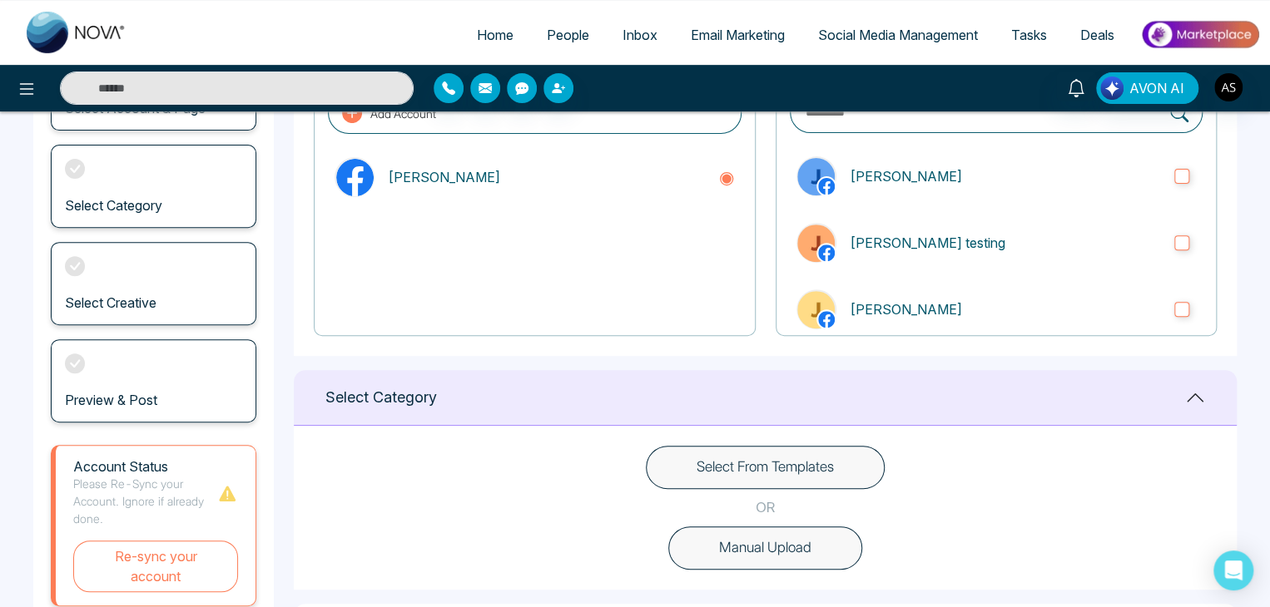
scroll to position [385, 0]
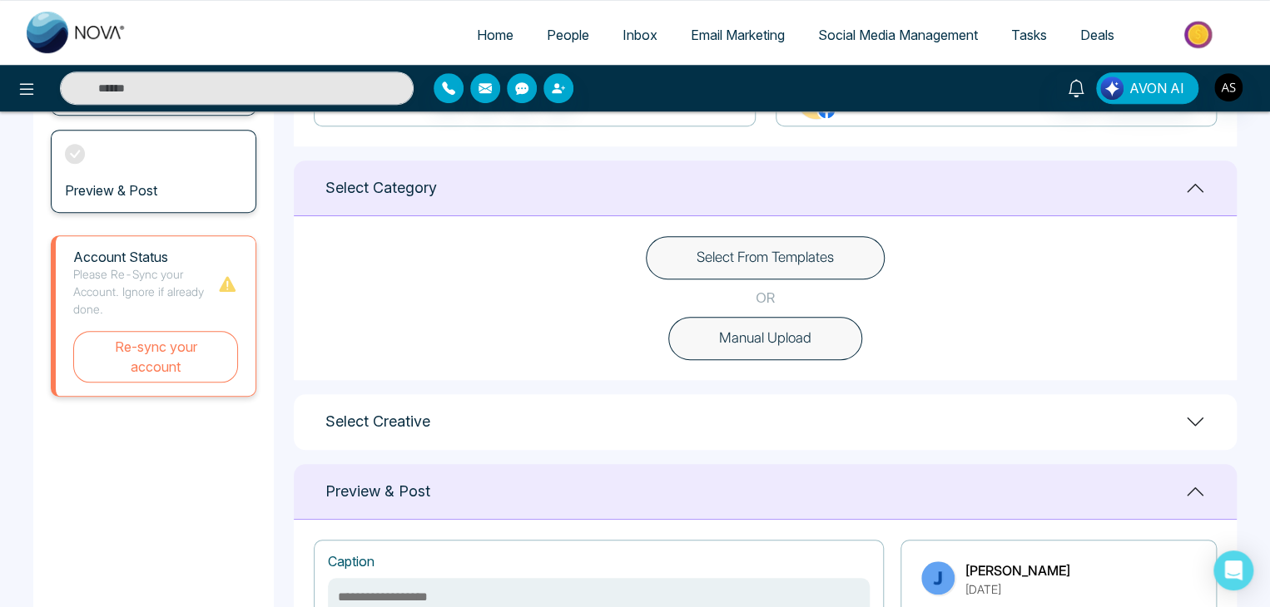
click at [754, 246] on button "Select From Templates" at bounding box center [765, 257] width 239 height 43
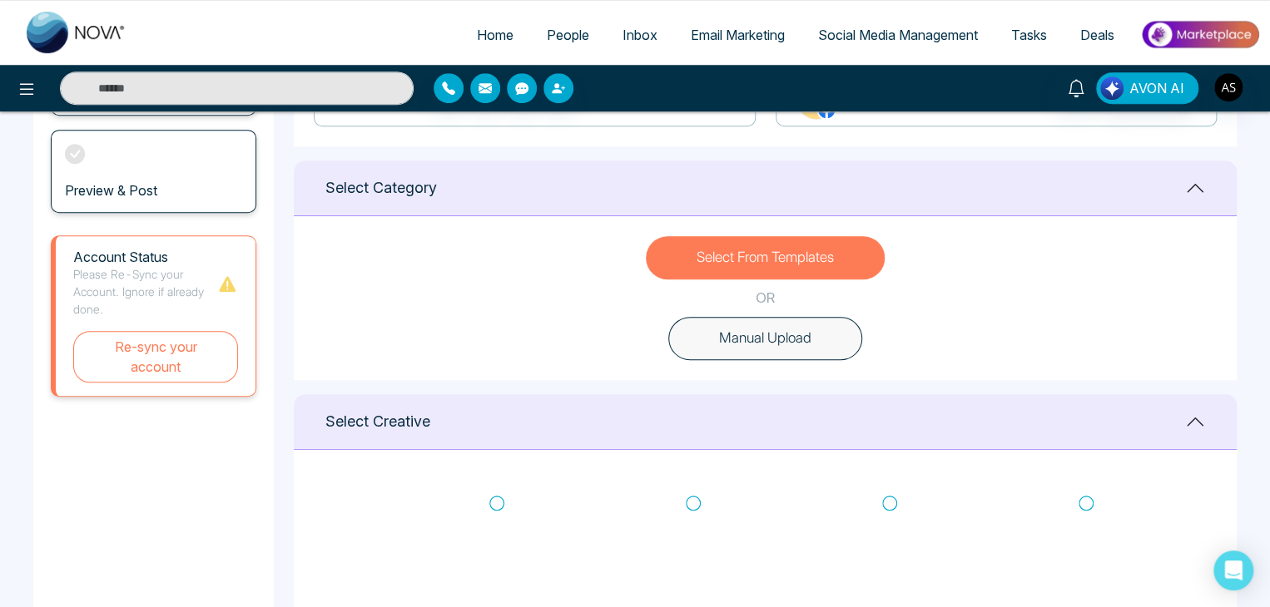
scroll to position [641, 0]
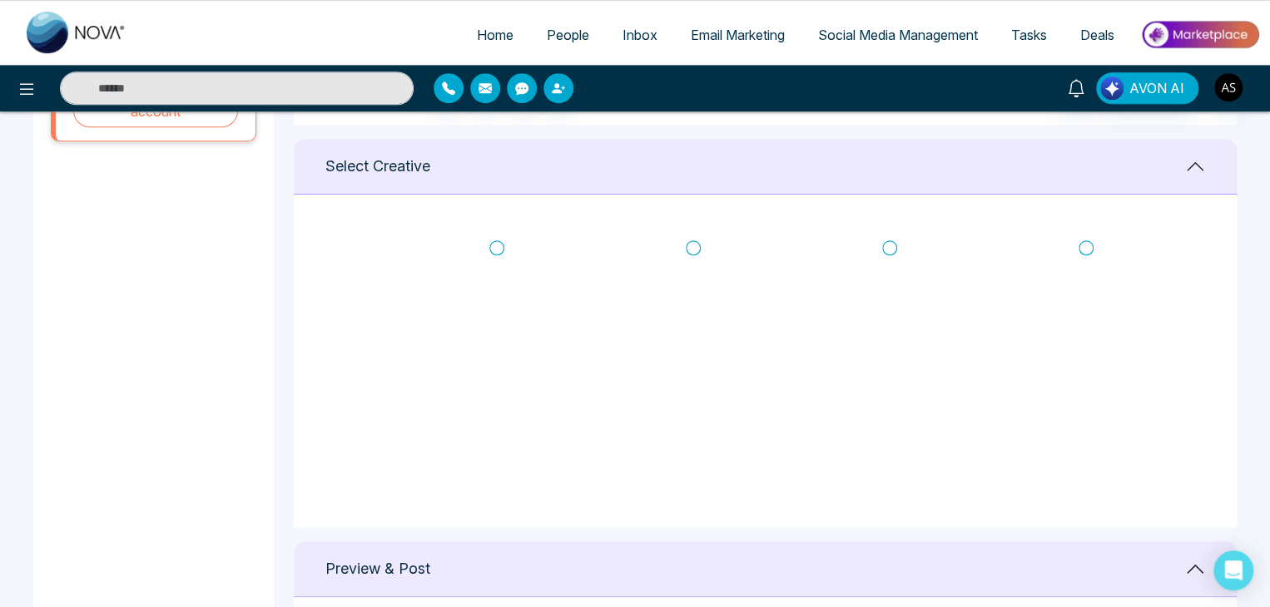
click at [496, 250] on icon at bounding box center [496, 248] width 15 height 17
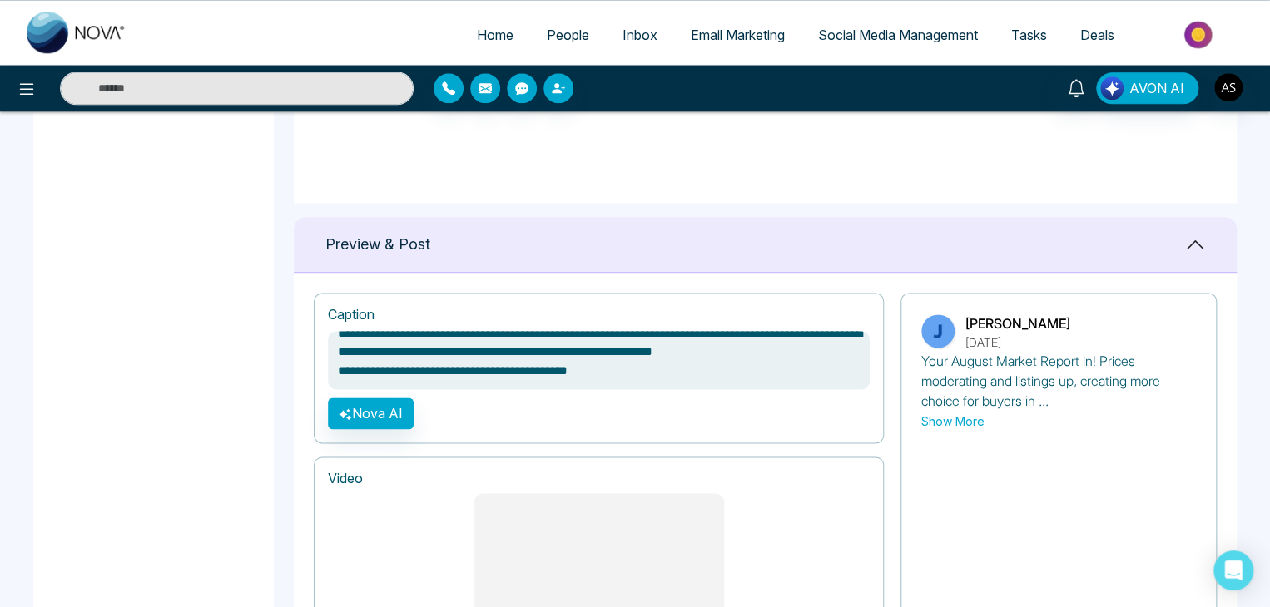
scroll to position [1178, 0]
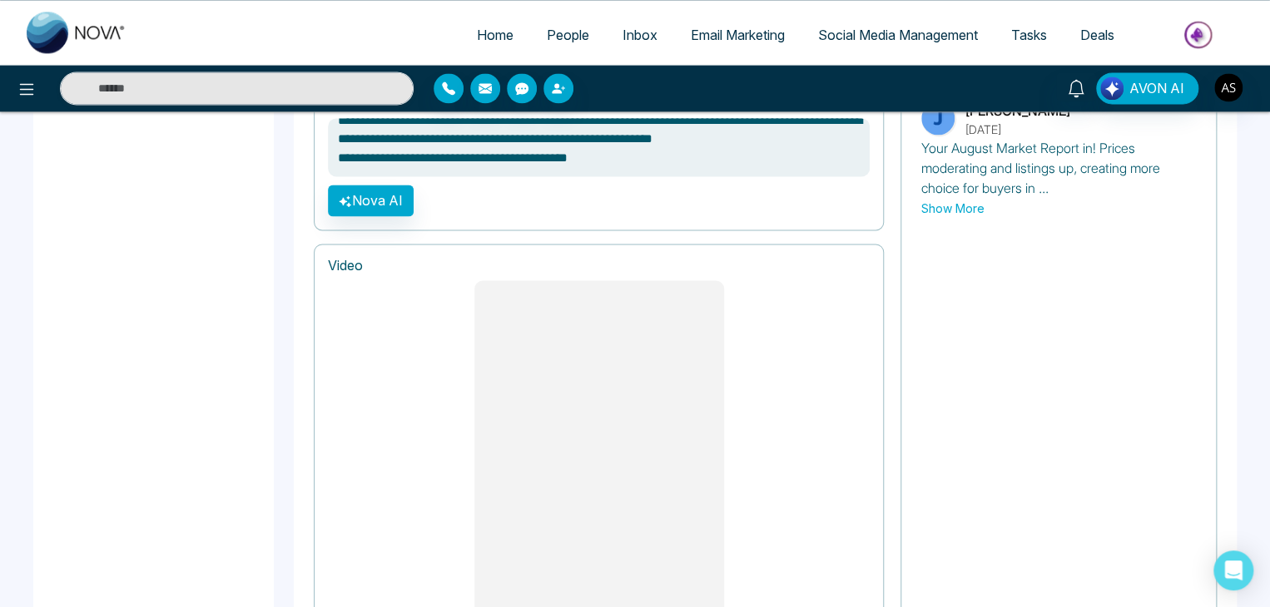
type textarea "**********"
click at [1229, 87] on img "button" at bounding box center [1228, 87] width 28 height 28
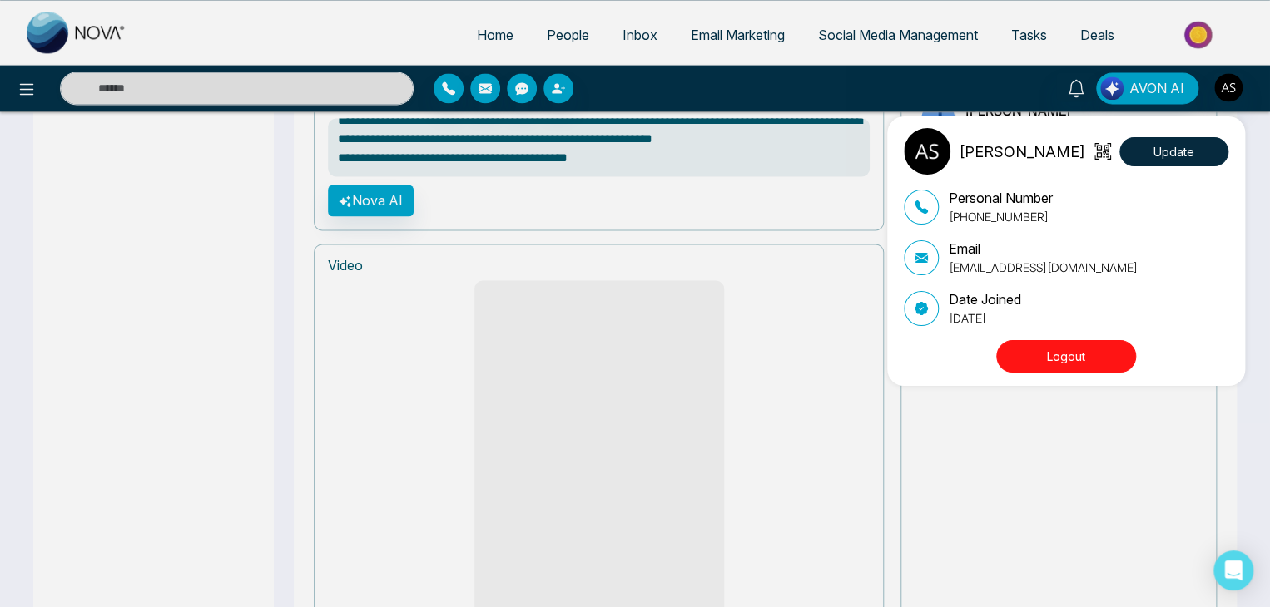
click at [1091, 350] on button "Logout" at bounding box center [1066, 356] width 140 height 32
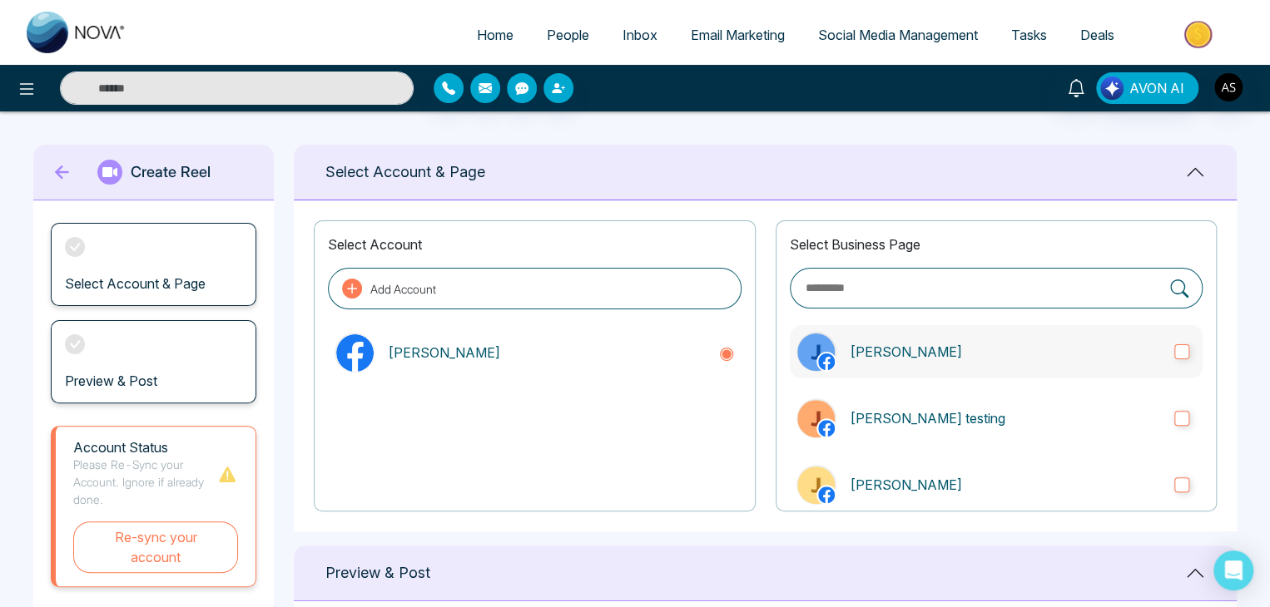
click at [1004, 345] on p "[PERSON_NAME]" at bounding box center [1005, 352] width 311 height 20
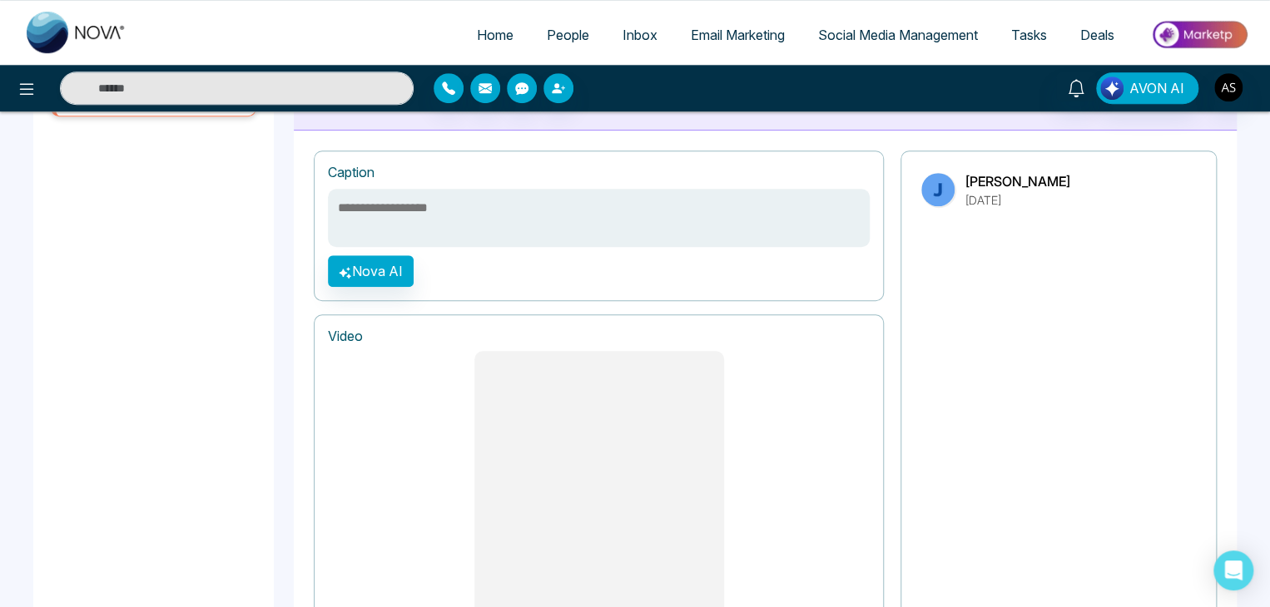
scroll to position [463, 0]
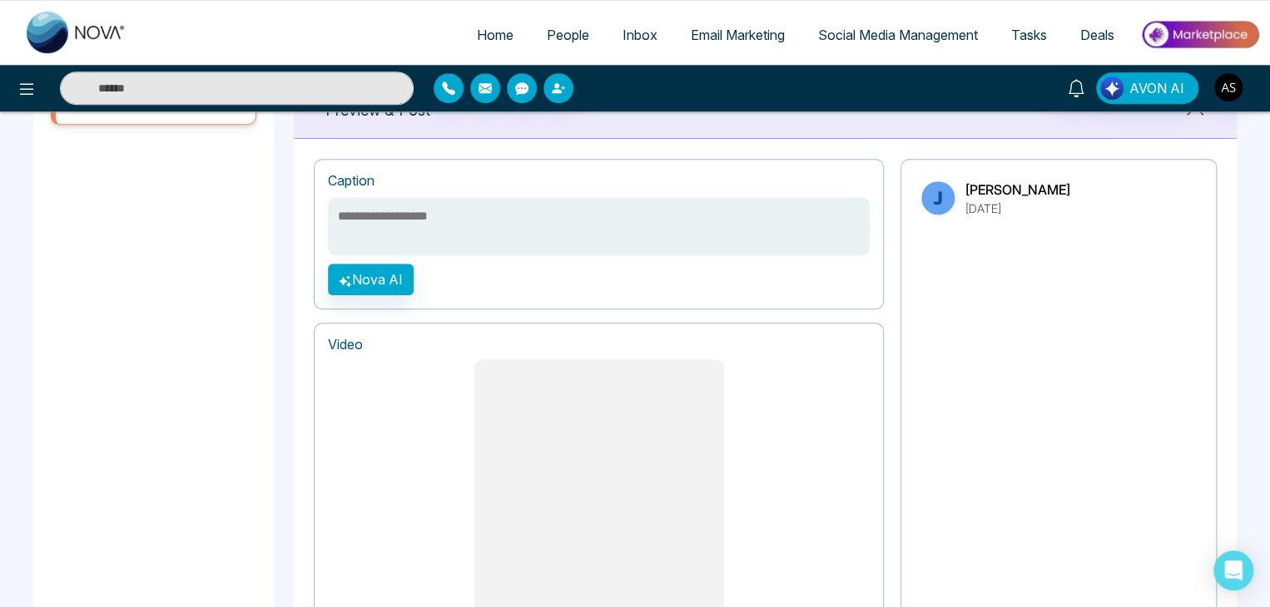
click at [600, 243] on textarea at bounding box center [599, 226] width 542 height 58
click at [544, 173] on div "Caption" at bounding box center [599, 181] width 542 height 16
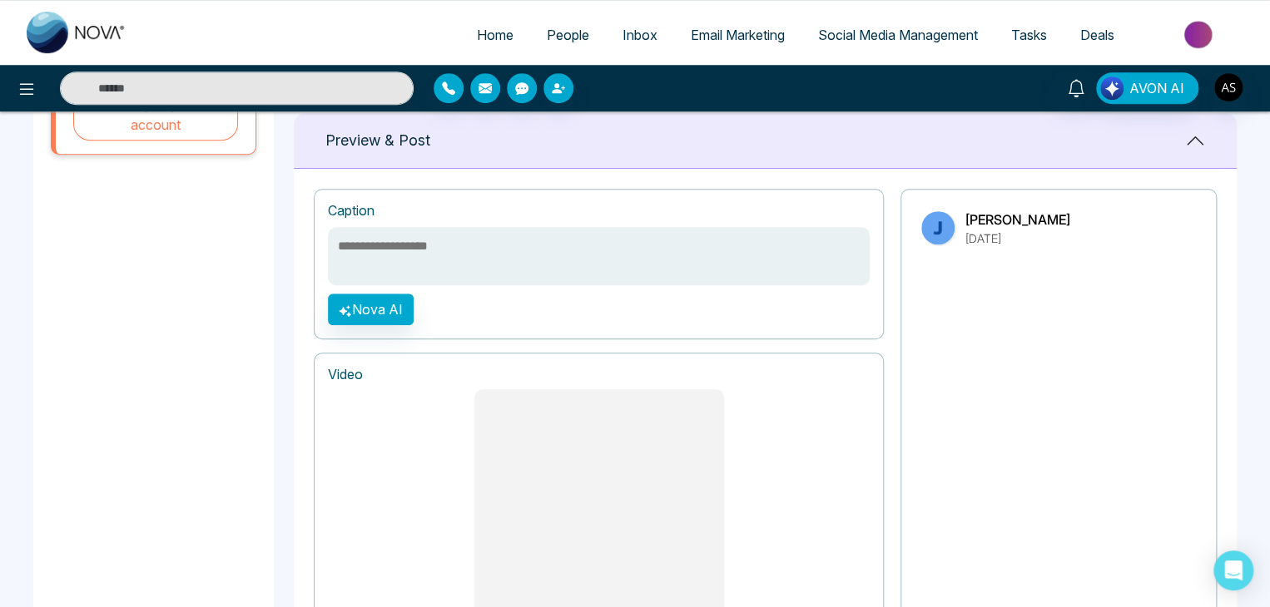
scroll to position [439, 0]
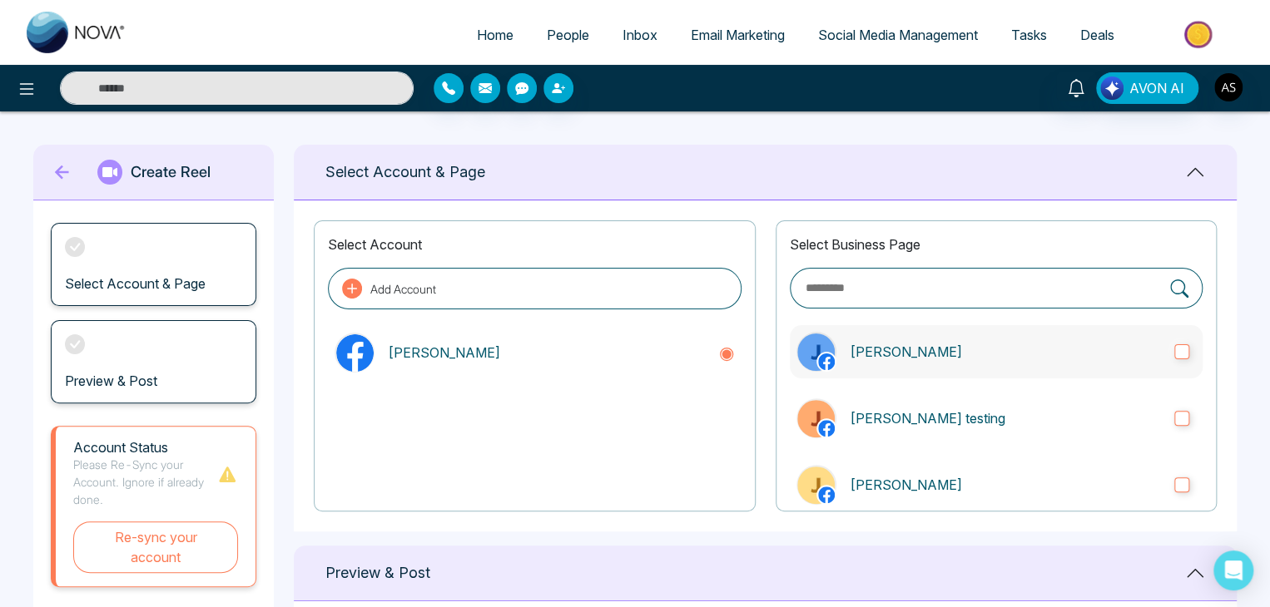
click at [1007, 355] on p "John real" at bounding box center [1005, 352] width 311 height 20
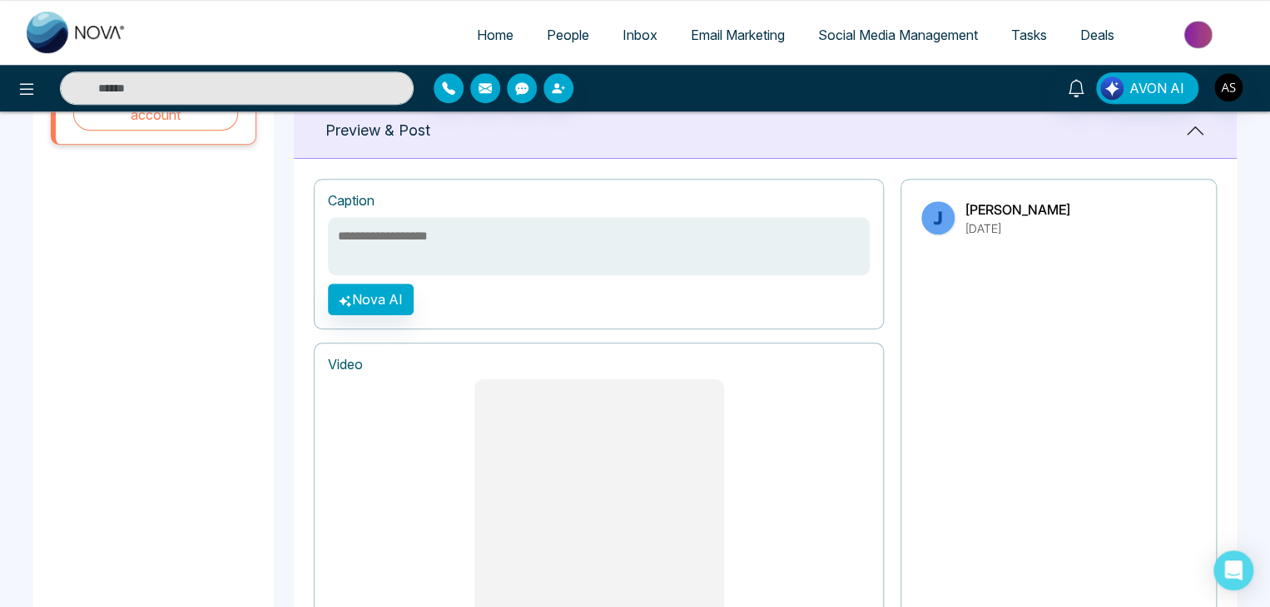
scroll to position [443, 0]
click at [623, 244] on textarea at bounding box center [599, 246] width 542 height 58
click at [701, 305] on div "**********" at bounding box center [599, 254] width 570 height 151
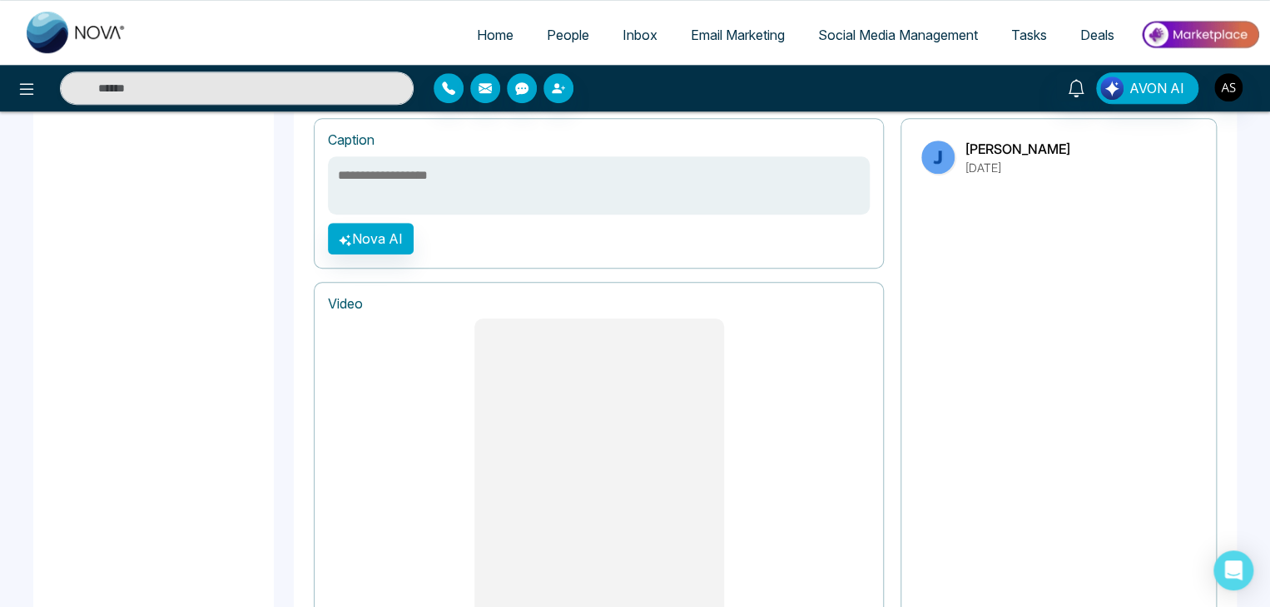
scroll to position [501, 0]
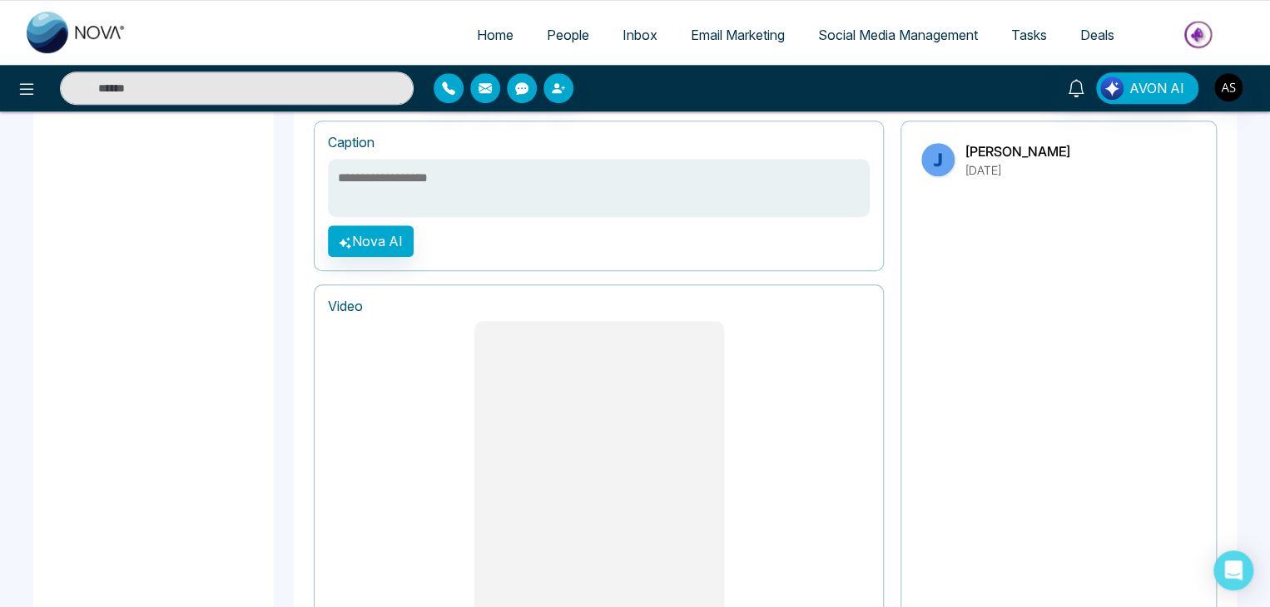
click at [686, 197] on textarea at bounding box center [599, 188] width 542 height 58
click at [752, 257] on div "**********" at bounding box center [599, 196] width 570 height 151
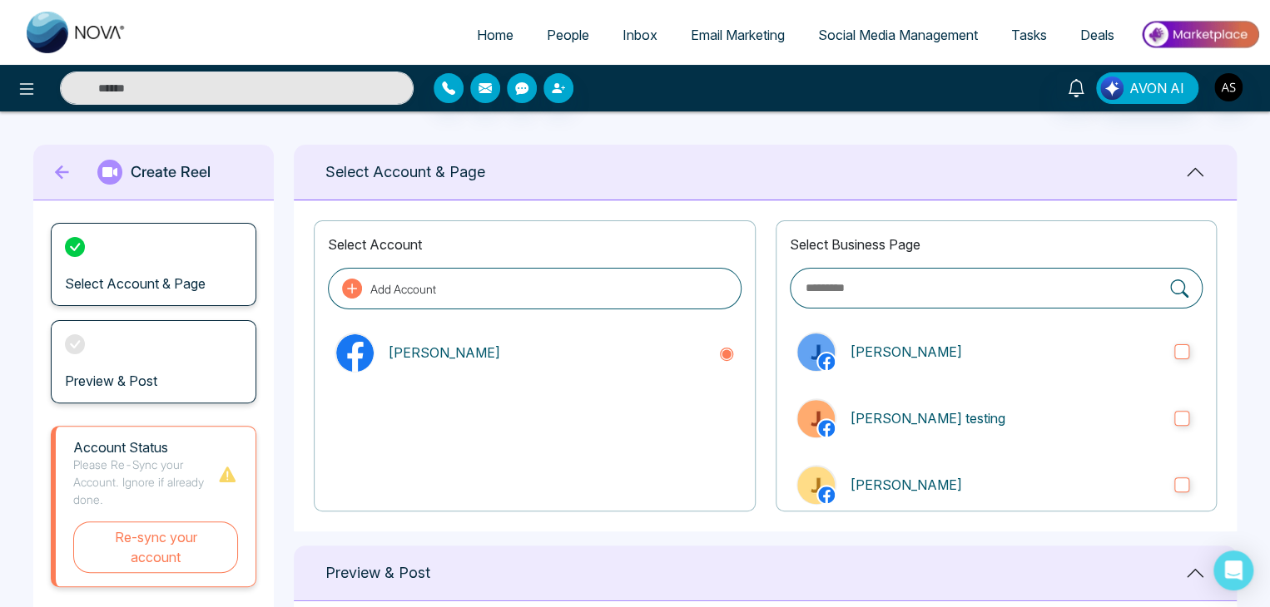
scroll to position [0, 0]
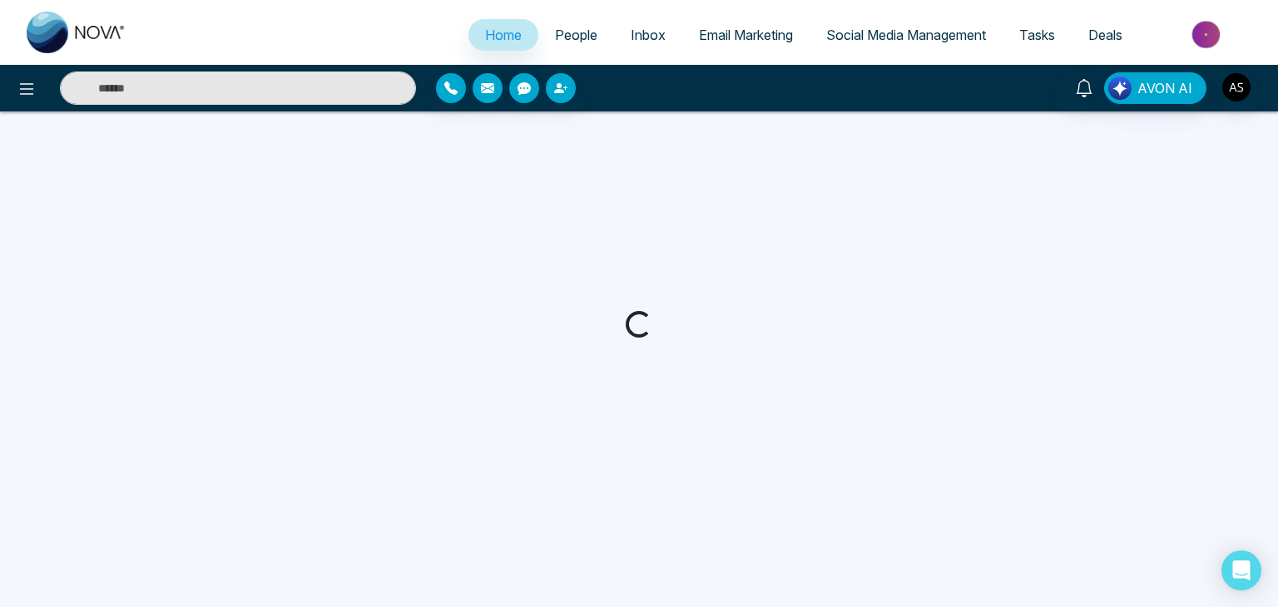
select select "*"
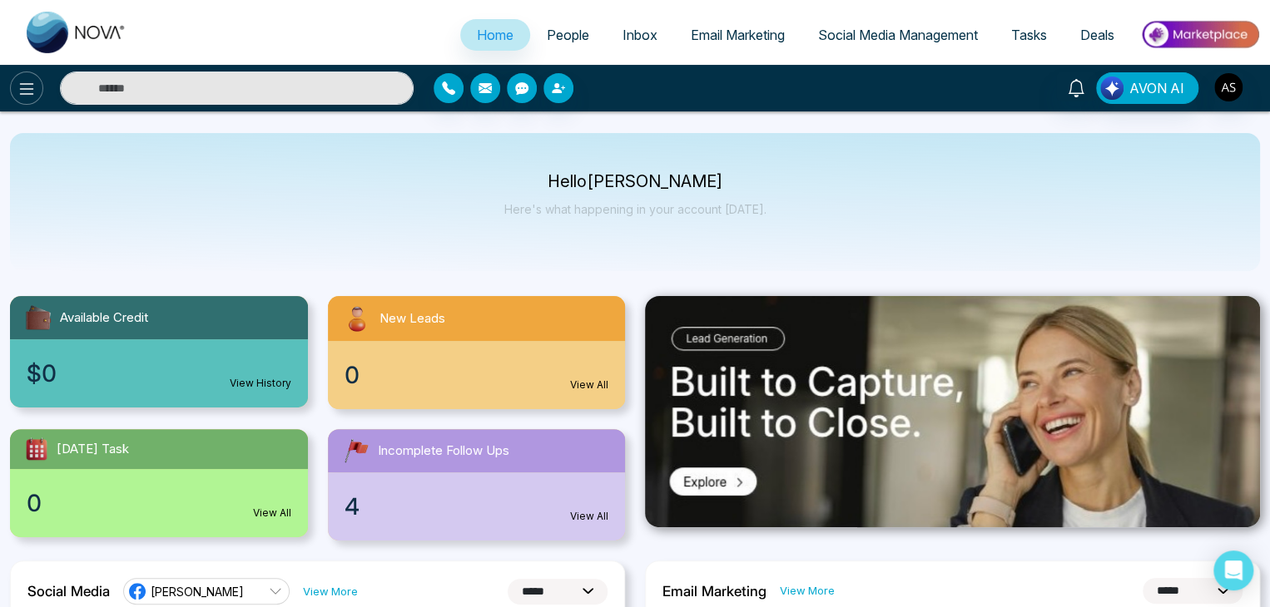
click at [27, 80] on icon at bounding box center [27, 89] width 20 height 20
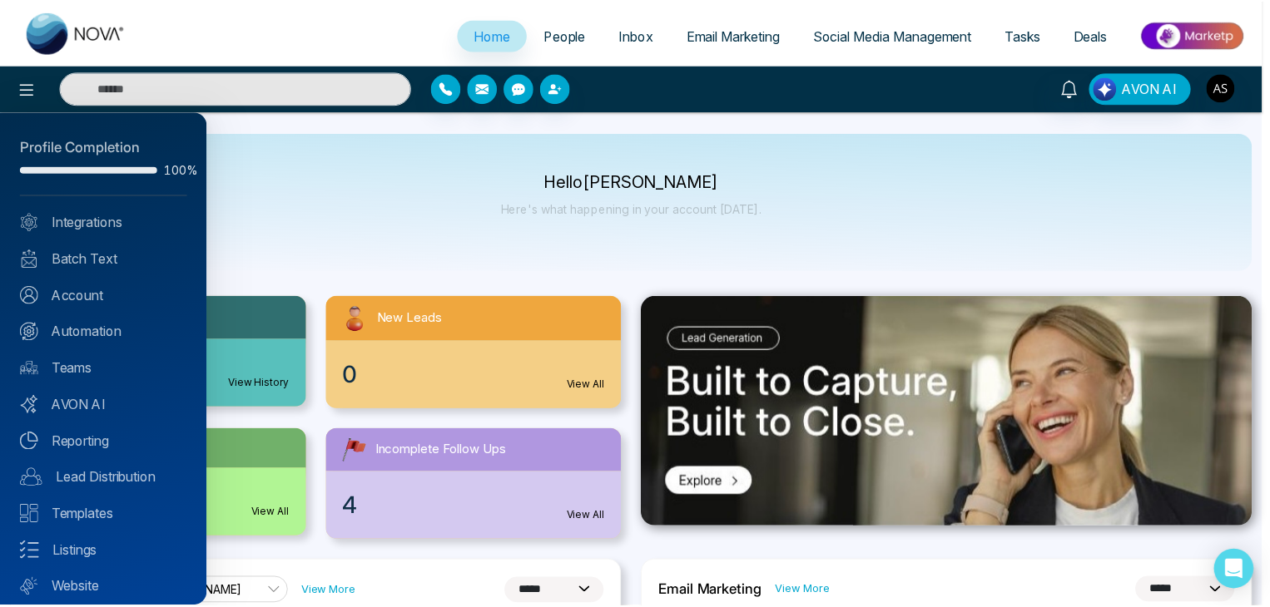
scroll to position [47, 0]
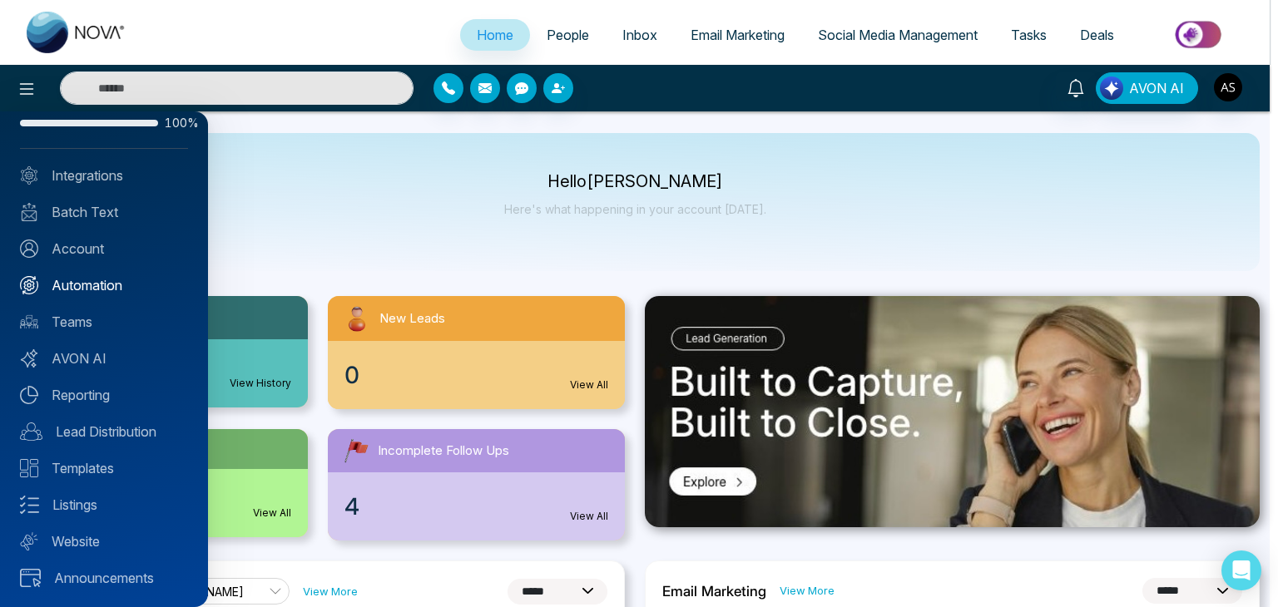
click at [146, 285] on link "Automation" at bounding box center [104, 285] width 168 height 20
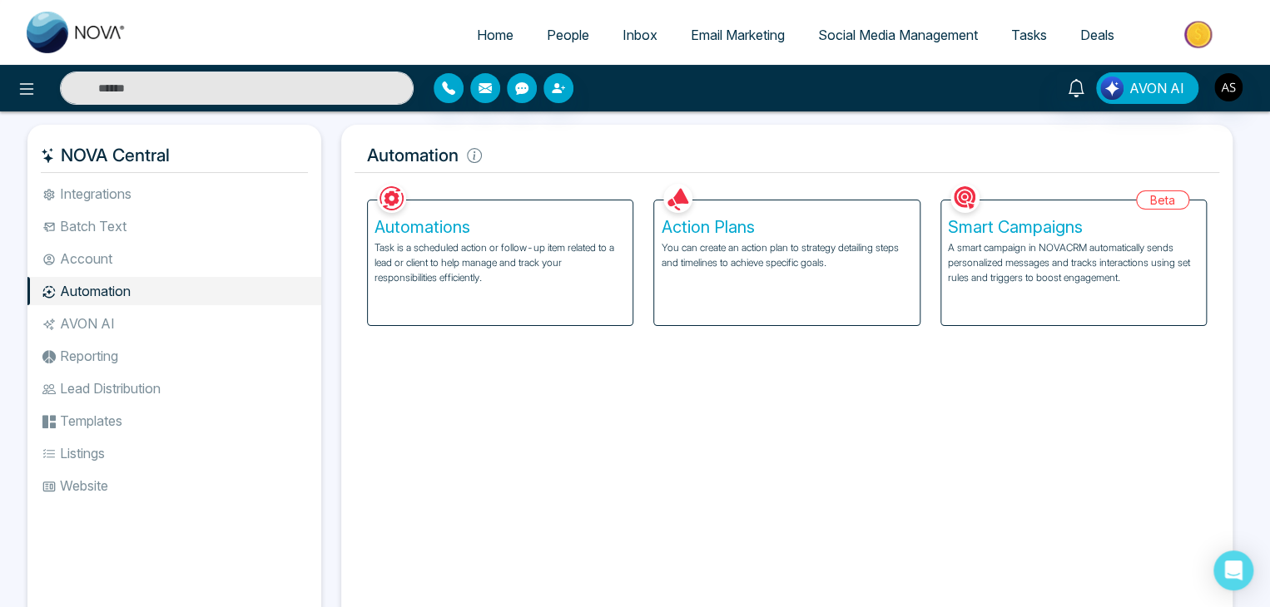
click at [703, 244] on p "You can create an action plan to strategy detailing steps and timelines to achi…" at bounding box center [786, 256] width 251 height 30
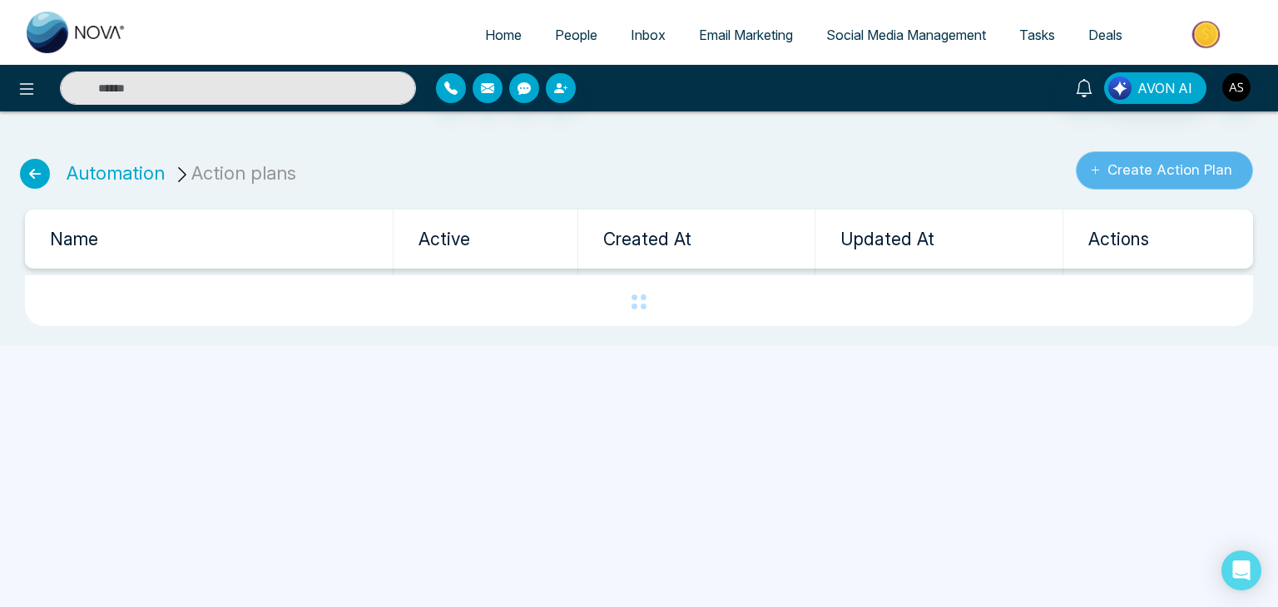
click at [1111, 156] on button "Create Action Plan" at bounding box center [1164, 170] width 177 height 38
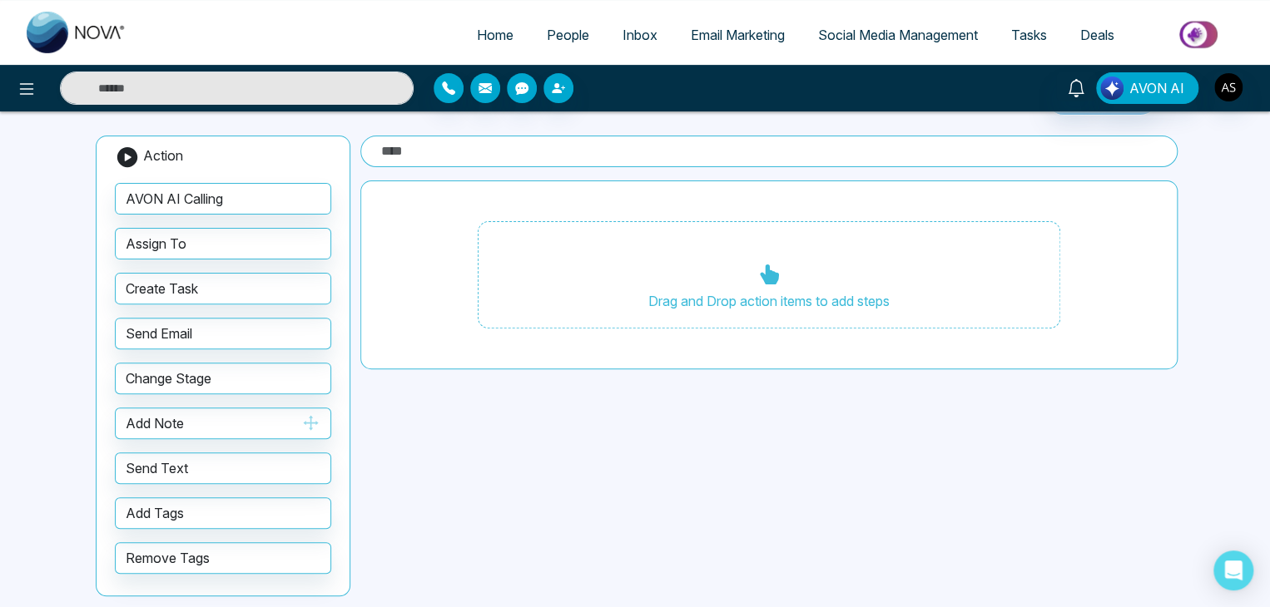
scroll to position [118, 0]
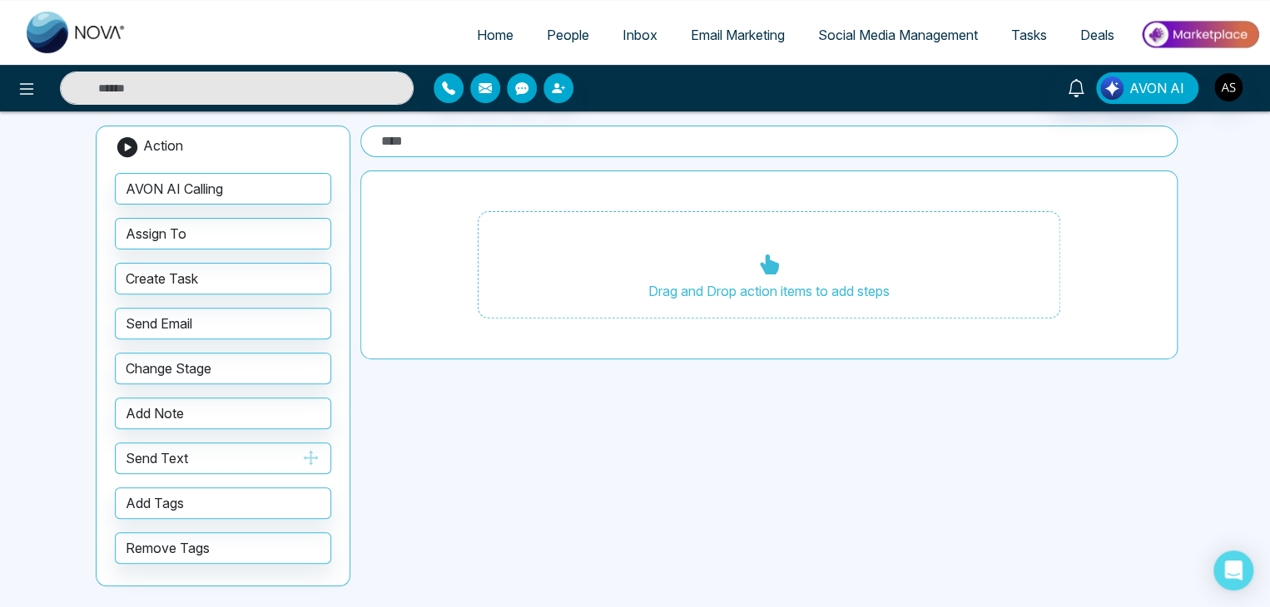
click at [272, 453] on button "Send Text" at bounding box center [223, 459] width 216 height 32
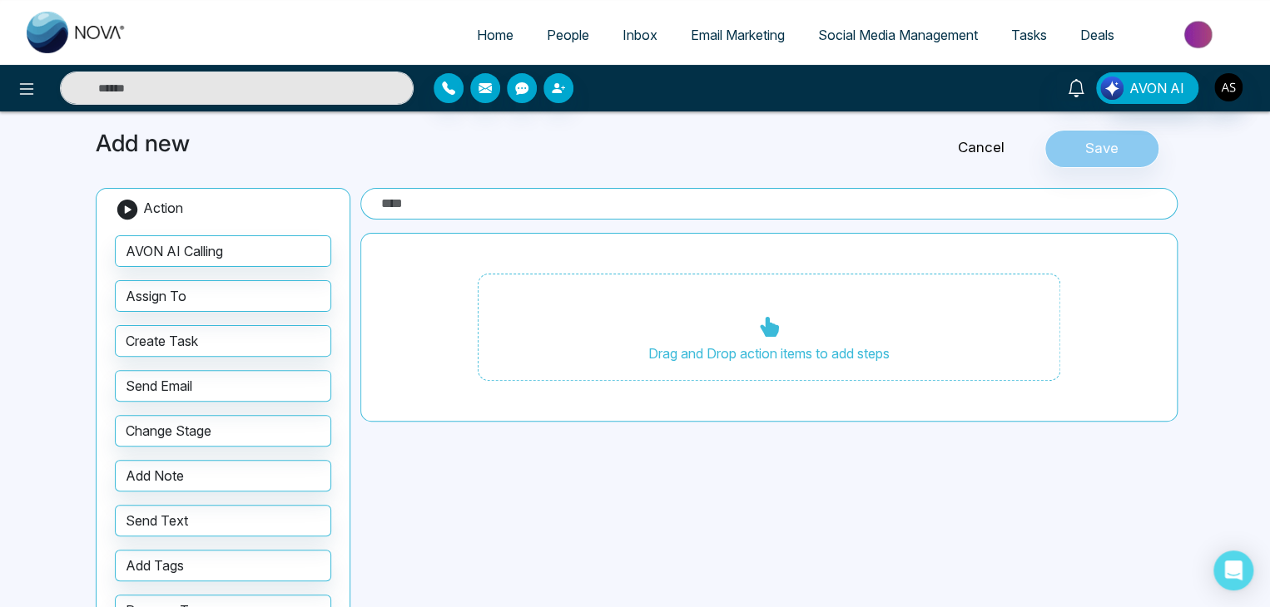
click at [477, 33] on span "Home" at bounding box center [495, 35] width 37 height 17
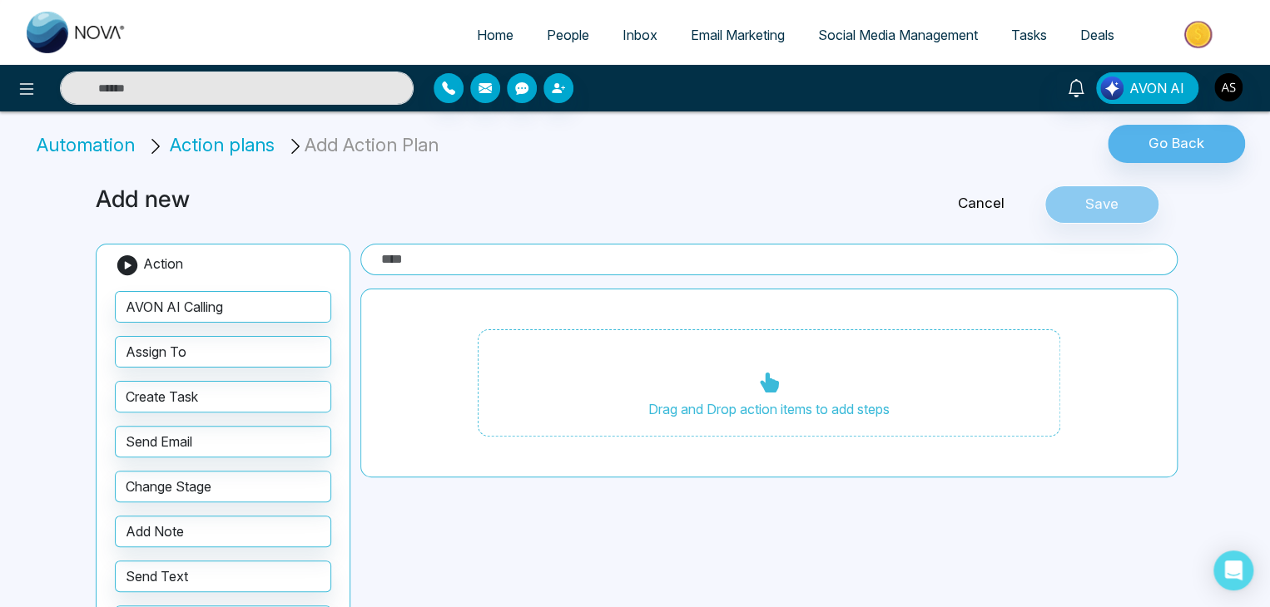
select select "*"
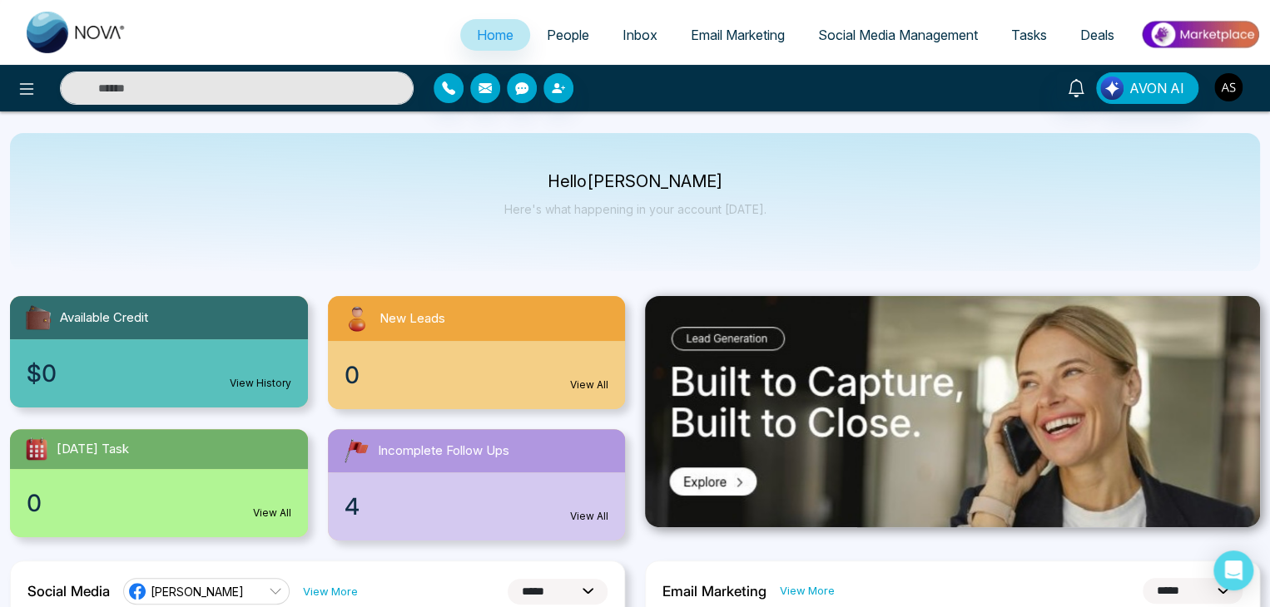
click at [1222, 87] on img "button" at bounding box center [1228, 87] width 28 height 28
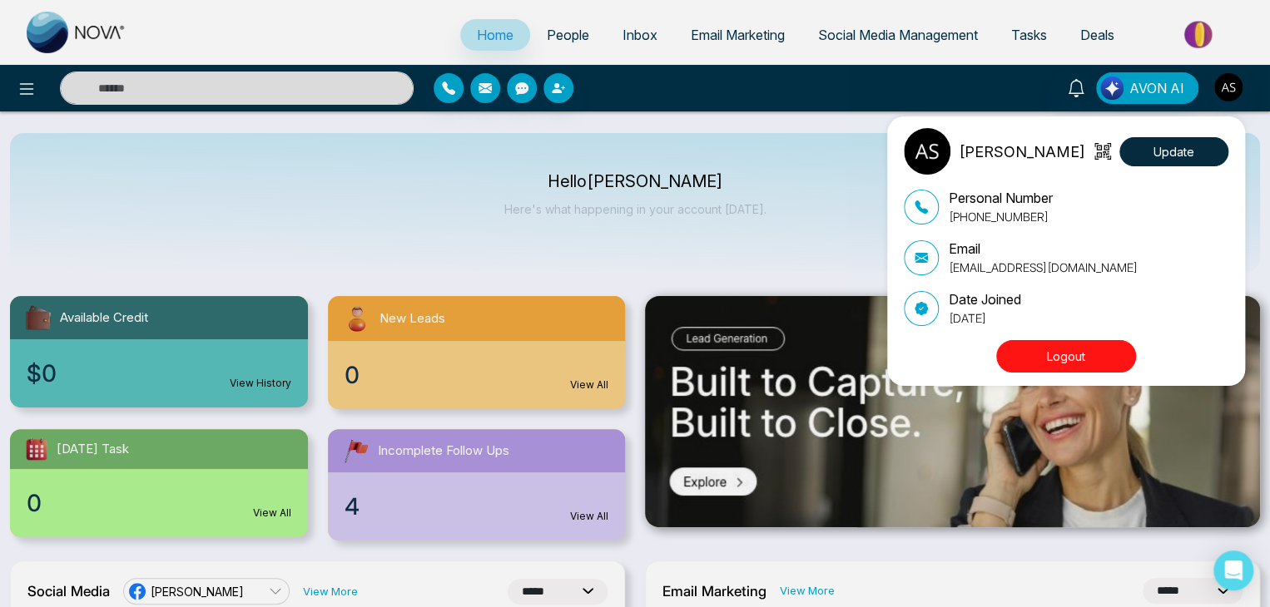
click at [1054, 365] on button "Logout" at bounding box center [1066, 356] width 140 height 32
